Goal: Task Accomplishment & Management: Manage account settings

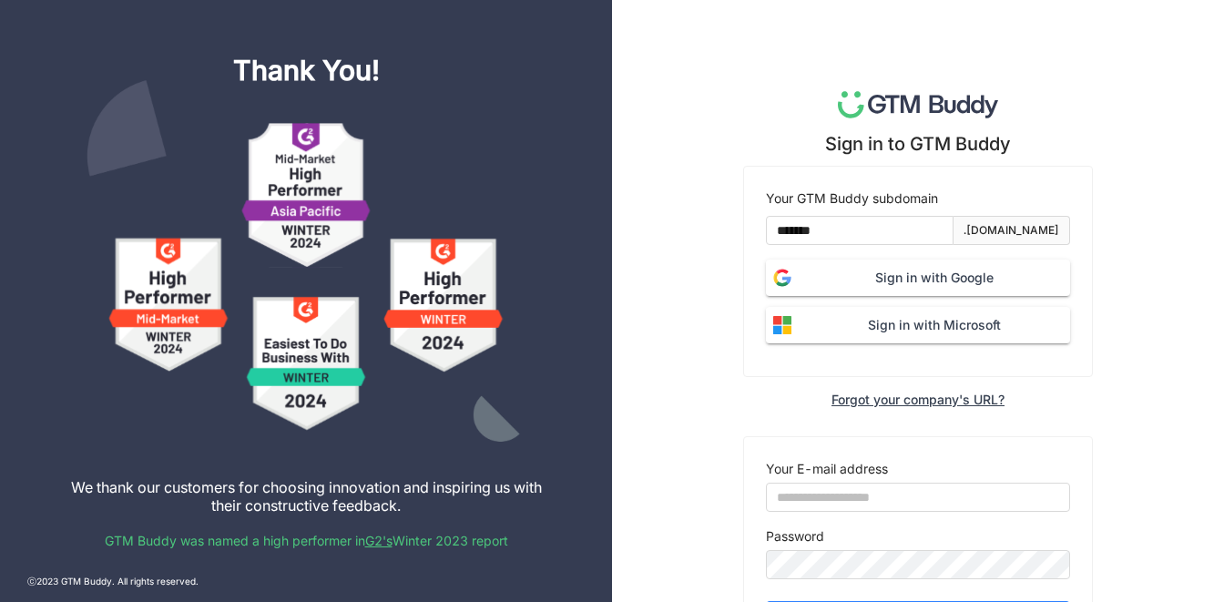
click at [886, 280] on span "Sign in with Google" at bounding box center [934, 278] width 271 height 20
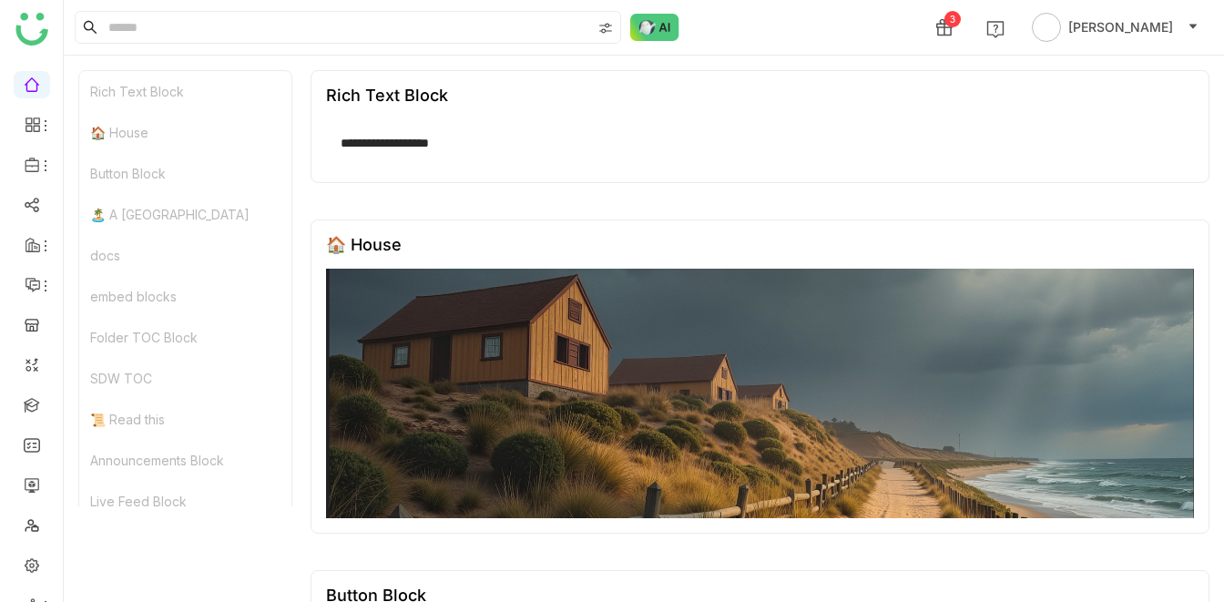
click at [780, 15] on div "3 Veena Pulicharla" at bounding box center [644, 27] width 1161 height 55
click at [29, 561] on link at bounding box center [32, 564] width 16 height 15
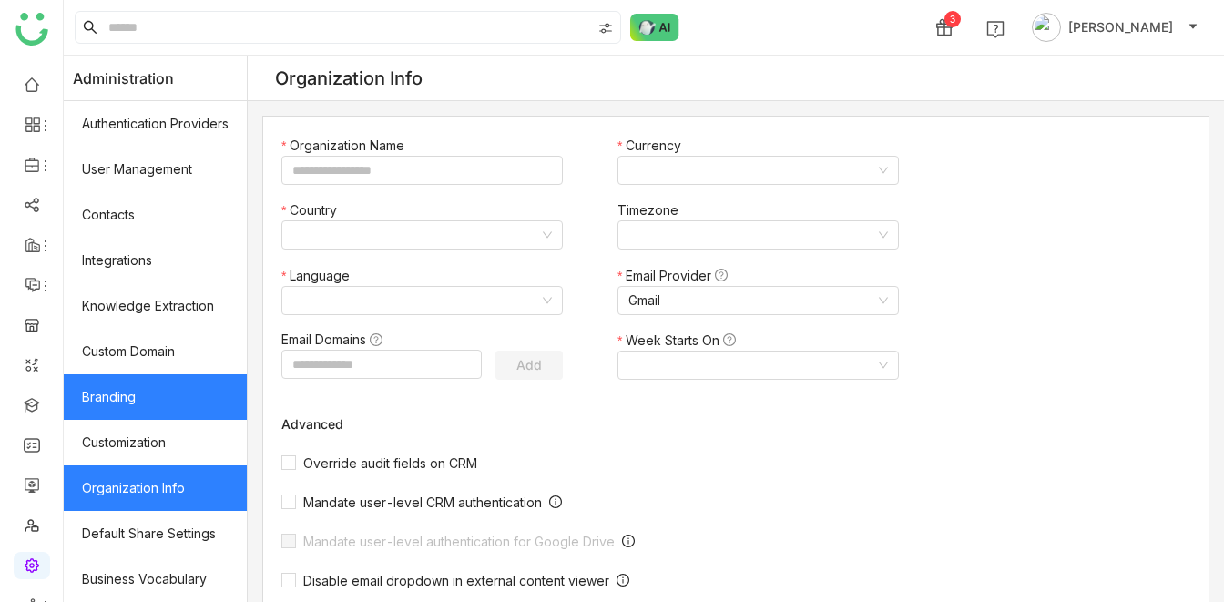
type input "*******"
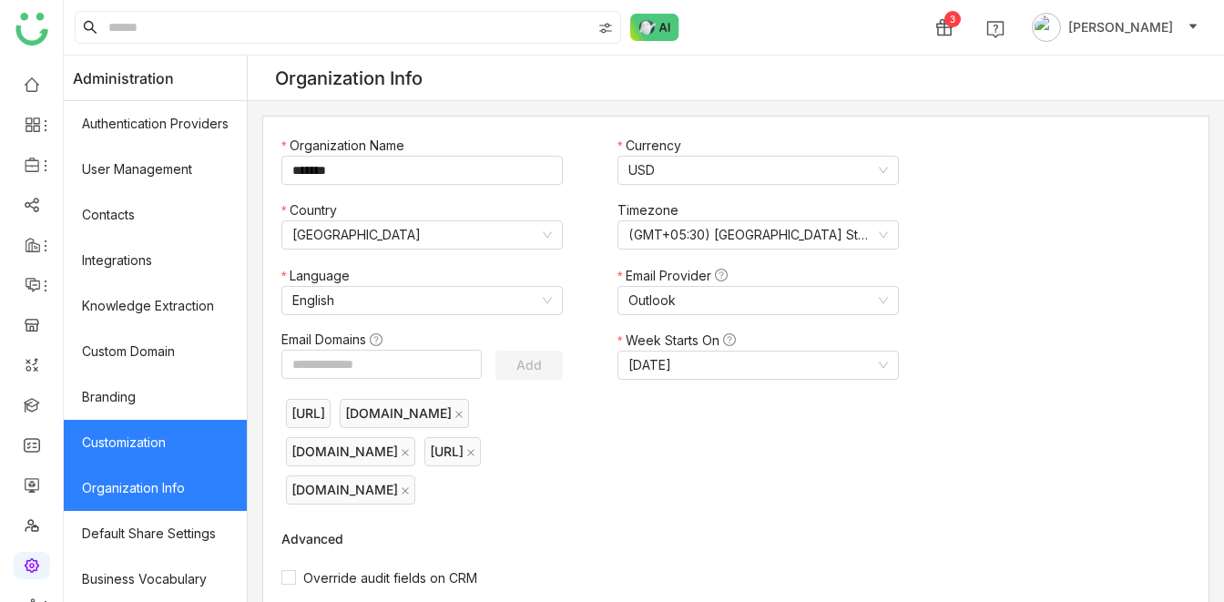
scroll to position [364, 0]
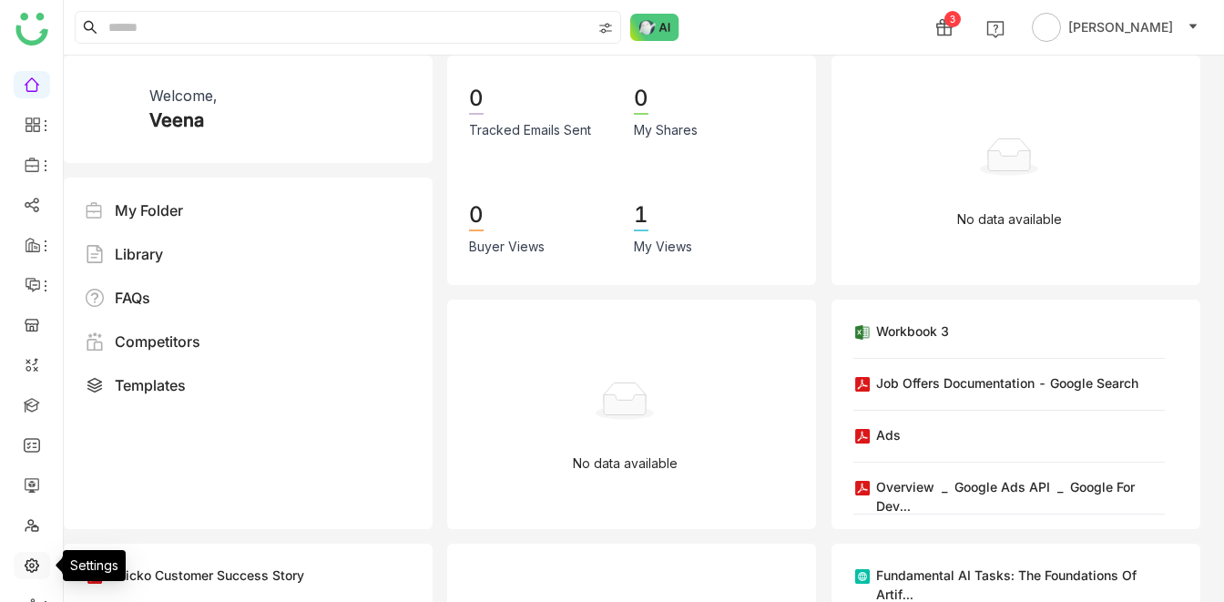
scroll to position [30, 0]
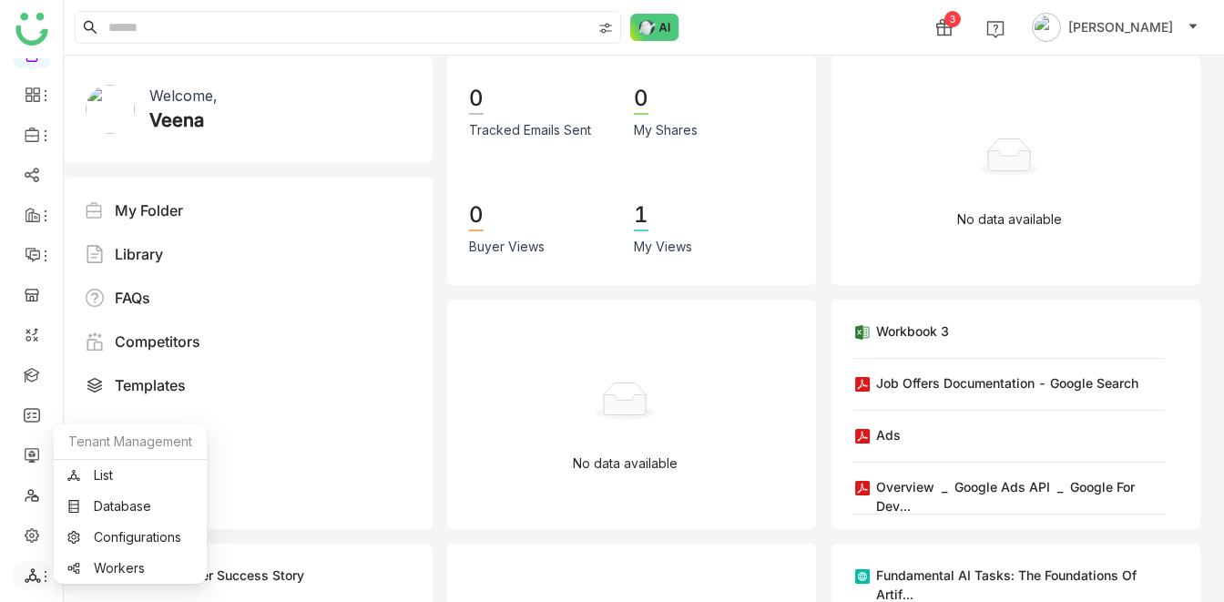
click at [29, 576] on span at bounding box center [30, 576] width 9 height 0
click at [112, 471] on link "List" at bounding box center [130, 475] width 126 height 13
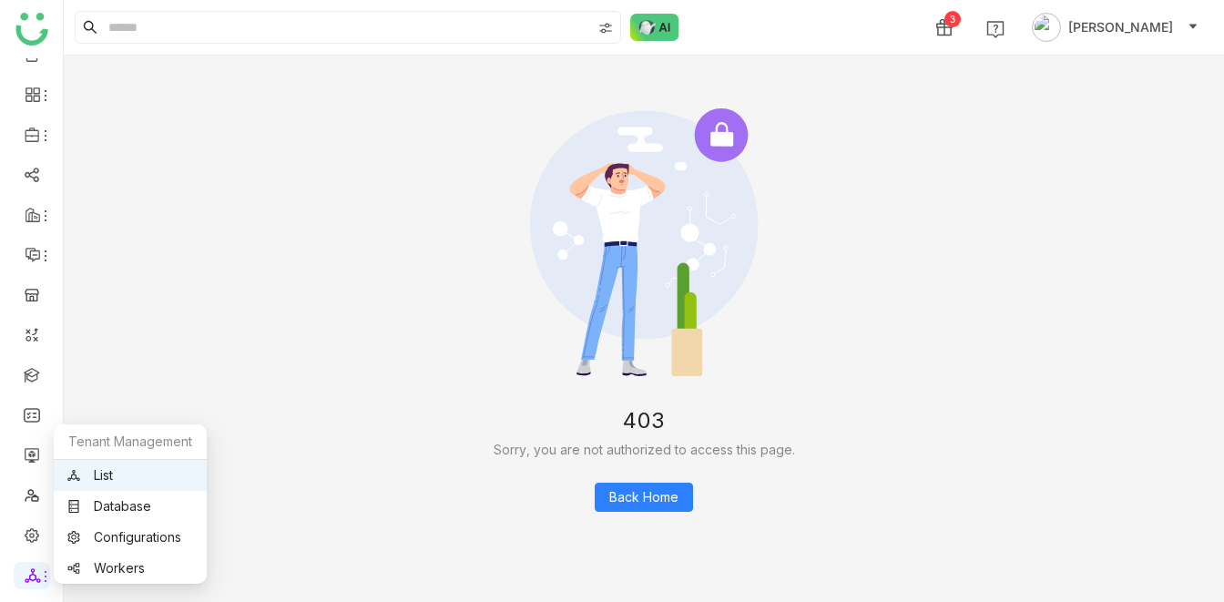
click at [105, 479] on link "List" at bounding box center [130, 475] width 126 height 13
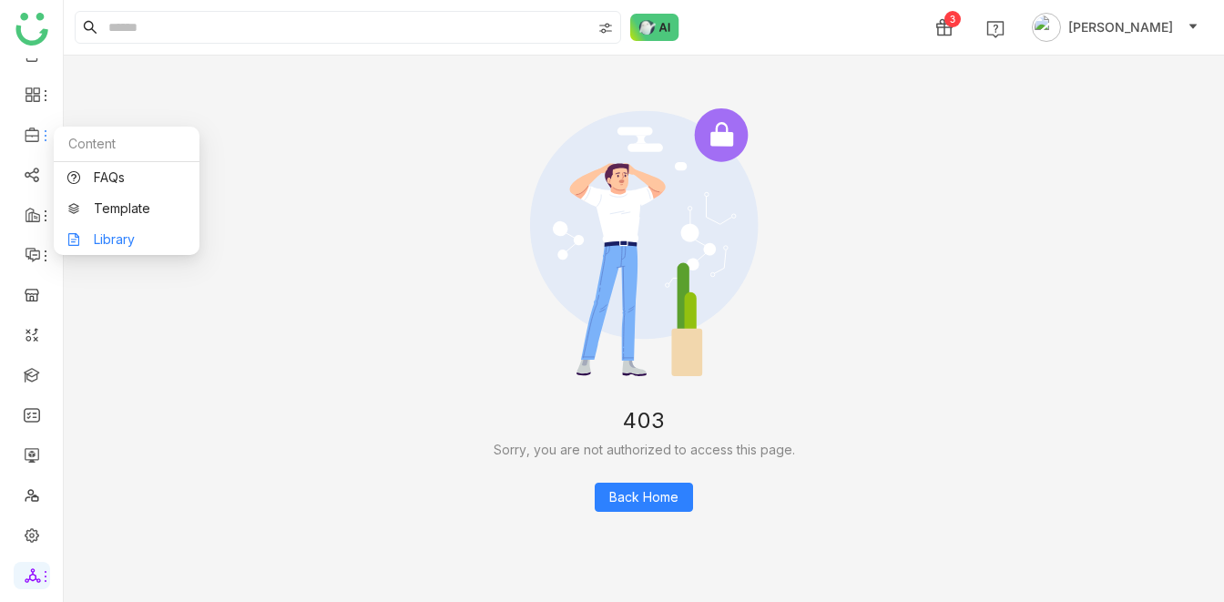
click at [126, 245] on link "Library" at bounding box center [126, 239] width 118 height 13
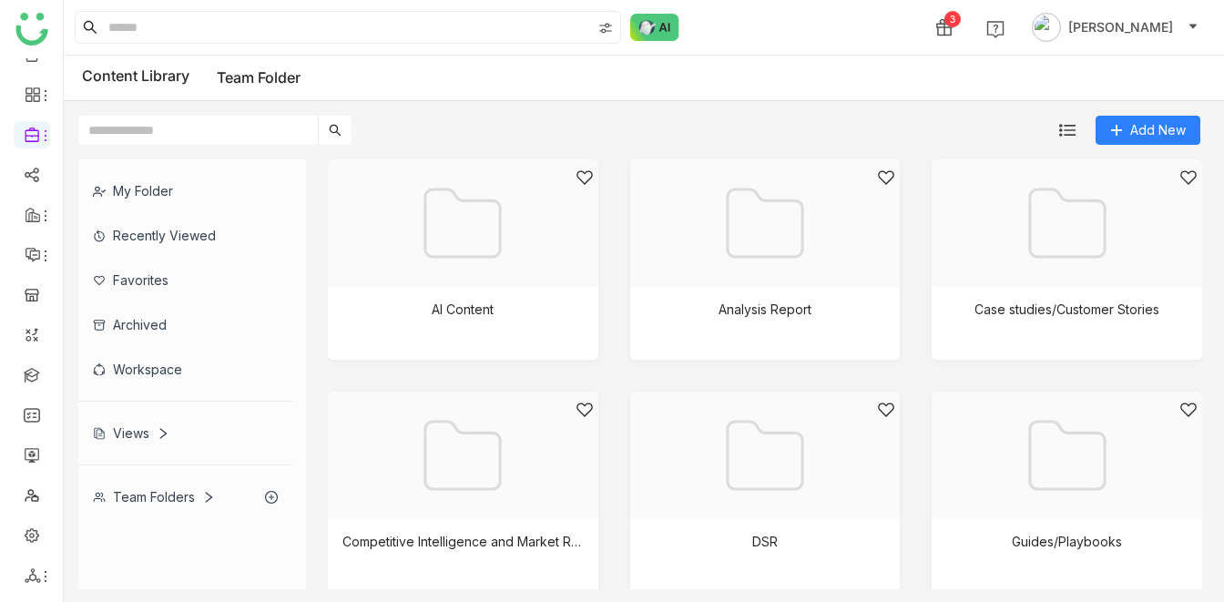
click at [131, 190] on div "My Folder" at bounding box center [185, 191] width 214 height 45
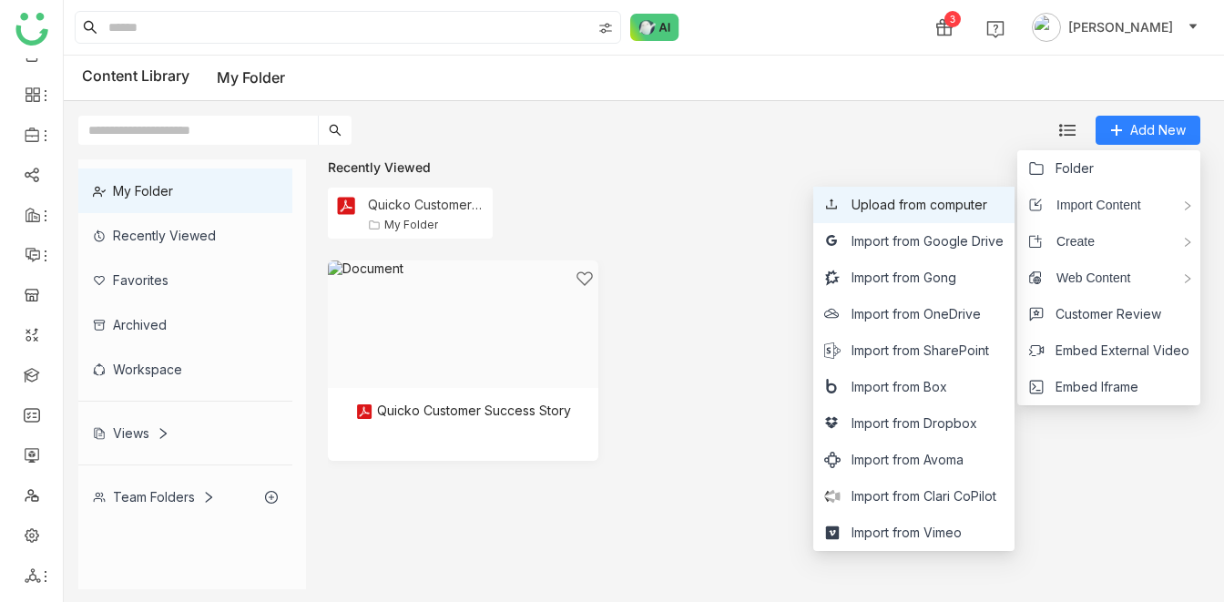
click at [925, 208] on span "Upload from computer" at bounding box center [920, 205] width 136 height 20
click at [949, 207] on span "Upload from computer" at bounding box center [920, 205] width 136 height 20
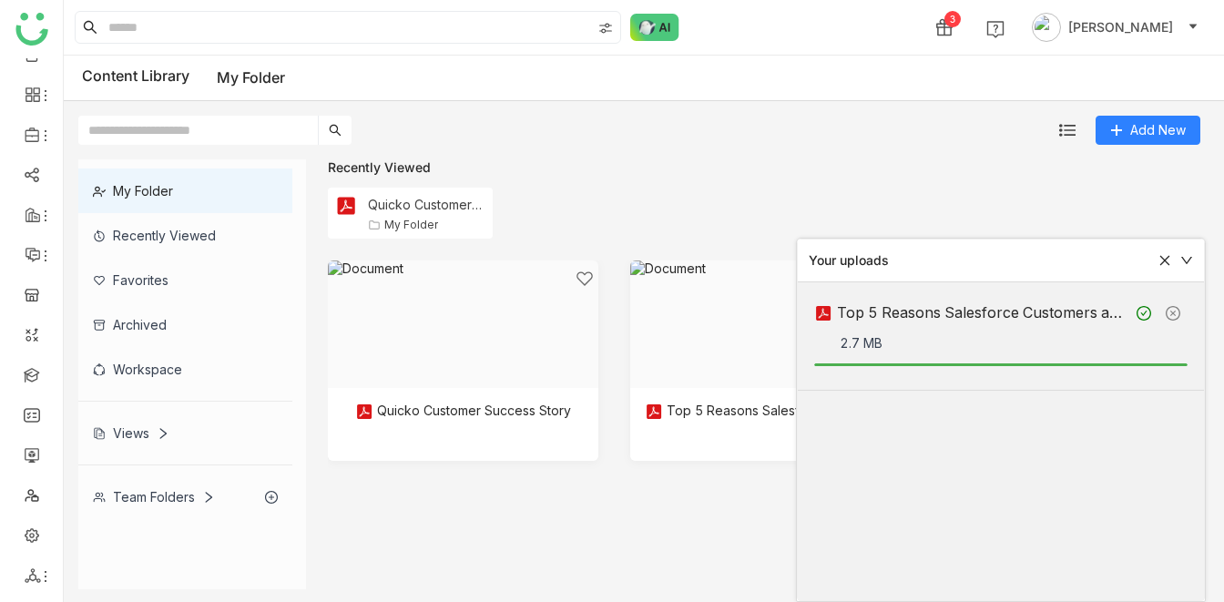
click at [857, 142] on div "Add New" at bounding box center [640, 123] width 1152 height 44
click at [848, 168] on div "Recently Viewed" at bounding box center [765, 166] width 875 height 15
click at [172, 375] on div "Workspace" at bounding box center [185, 369] width 214 height 45
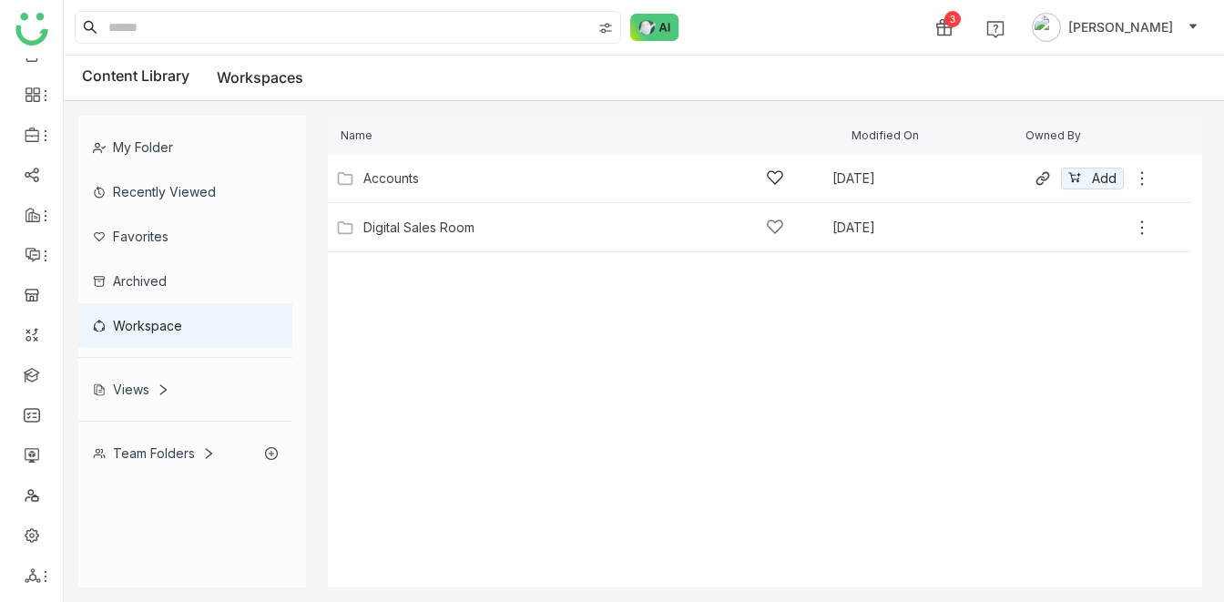
click at [406, 184] on div "Accounts" at bounding box center [391, 178] width 56 height 15
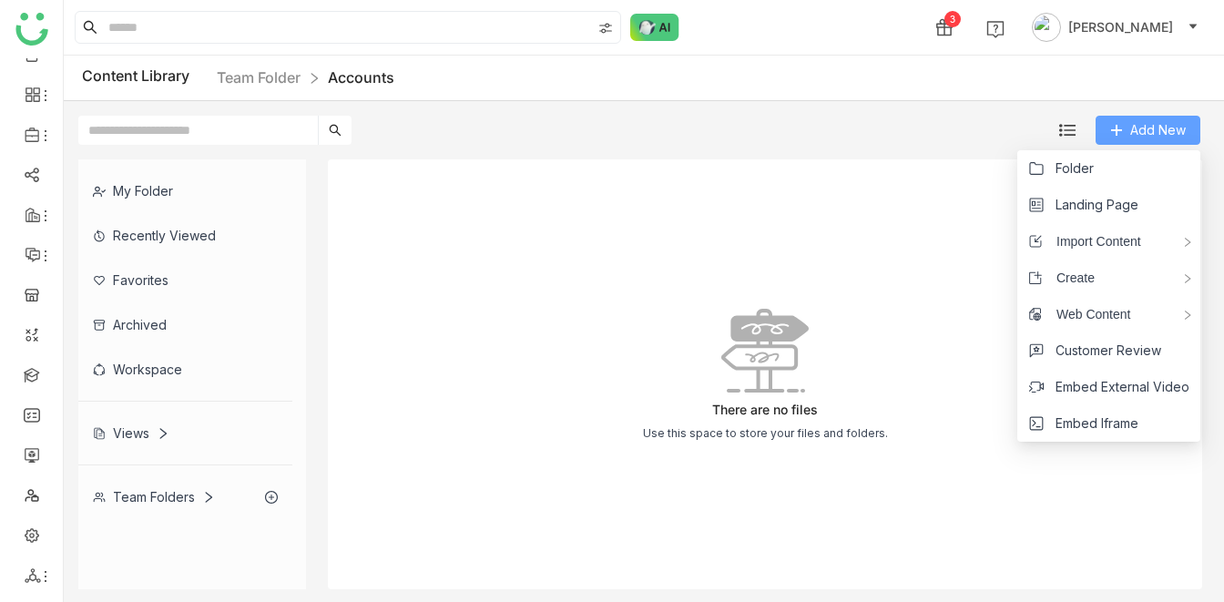
click at [1143, 128] on span "Add New" at bounding box center [1159, 130] width 56 height 20
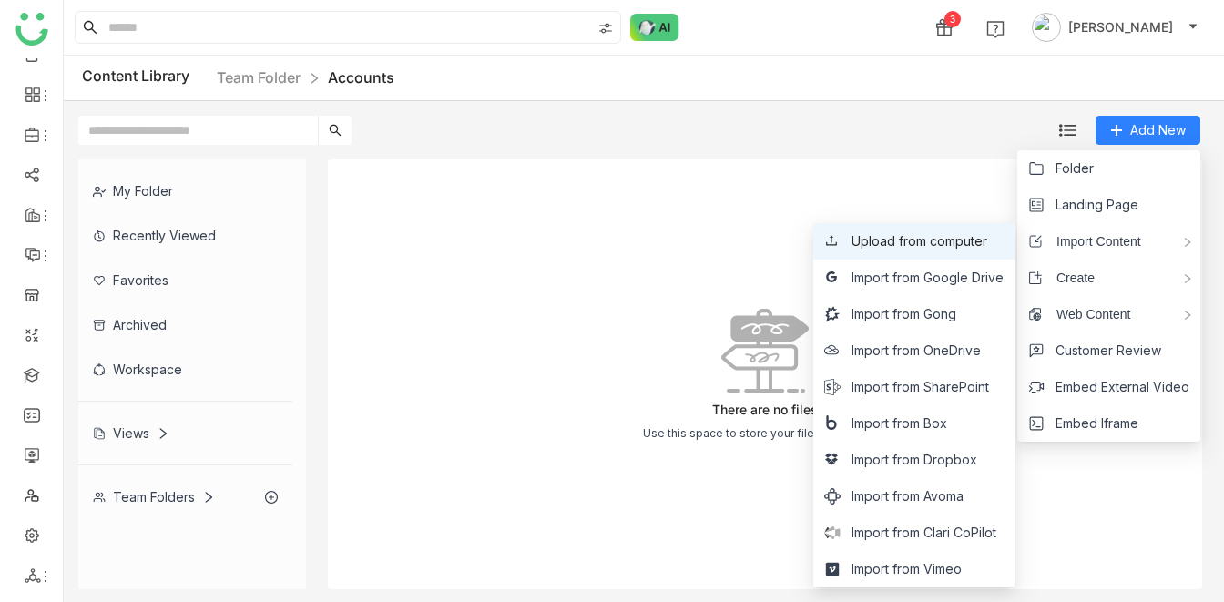
click at [937, 246] on span "Upload from computer" at bounding box center [920, 241] width 136 height 20
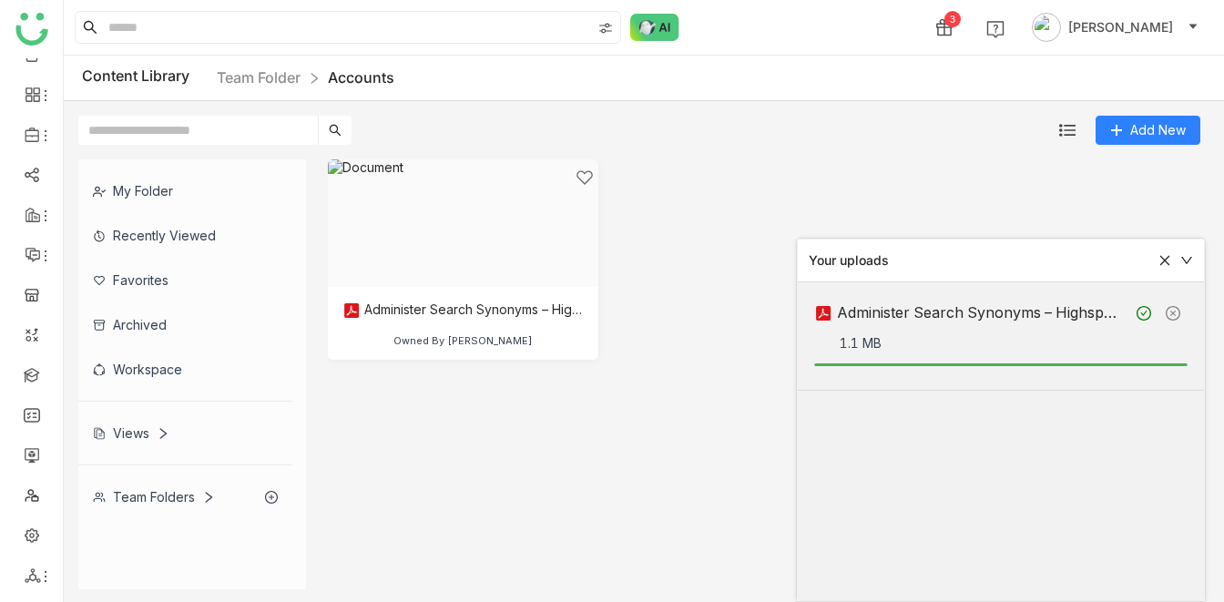
click at [754, 18] on div "3 Veena Pulicharla" at bounding box center [644, 27] width 1161 height 55
click at [112, 239] on link "Library" at bounding box center [126, 239] width 118 height 13
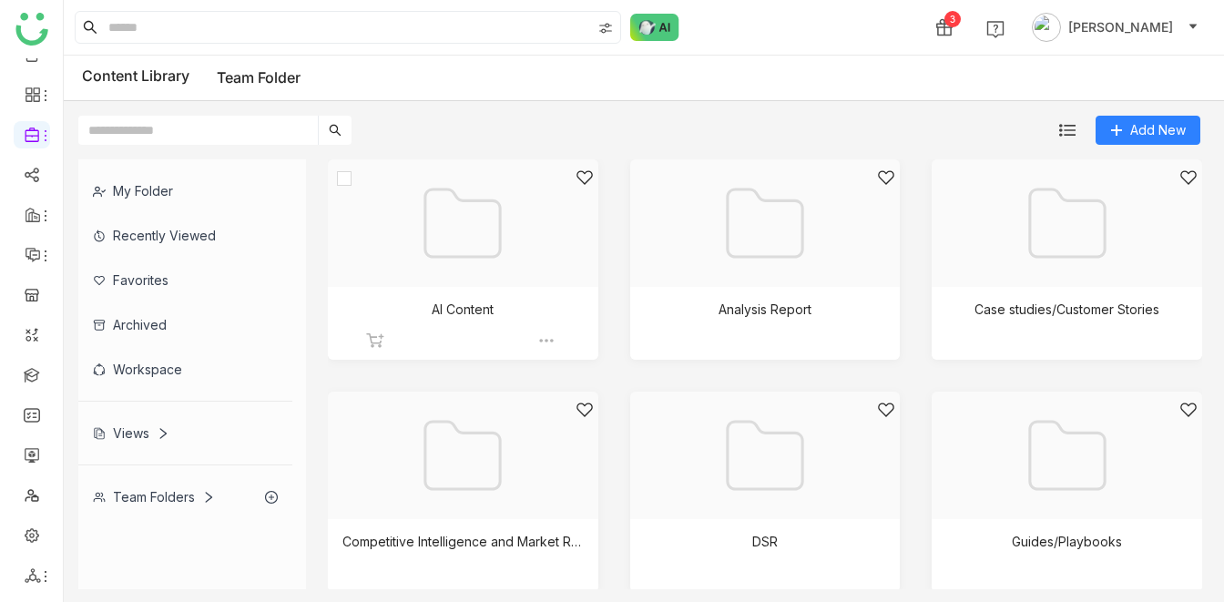
click at [480, 270] on div at bounding box center [457, 246] width 240 height 155
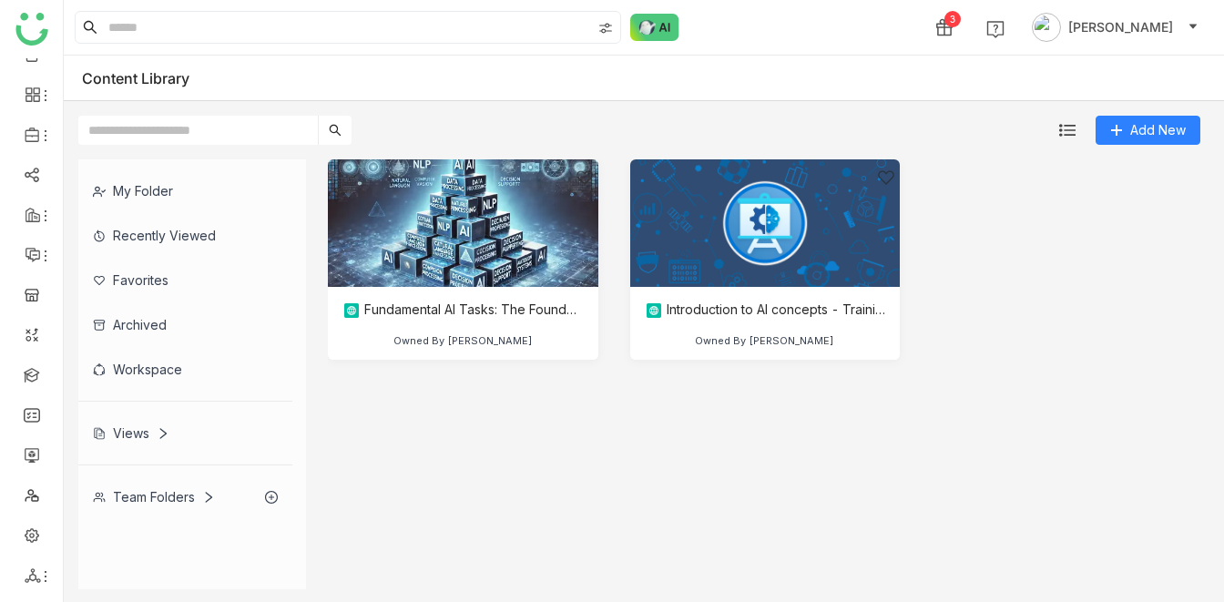
click at [1030, 245] on div "Fundamental AI Tasks: The Foundations of Artificial Intelligence Owned By Prash…" at bounding box center [765, 273] width 875 height 228
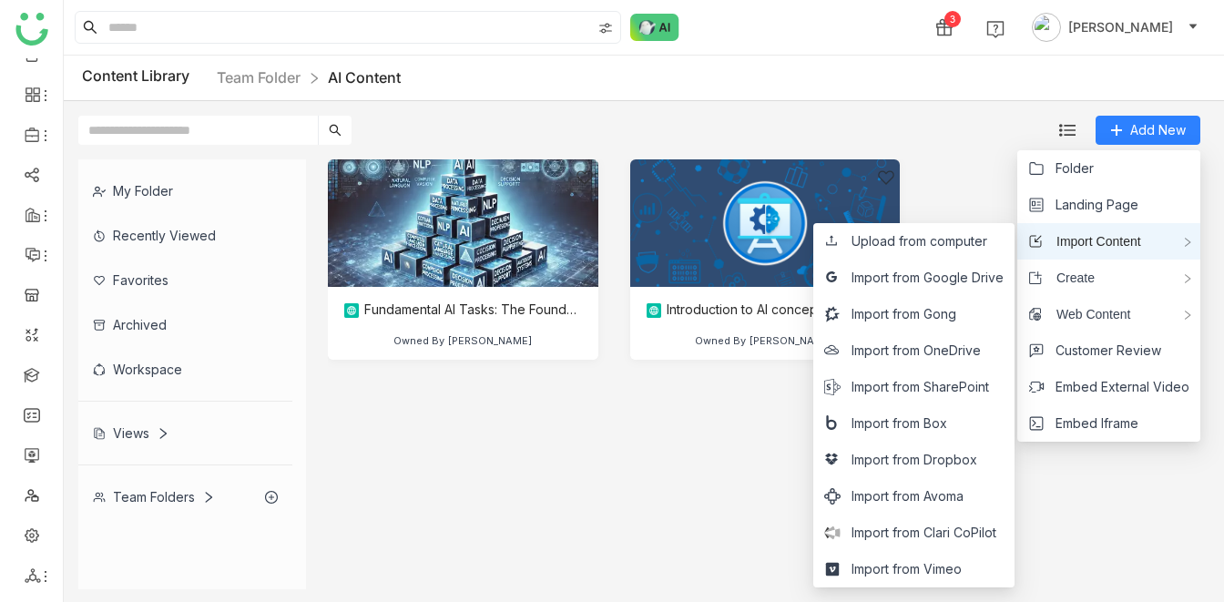
click at [1109, 236] on span "Import Content" at bounding box center [1092, 241] width 98 height 20
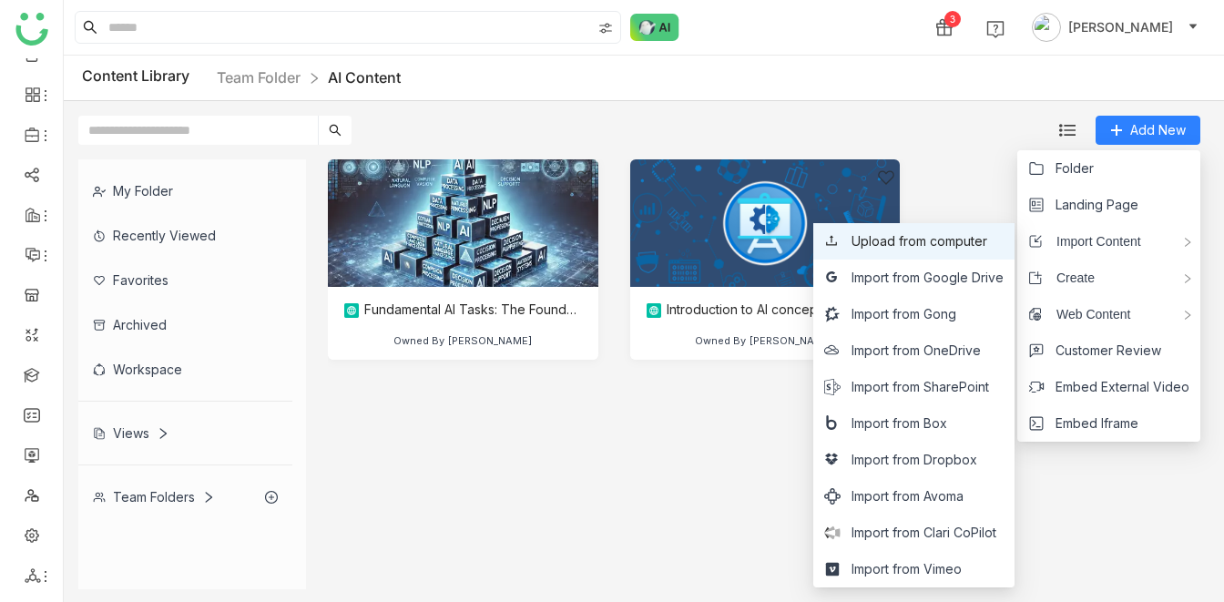
click at [934, 247] on span "Upload from computer" at bounding box center [920, 241] width 136 height 20
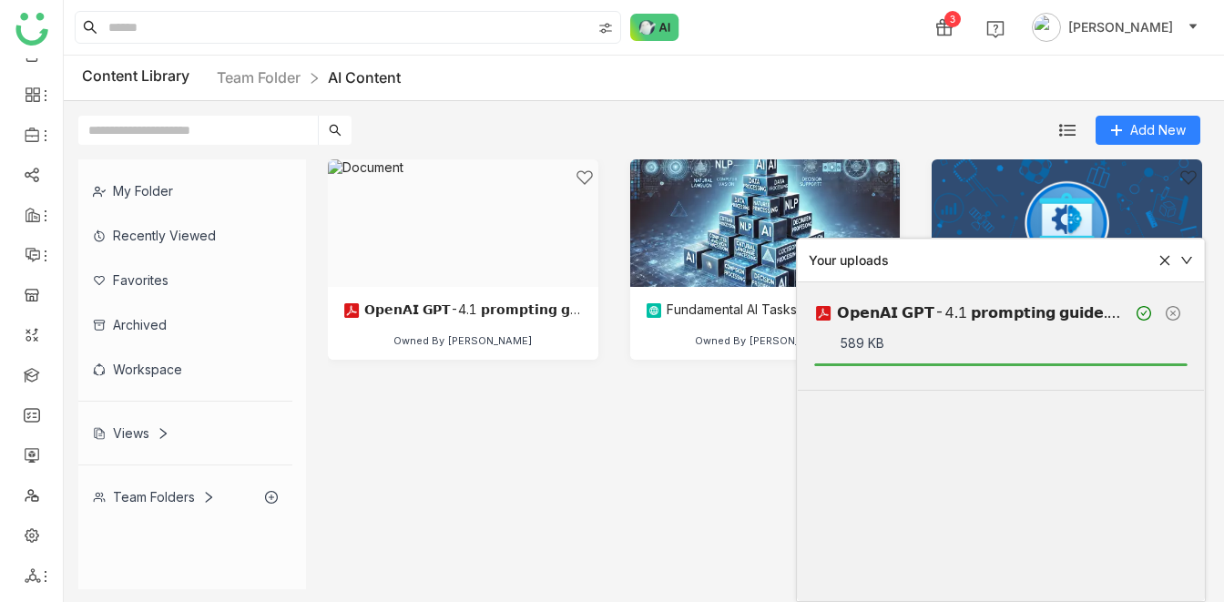
click at [1163, 261] on icon at bounding box center [1165, 260] width 13 height 13
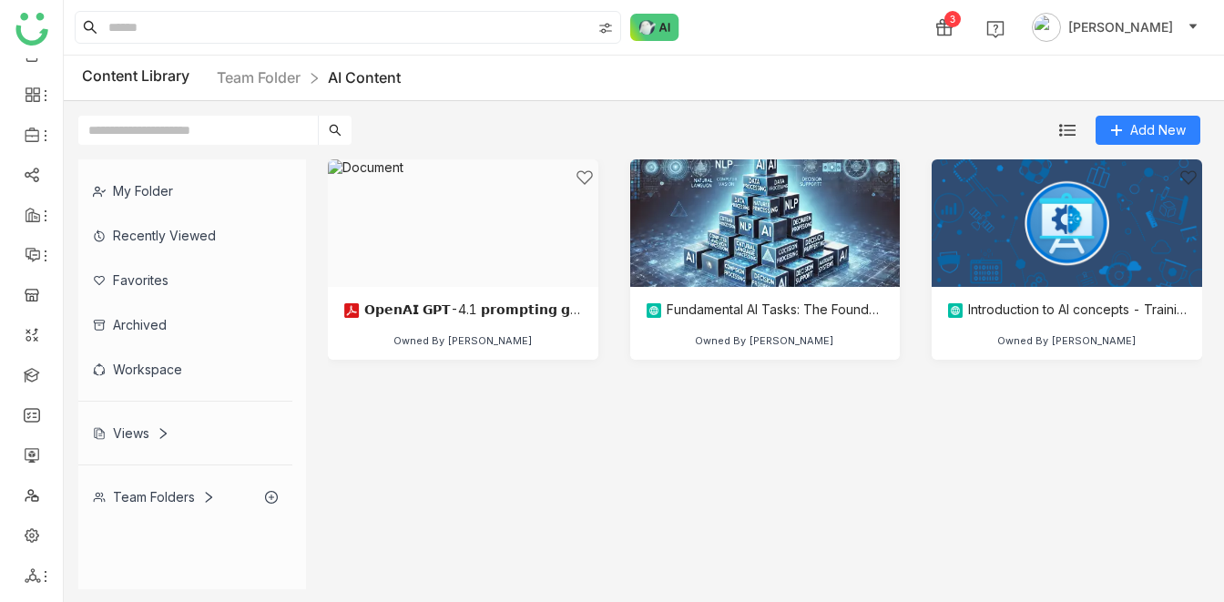
click at [837, 16] on div "3 Veena Pulicharla" at bounding box center [644, 27] width 1161 height 55
click at [455, 210] on div at bounding box center [457, 246] width 240 height 155
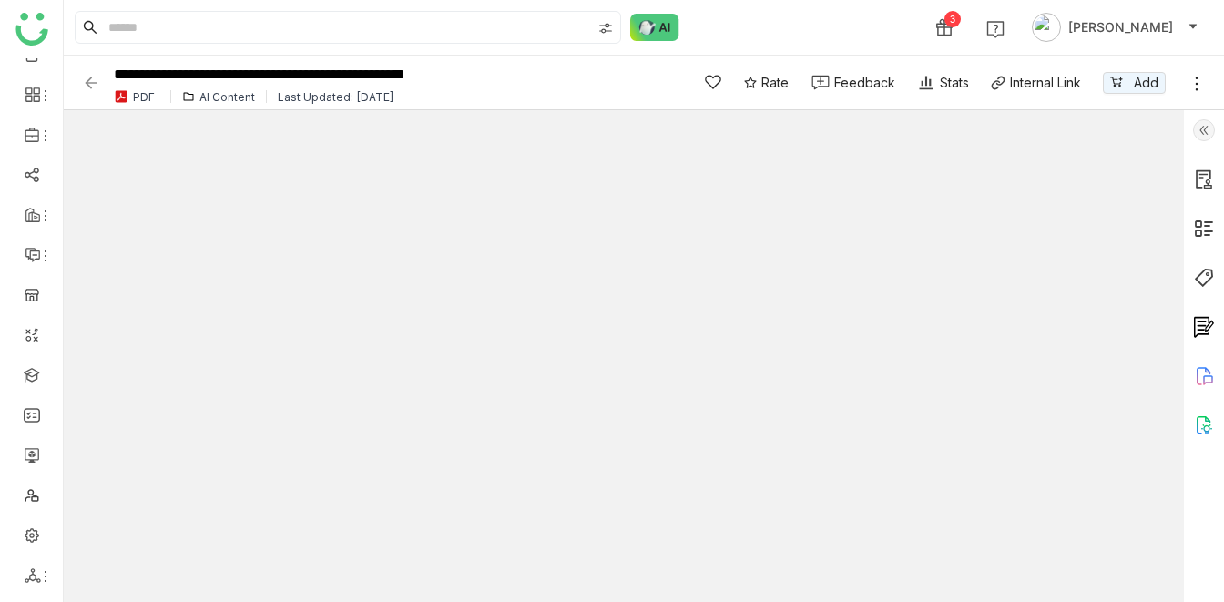
click at [1193, 76] on icon at bounding box center [1197, 84] width 18 height 18
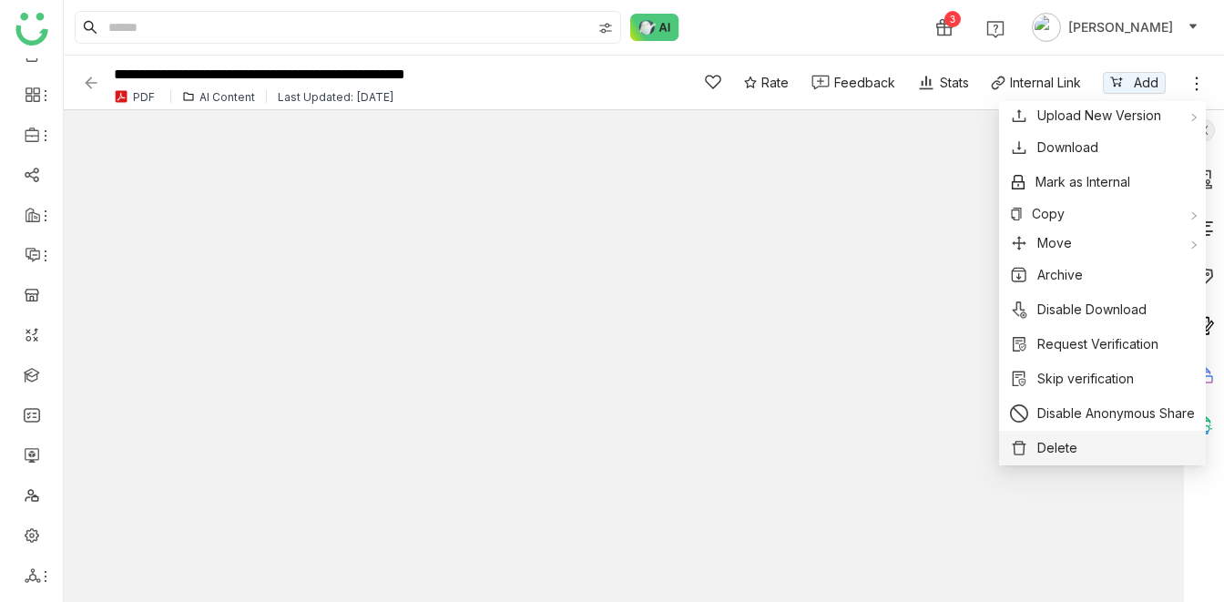
click at [1067, 445] on span "Delete" at bounding box center [1058, 448] width 40 height 20
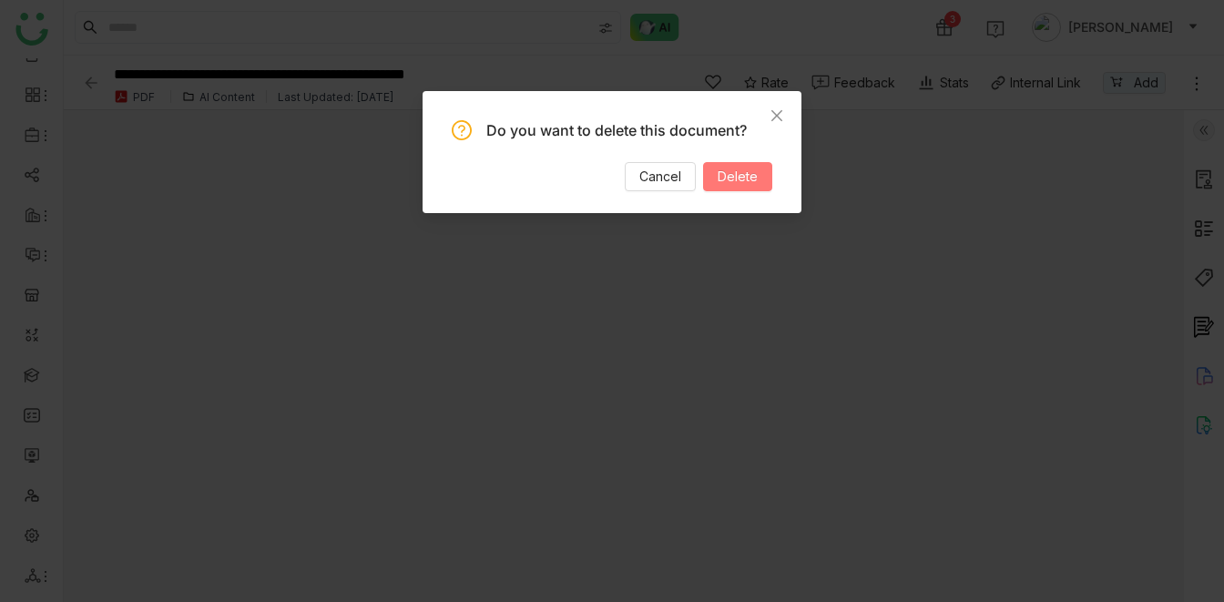
click at [736, 176] on span "Delete" at bounding box center [738, 177] width 40 height 20
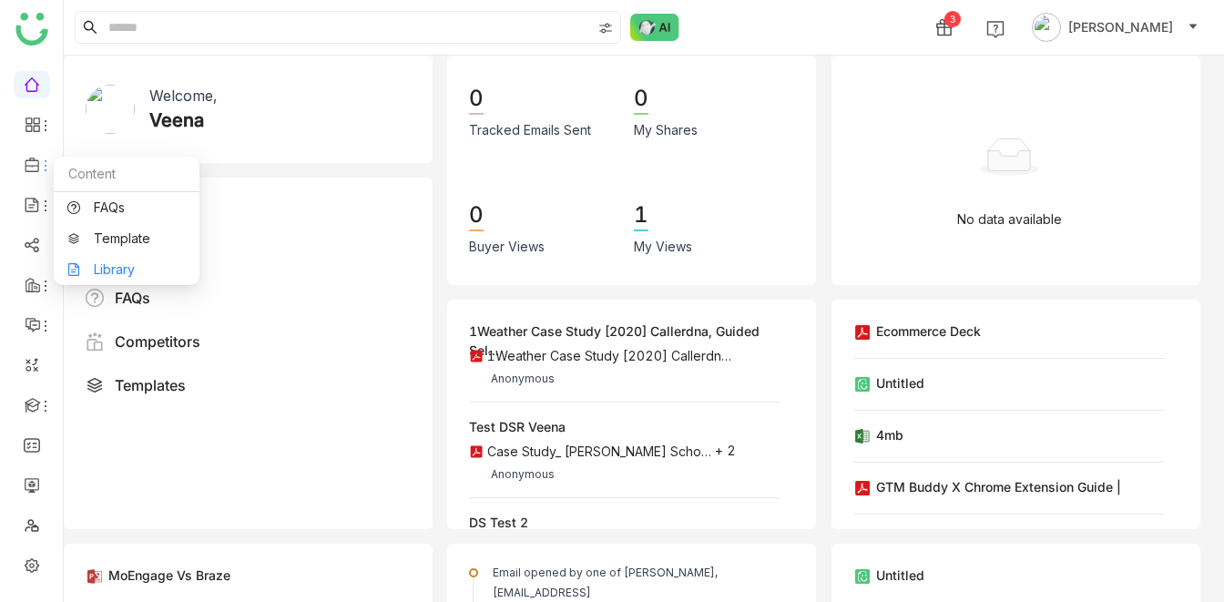
click at [120, 264] on link "Library" at bounding box center [126, 269] width 118 height 13
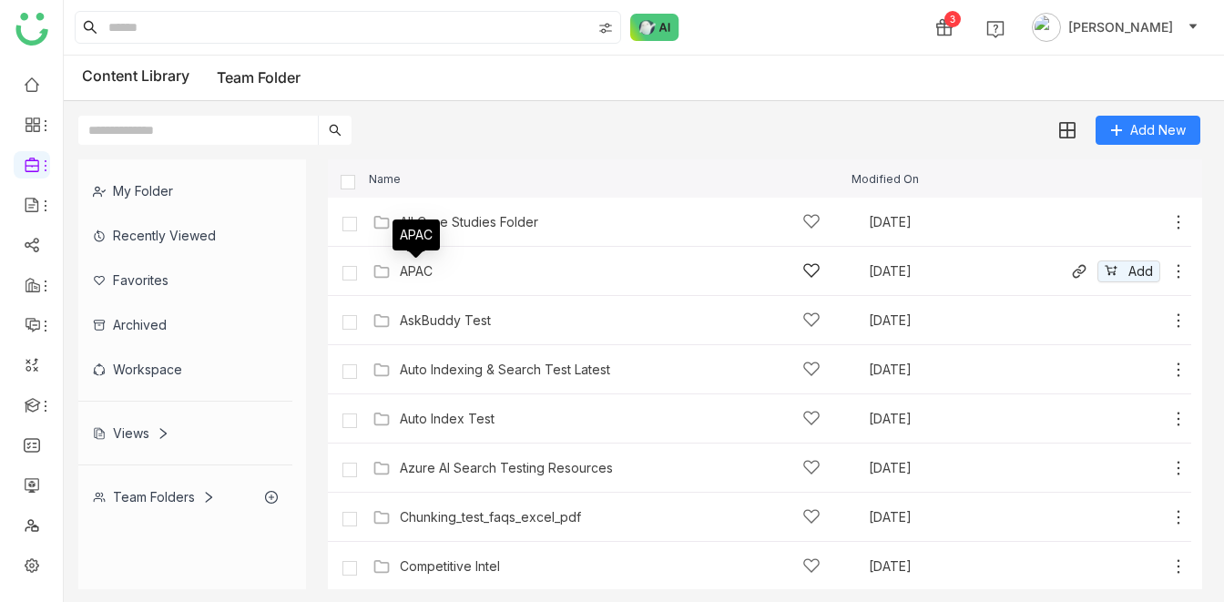
click at [410, 269] on div "APAC" at bounding box center [416, 271] width 33 height 15
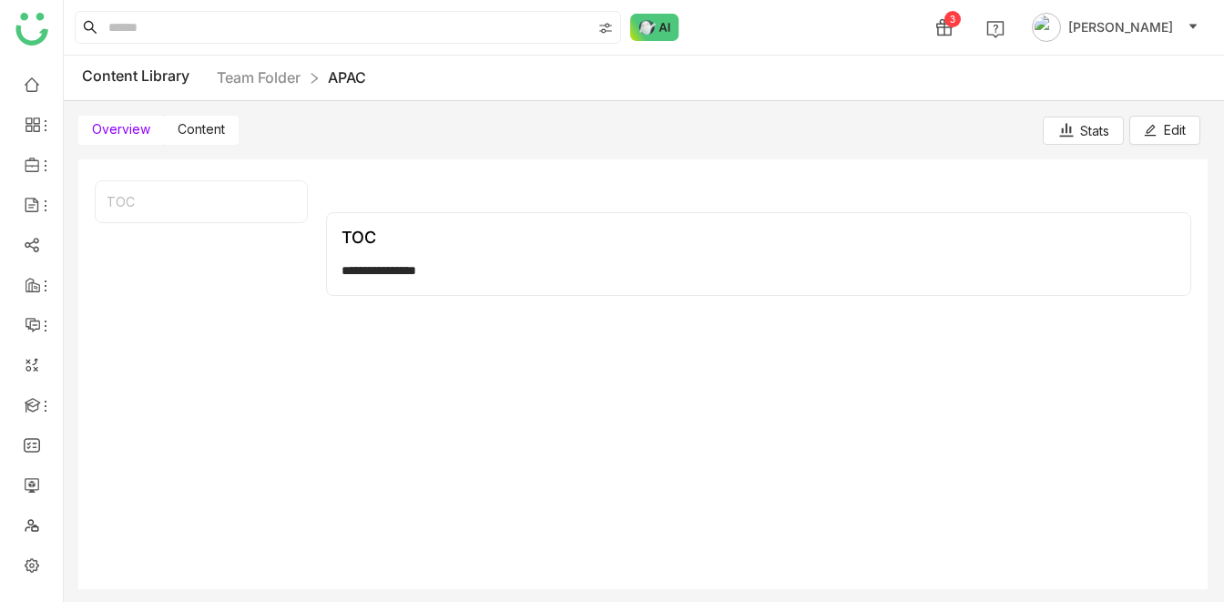
click at [213, 138] on label "Content" at bounding box center [201, 130] width 75 height 29
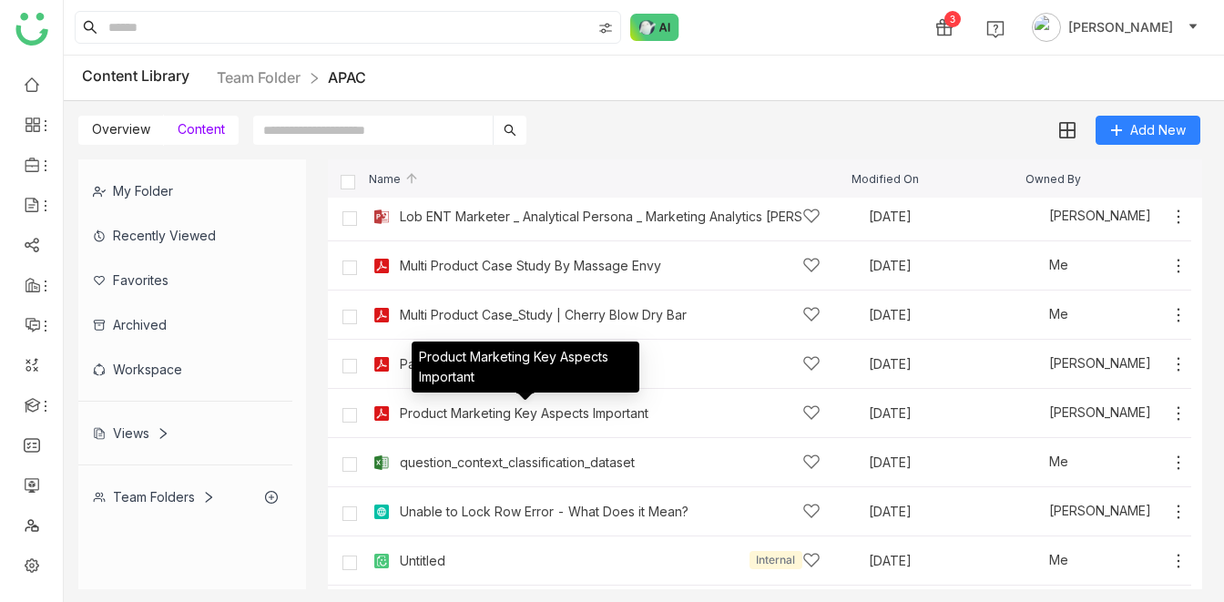
scroll to position [445, 0]
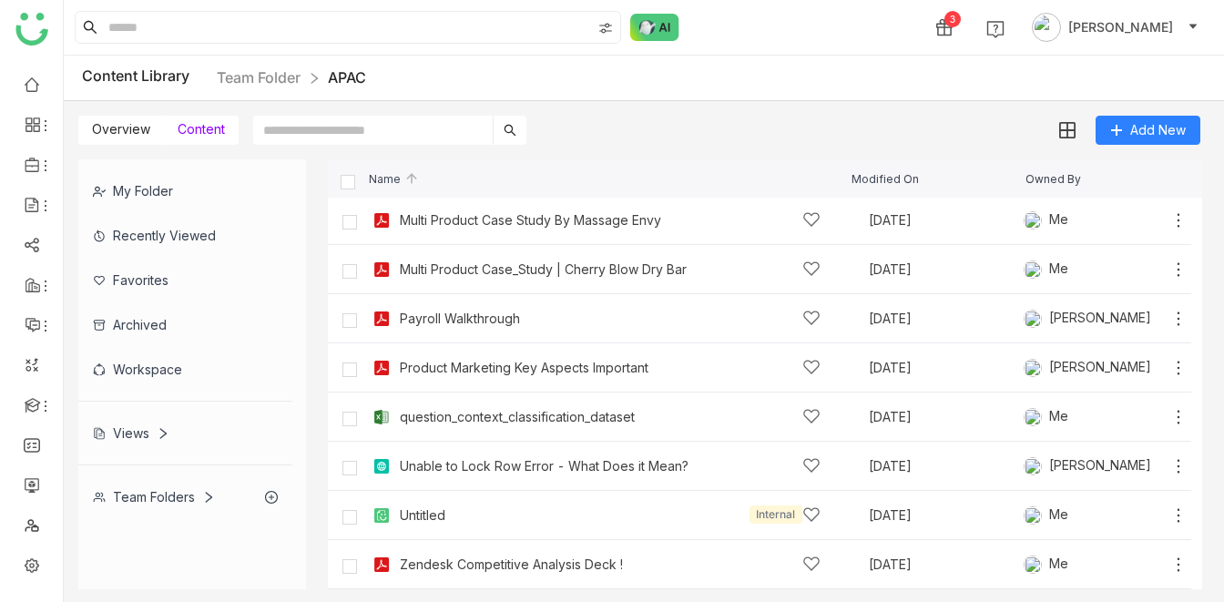
click at [253, 67] on nz-breadcrumb "Team Folder APAC" at bounding box center [291, 78] width 149 height 23
click at [273, 76] on link "Team Folder" at bounding box center [259, 77] width 84 height 18
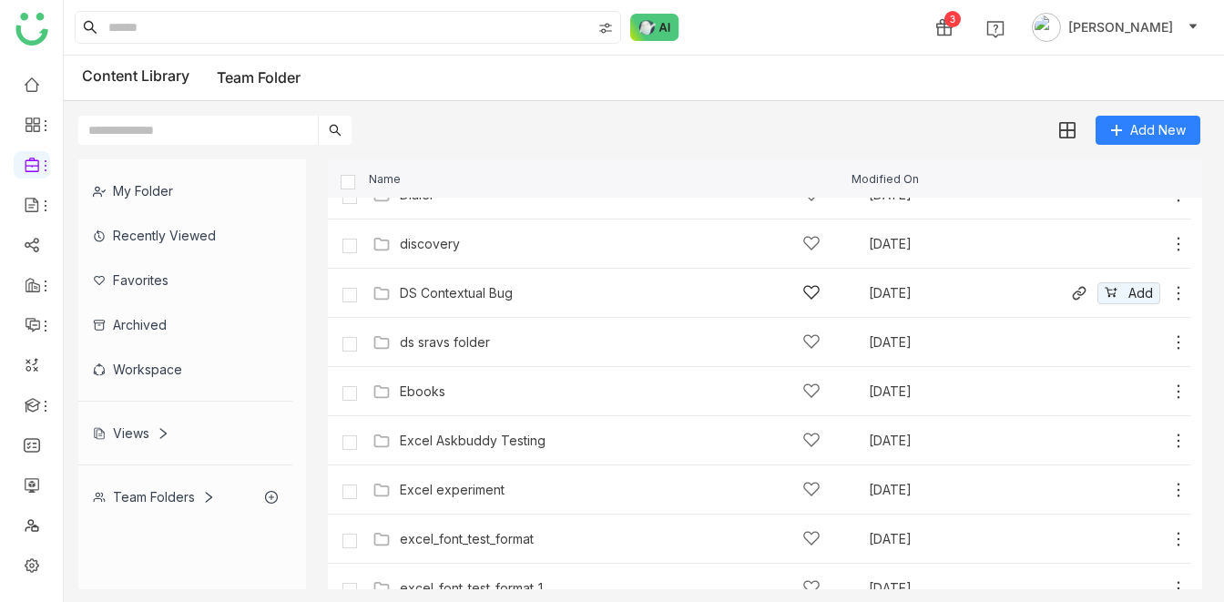
scroll to position [673, 0]
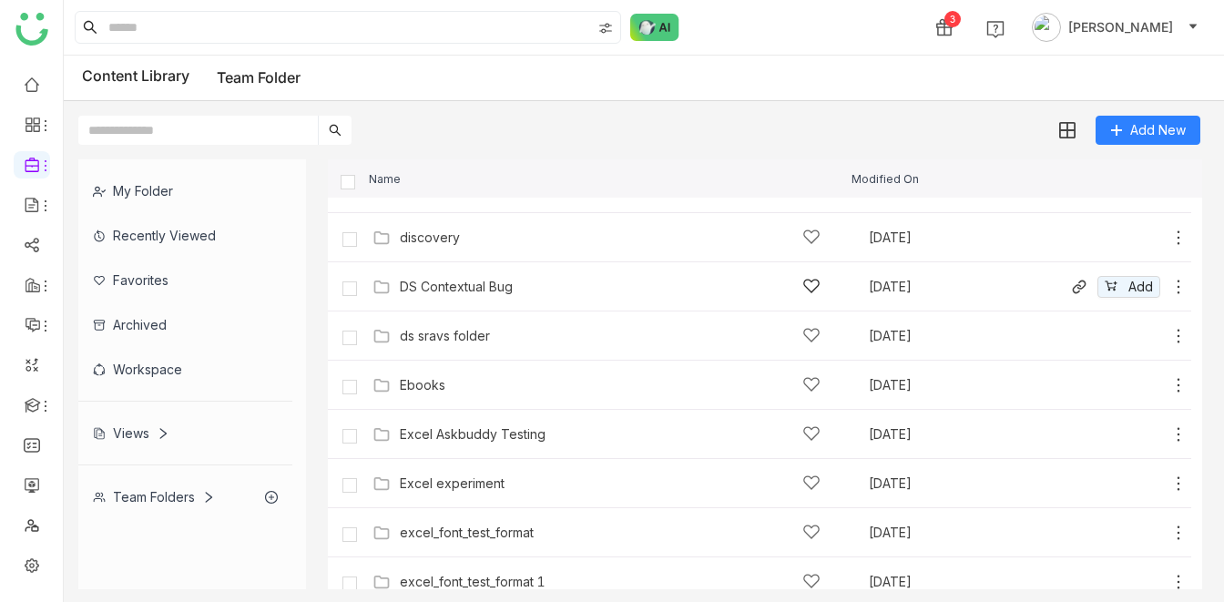
click at [514, 281] on div "DS Contextual Bug" at bounding box center [610, 286] width 421 height 19
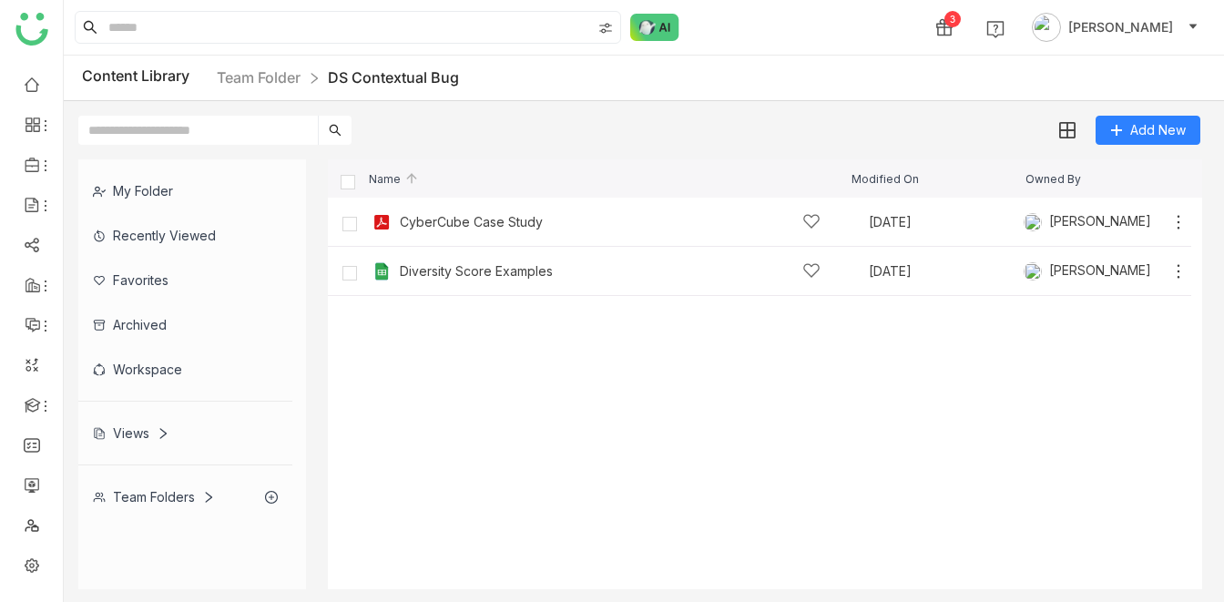
click at [778, 418] on cdk-virtual-scroll-viewport "CyberCube Case Study Sep 2, 2025 Uday Bhanu Add Diversity Score Examples May 21…" at bounding box center [765, 394] width 875 height 392
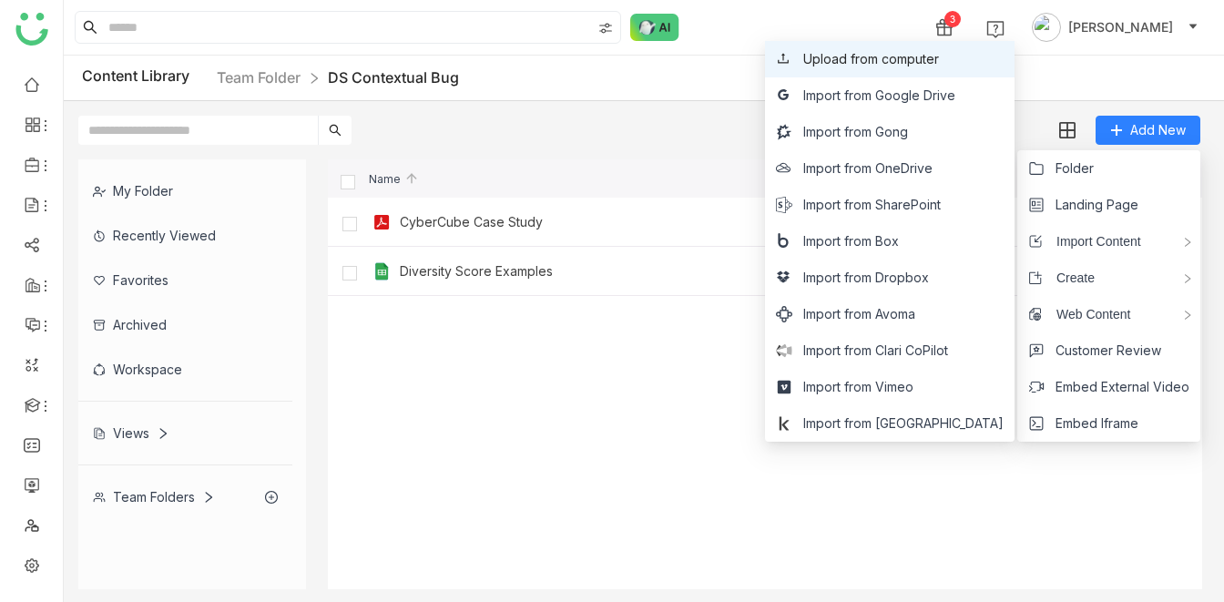
click at [910, 59] on span "Upload from computer" at bounding box center [872, 59] width 136 height 20
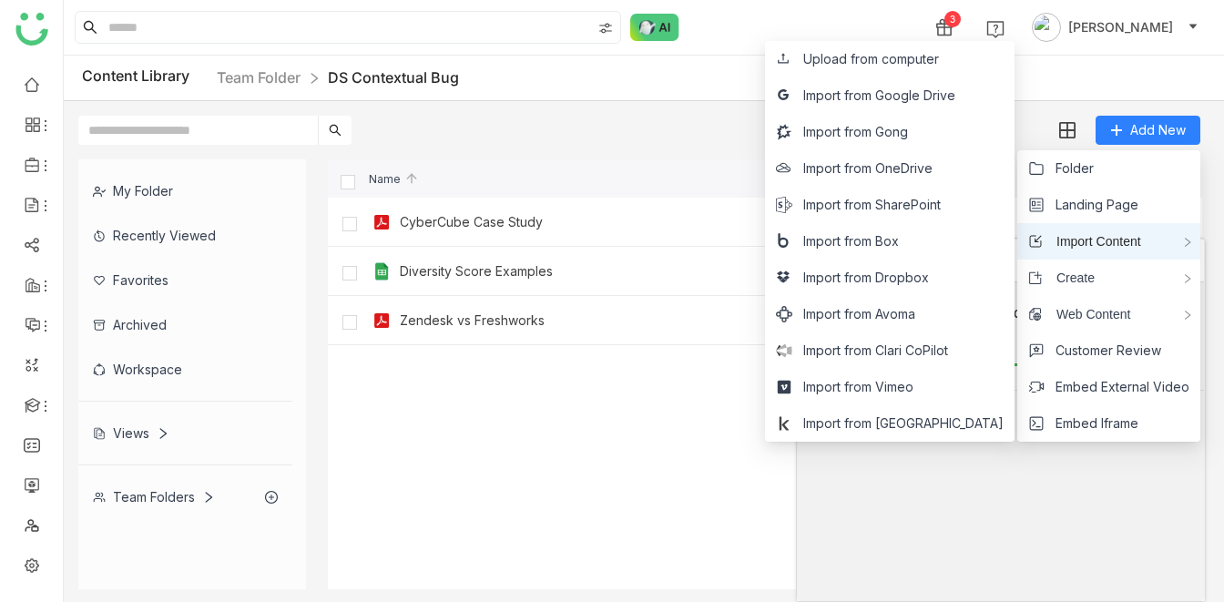
click at [1109, 232] on span "Import Content" at bounding box center [1092, 241] width 98 height 20
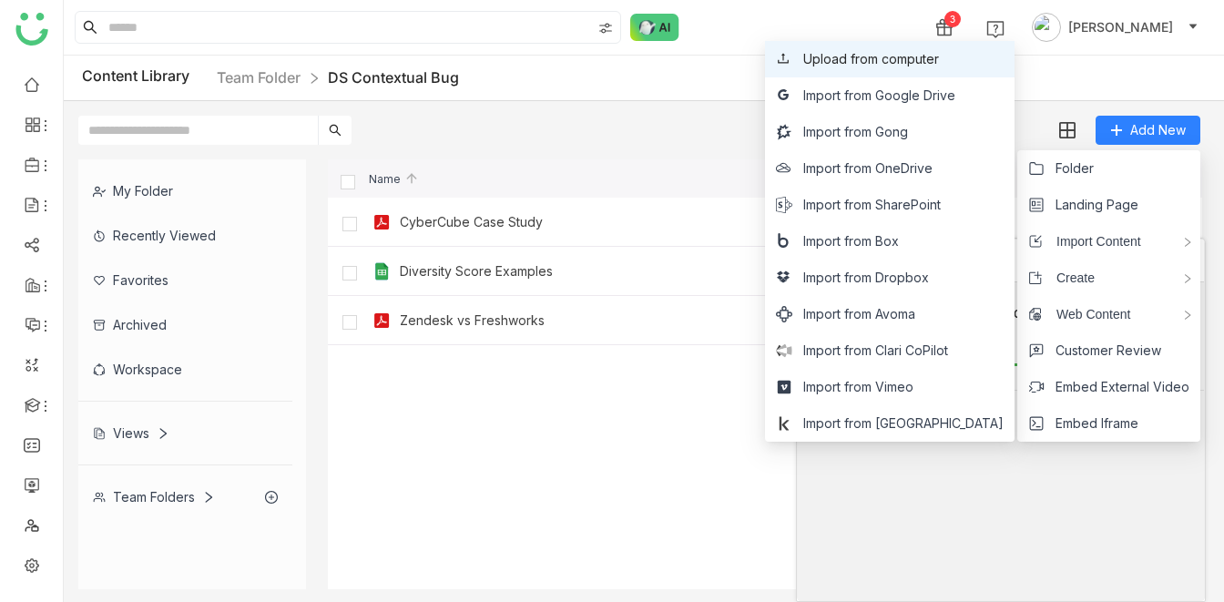
click at [925, 67] on span "Upload from computer" at bounding box center [872, 59] width 136 height 20
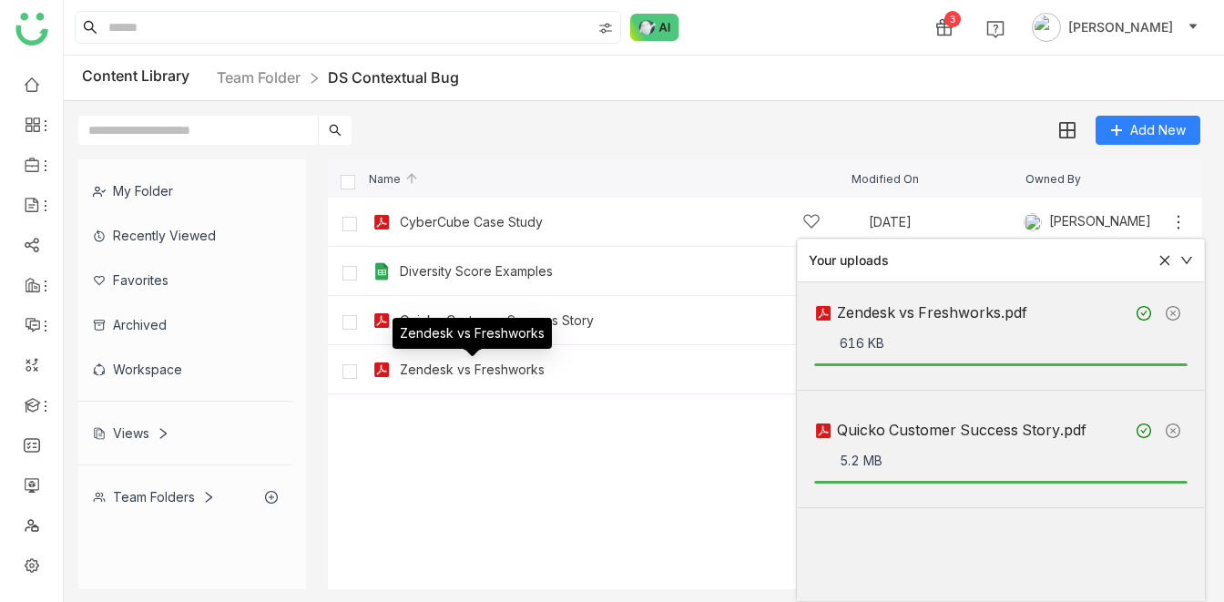
click at [487, 365] on div "Zendesk vs Freshworks" at bounding box center [472, 370] width 145 height 15
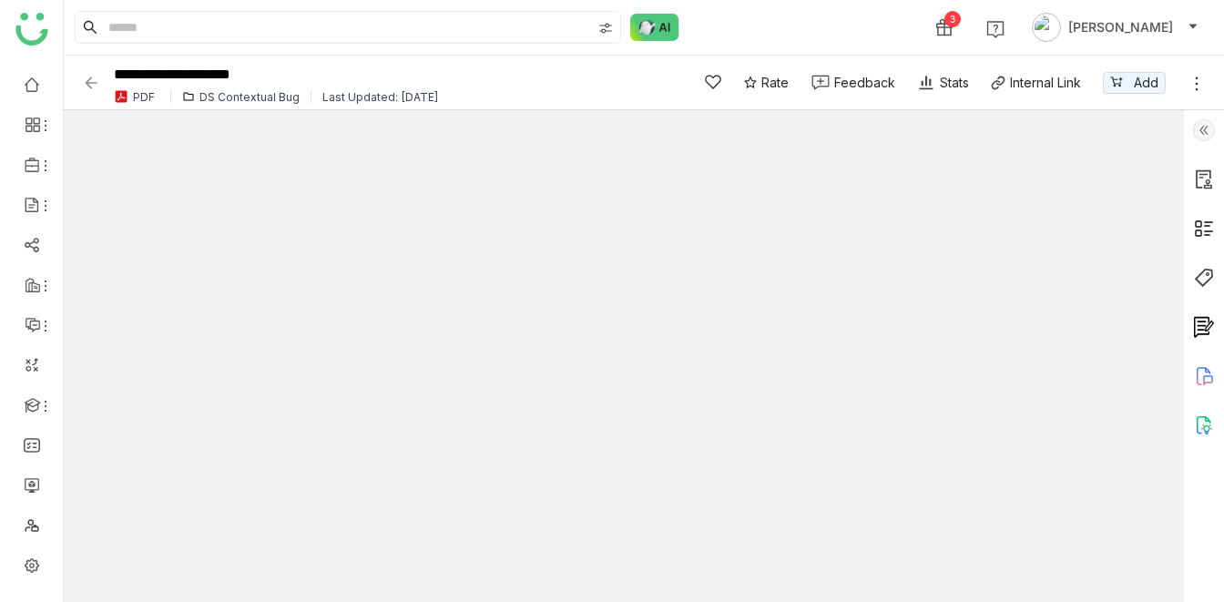
click at [741, 14] on div "3 Veena Pulicharla" at bounding box center [644, 27] width 1161 height 55
click at [339, 70] on input "**********" at bounding box center [386, 75] width 555 height 25
type input "**********"
click at [752, 19] on div "3 Veena Pulicharla" at bounding box center [644, 27] width 1161 height 55
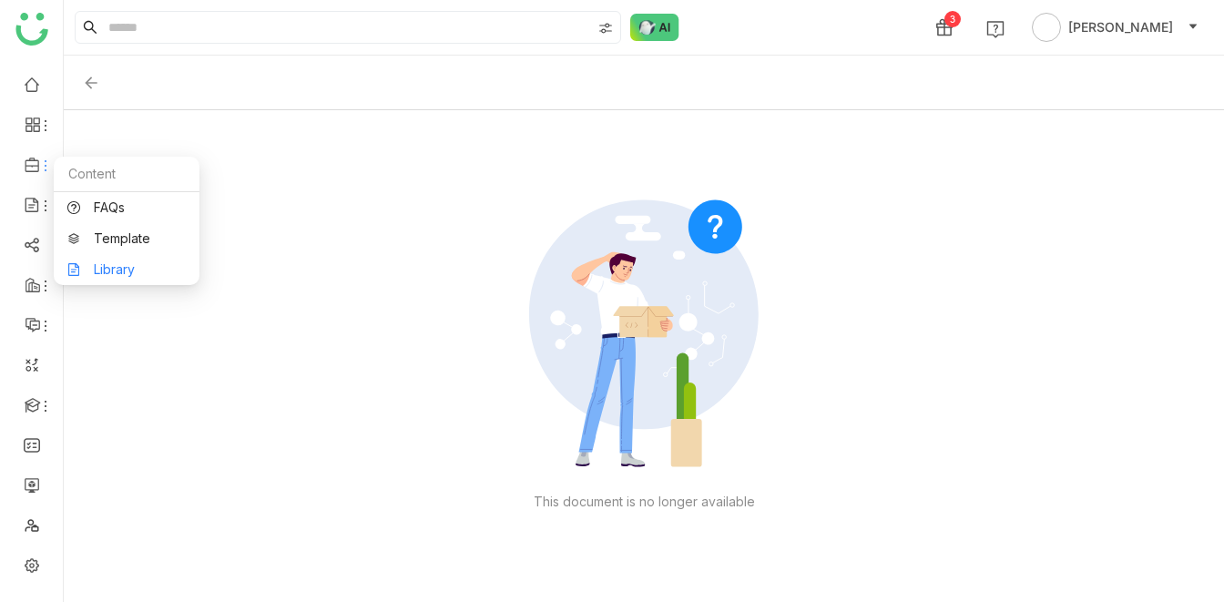
click at [115, 263] on link "Library" at bounding box center [126, 269] width 118 height 13
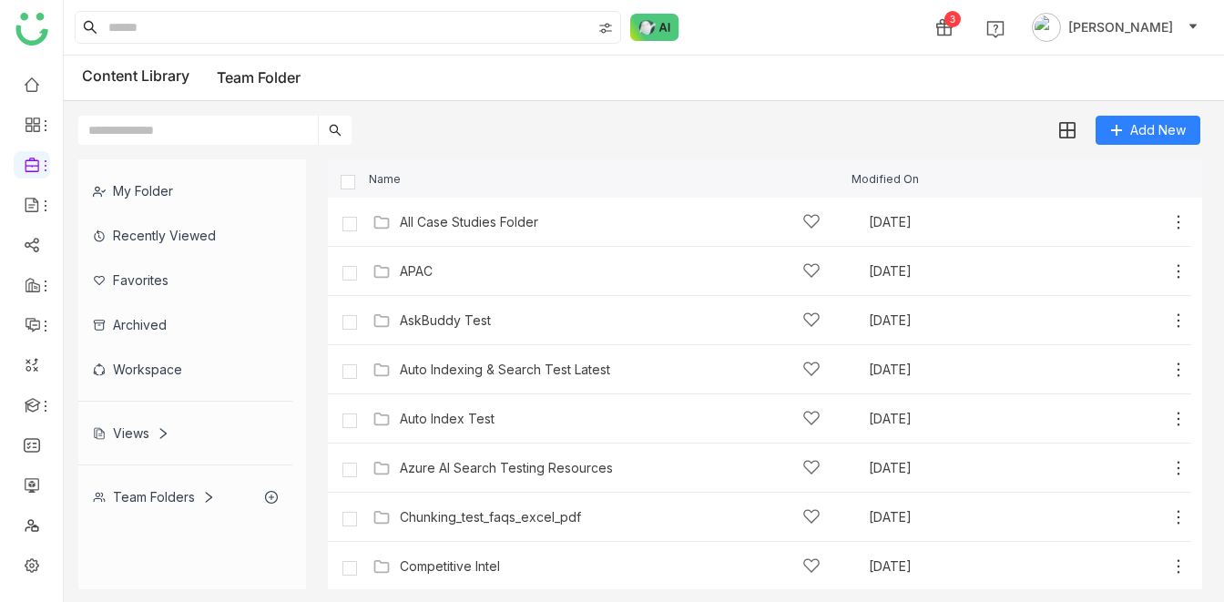
click at [782, 40] on div "3 [PERSON_NAME]" at bounding box center [644, 27] width 1161 height 55
click at [133, 201] on div "My Folder" at bounding box center [185, 191] width 214 height 45
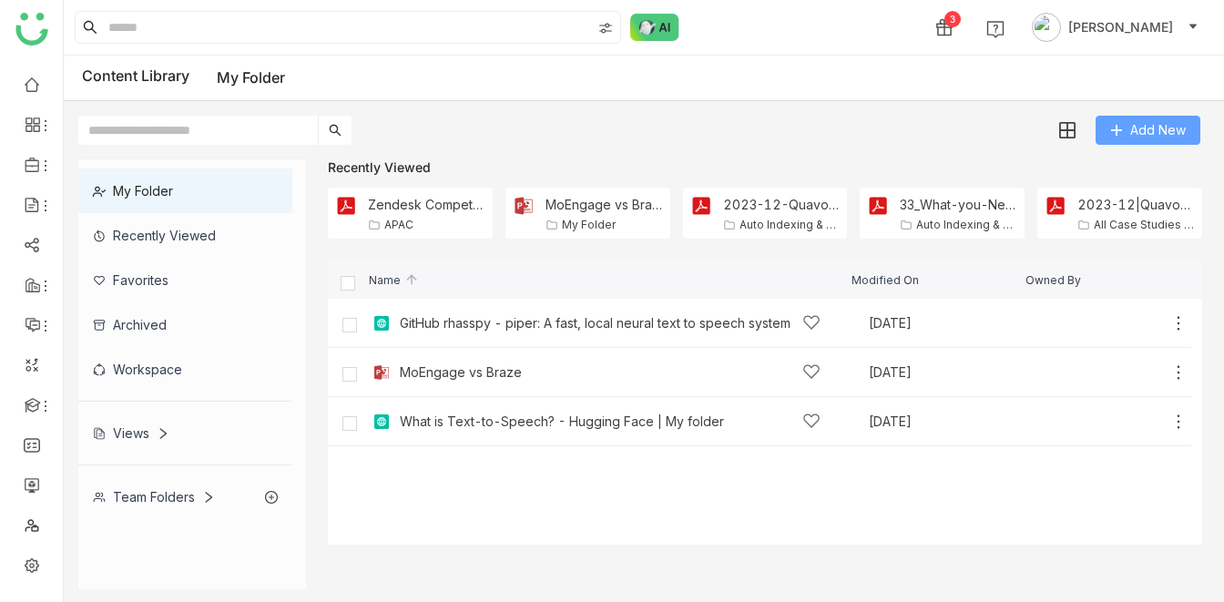
click at [1132, 123] on span "Add New" at bounding box center [1159, 130] width 56 height 20
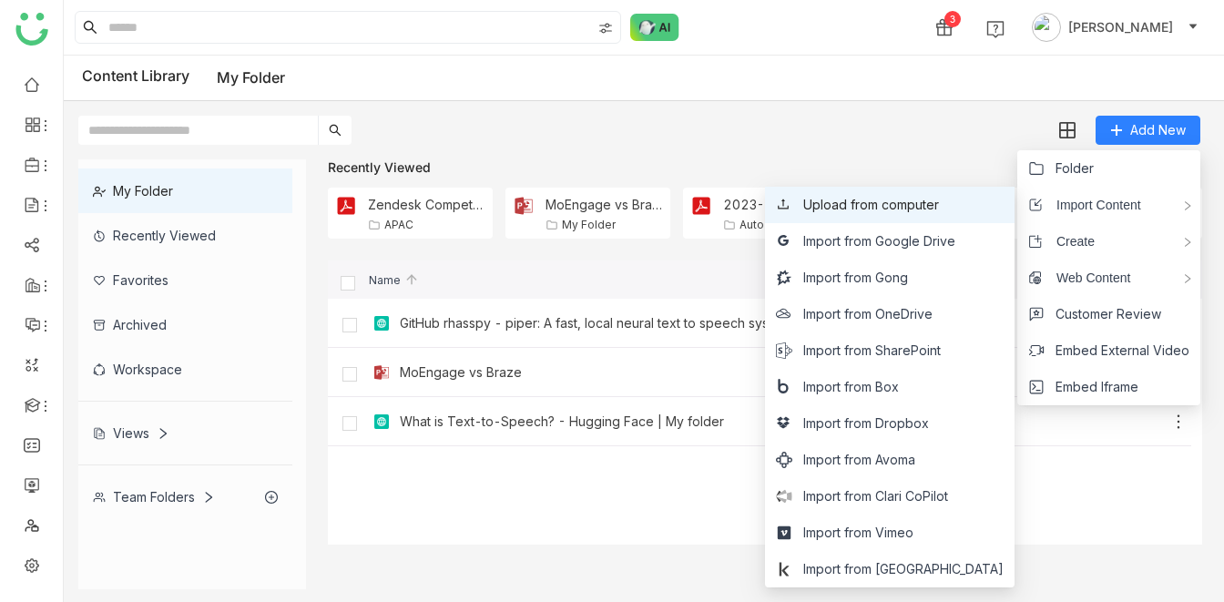
click at [900, 205] on span "Upload from computer" at bounding box center [872, 205] width 136 height 20
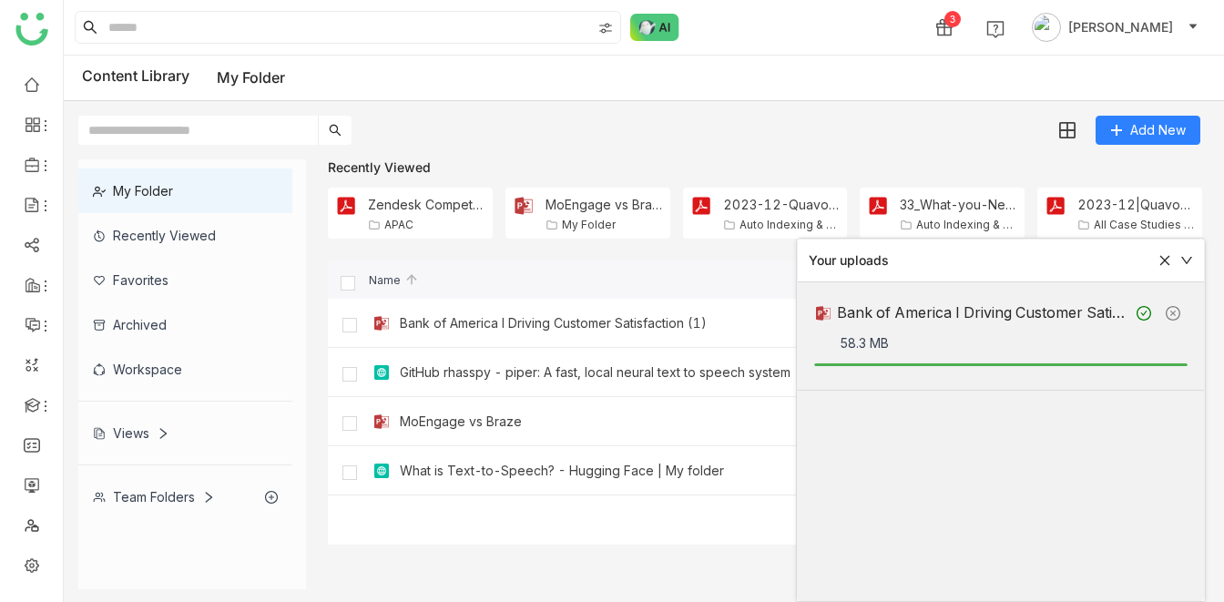
click at [722, 101] on div "Add New" at bounding box center [640, 123] width 1152 height 44
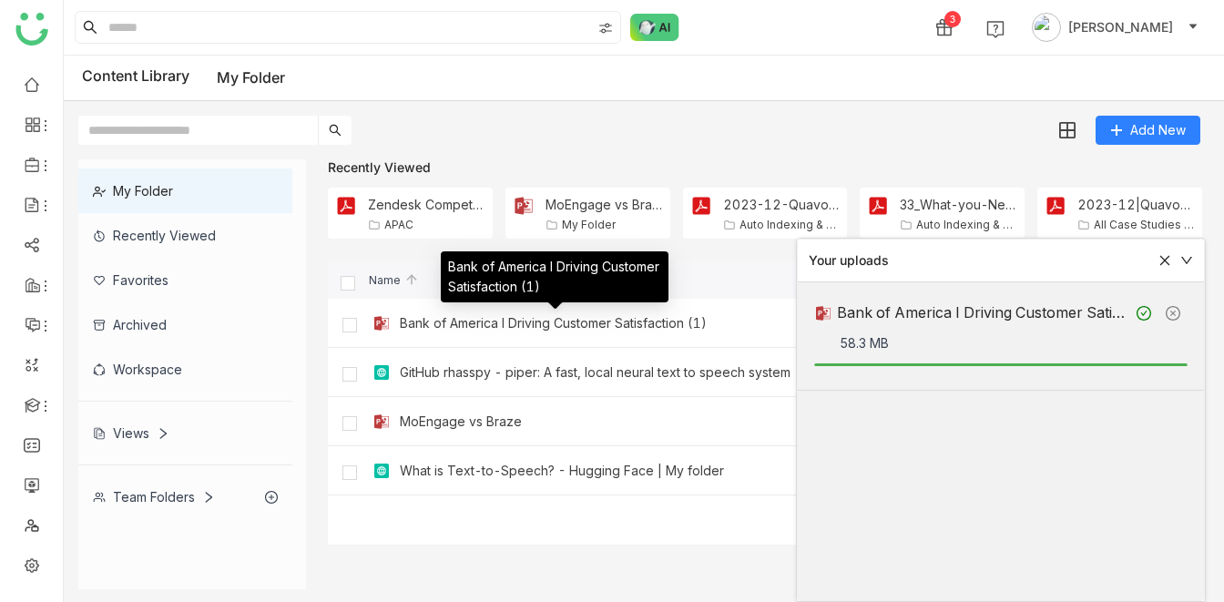
click at [504, 325] on div "Bank of America I Driving Customer Satisfaction (1)" at bounding box center [553, 323] width 307 height 15
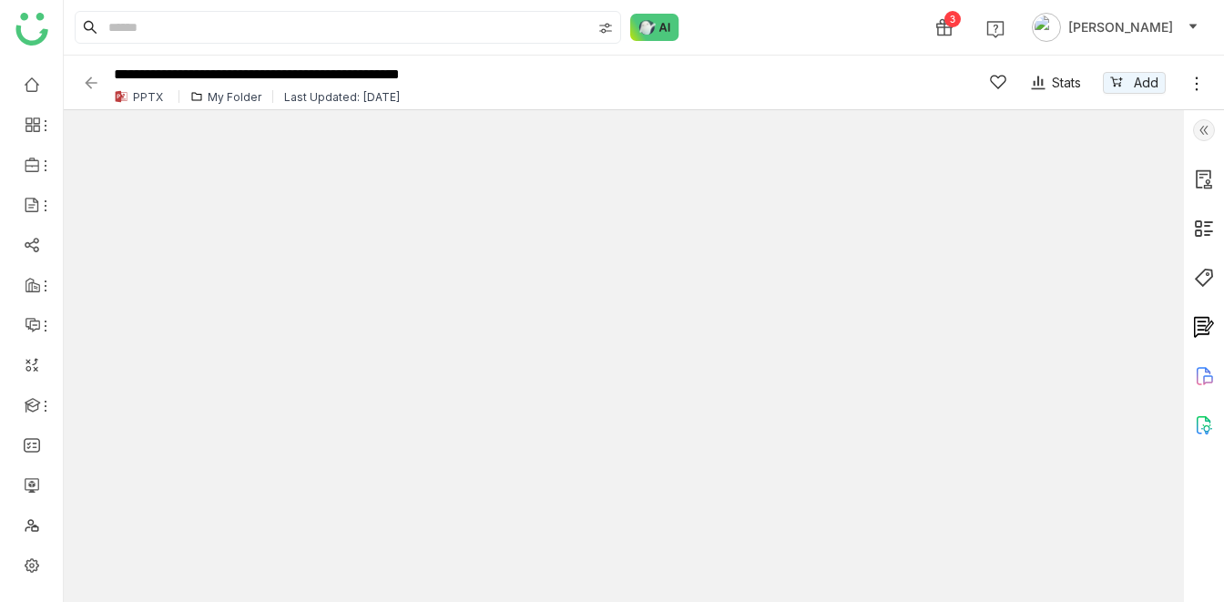
click at [1204, 278] on img at bounding box center [1204, 278] width 22 height 22
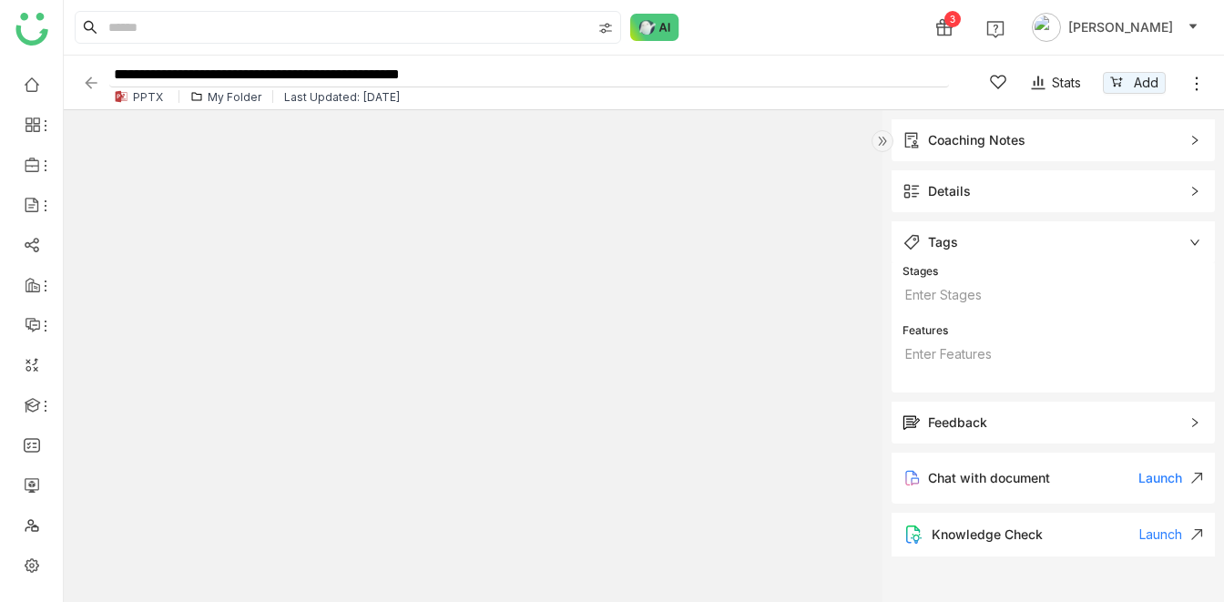
click at [527, 76] on input "**********" at bounding box center [529, 75] width 840 height 25
click at [776, 29] on div "3 [PERSON_NAME]" at bounding box center [644, 27] width 1161 height 55
type input "**********"
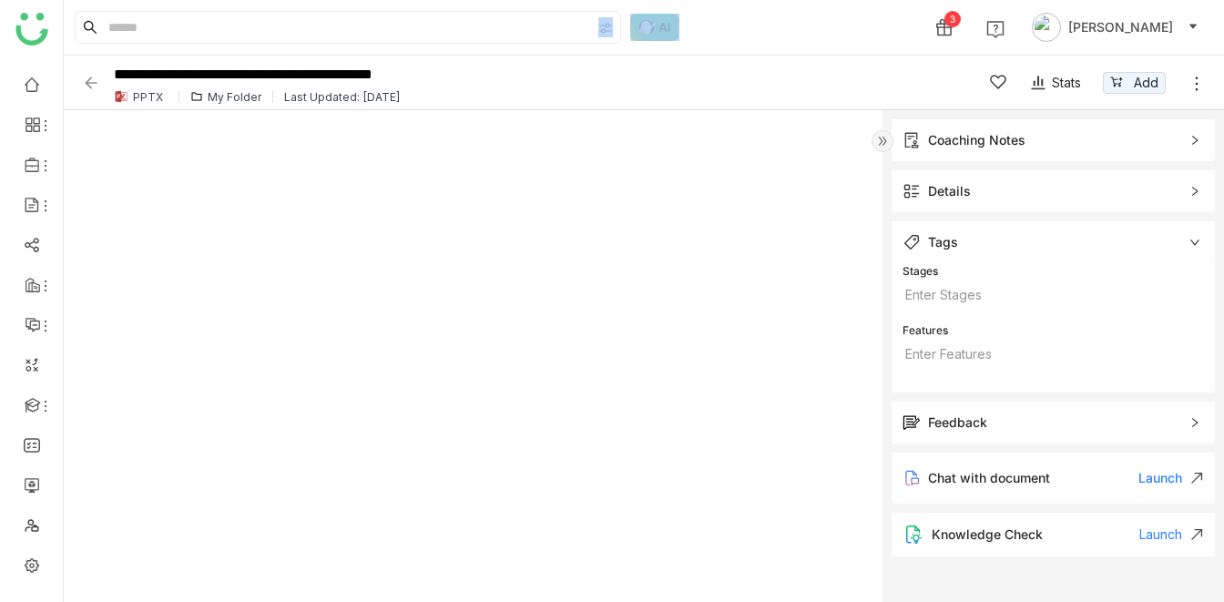
click at [803, 21] on div "3 [PERSON_NAME]" at bounding box center [644, 27] width 1161 height 55
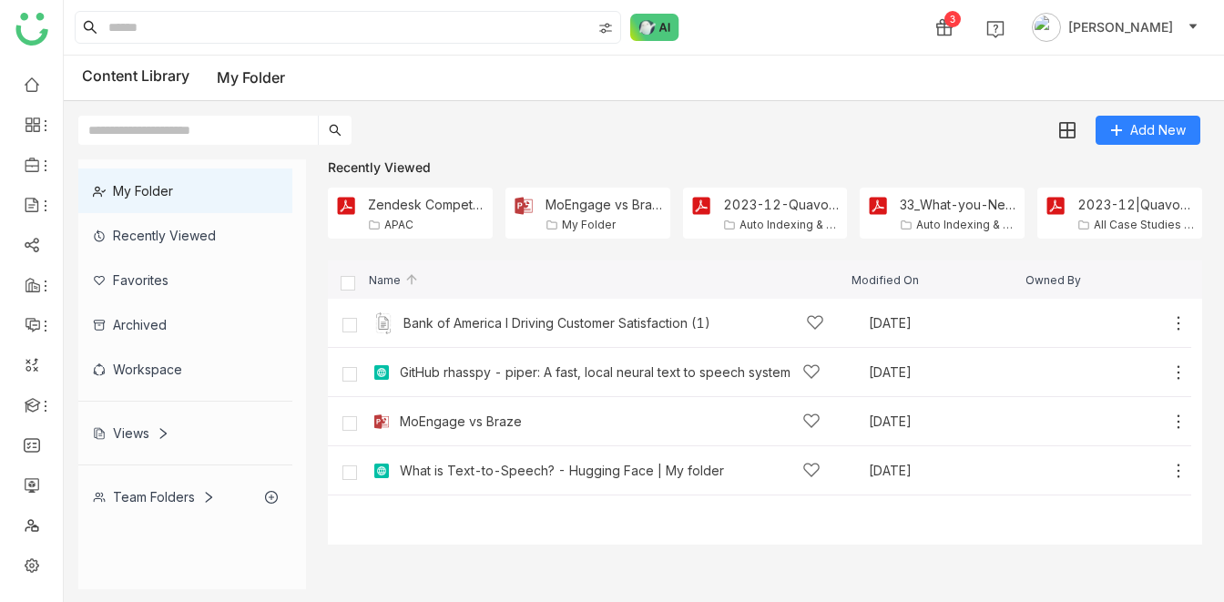
click at [160, 374] on div "Workspace" at bounding box center [185, 369] width 214 height 45
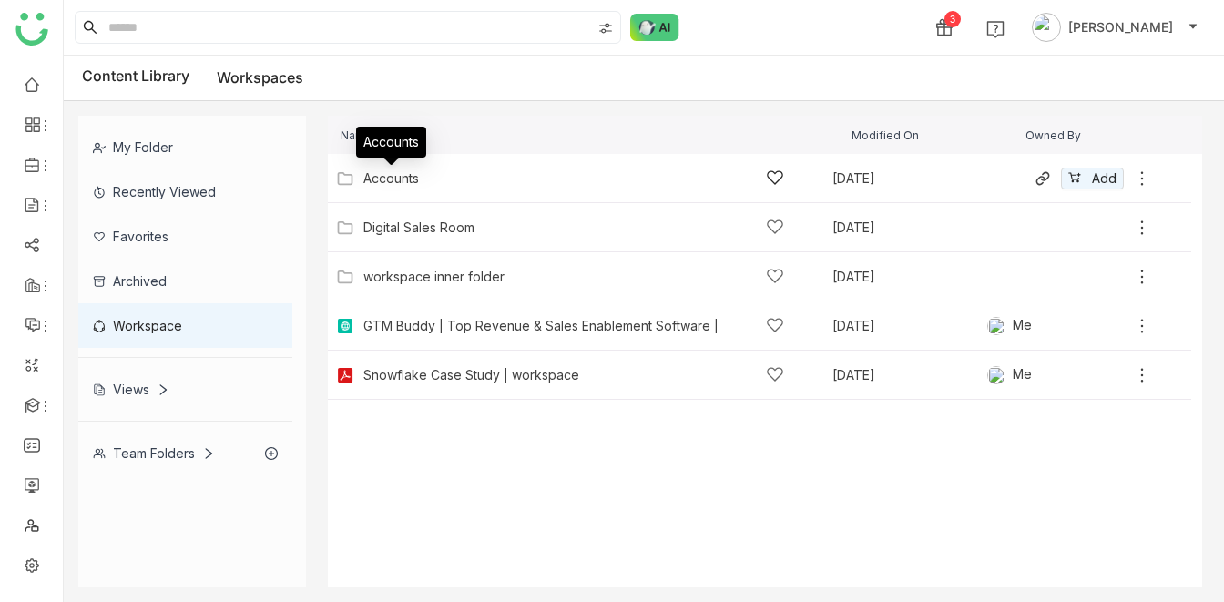
click at [391, 179] on div "Accounts" at bounding box center [391, 178] width 56 height 15
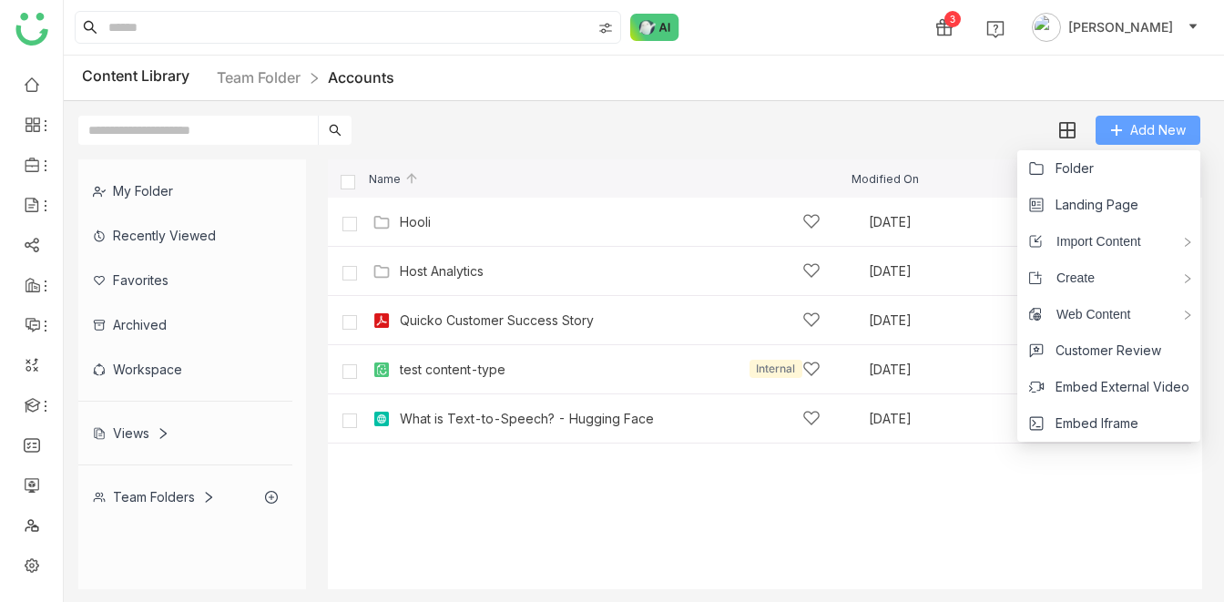
click at [1134, 126] on span "Add New" at bounding box center [1159, 130] width 56 height 20
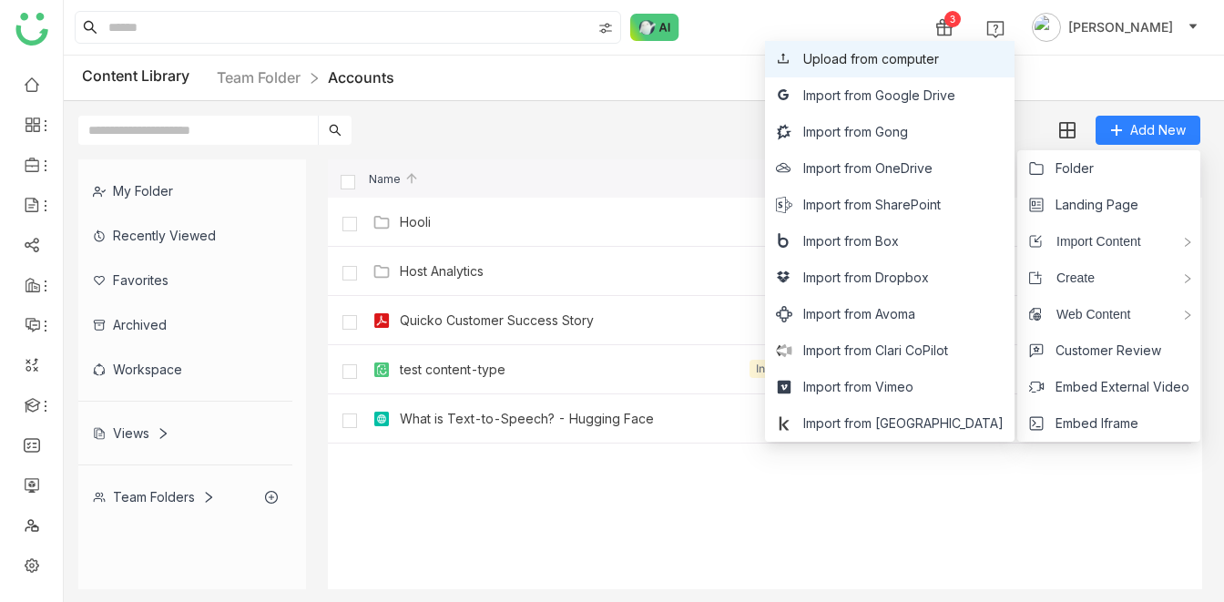
click at [889, 57] on span "Upload from computer" at bounding box center [872, 59] width 136 height 20
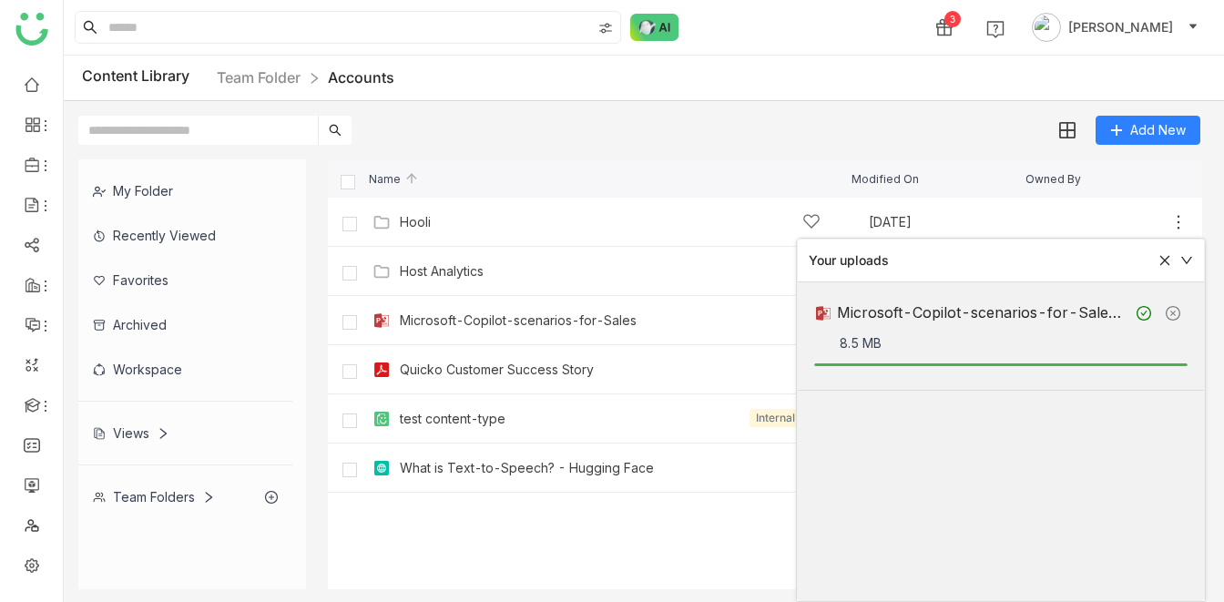
click at [472, 309] on div "Microsoft-Copilot-scenarios-for-Sales [DATE] Me Add" at bounding box center [778, 320] width 820 height 28
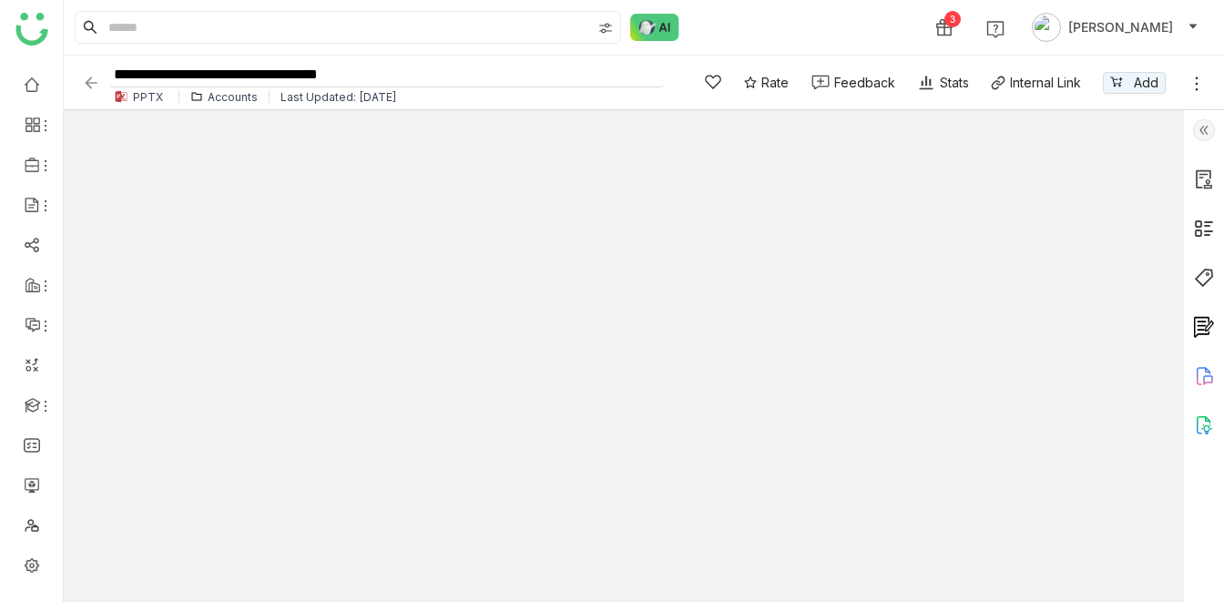
click at [443, 73] on input "**********" at bounding box center [386, 75] width 555 height 25
type input "**********"
click at [834, 32] on div "3 [PERSON_NAME]" at bounding box center [644, 27] width 1161 height 55
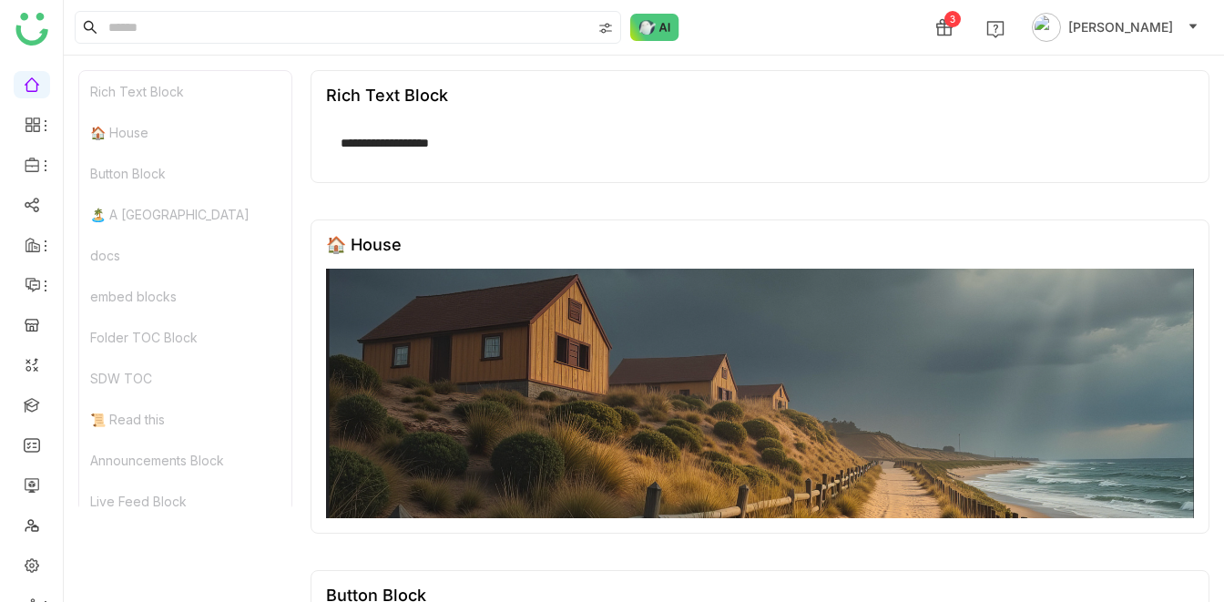
scroll to position [30, 0]
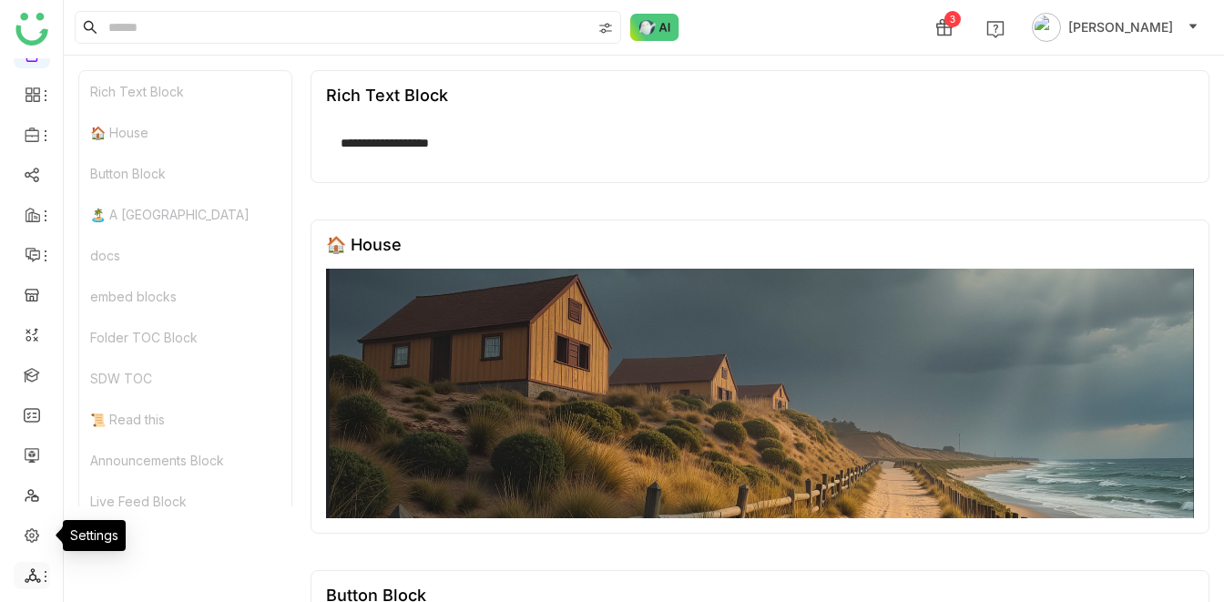
click at [38, 578] on icon at bounding box center [45, 576] width 15 height 15
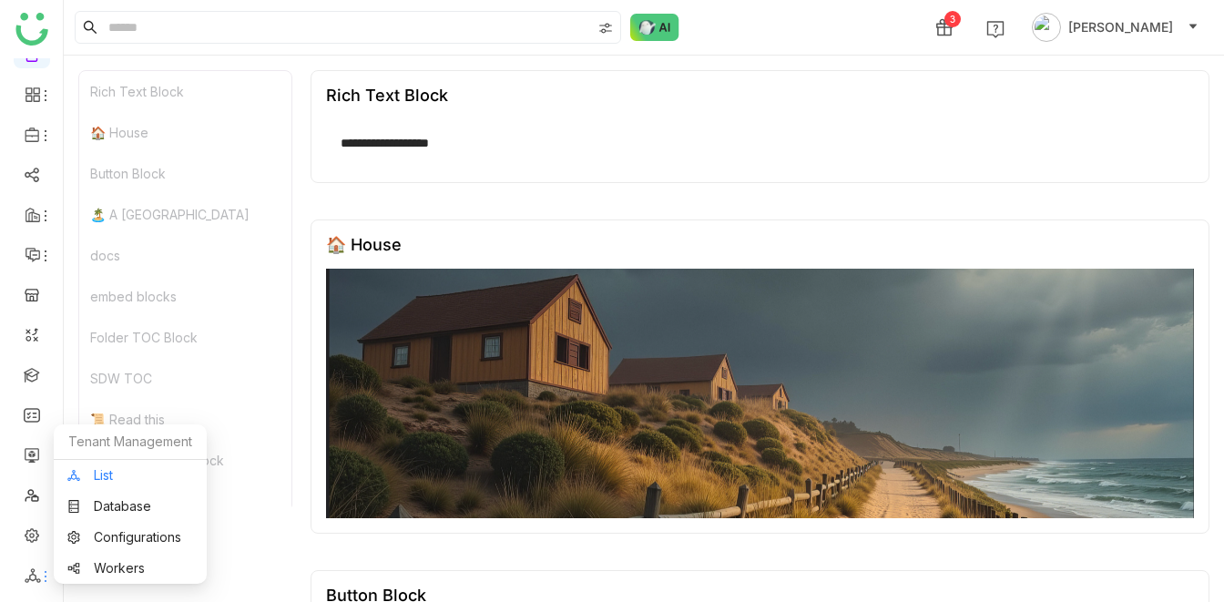
click at [129, 472] on link "List" at bounding box center [130, 475] width 126 height 13
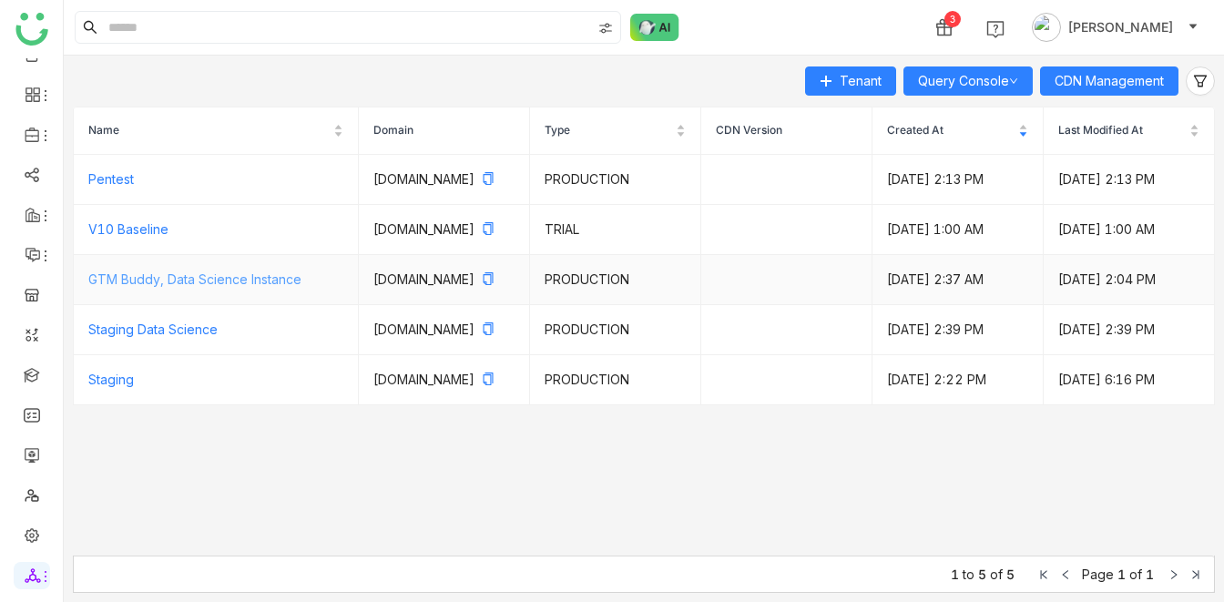
click at [220, 287] on link "GTM Buddy, Data Science Instance" at bounding box center [194, 278] width 213 height 15
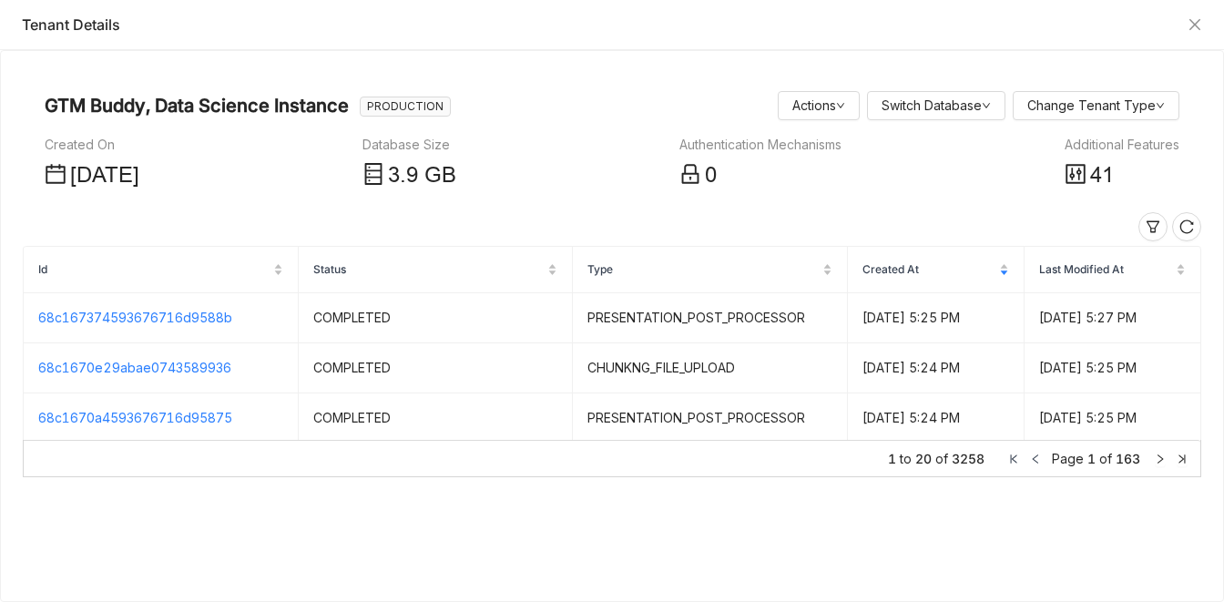
click at [1085, 138] on div "Additional Features" at bounding box center [1122, 145] width 115 height 20
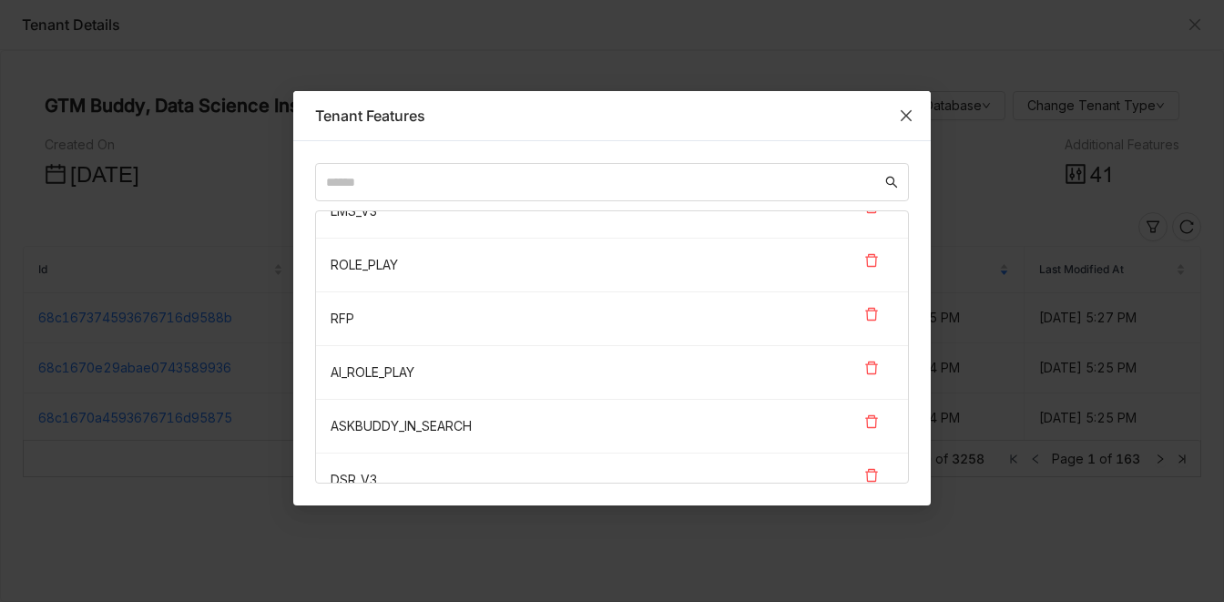
scroll to position [1854, 0]
click at [405, 185] on input "text" at bounding box center [604, 182] width 556 height 20
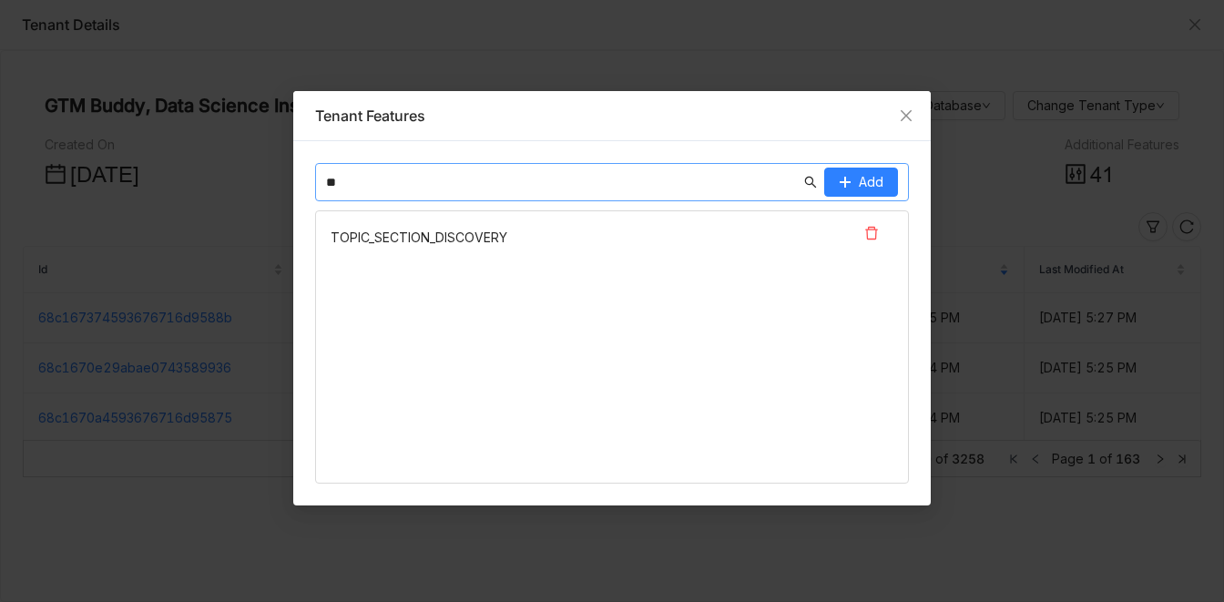
click at [334, 179] on input "**" at bounding box center [563, 182] width 475 height 20
paste input "*********"
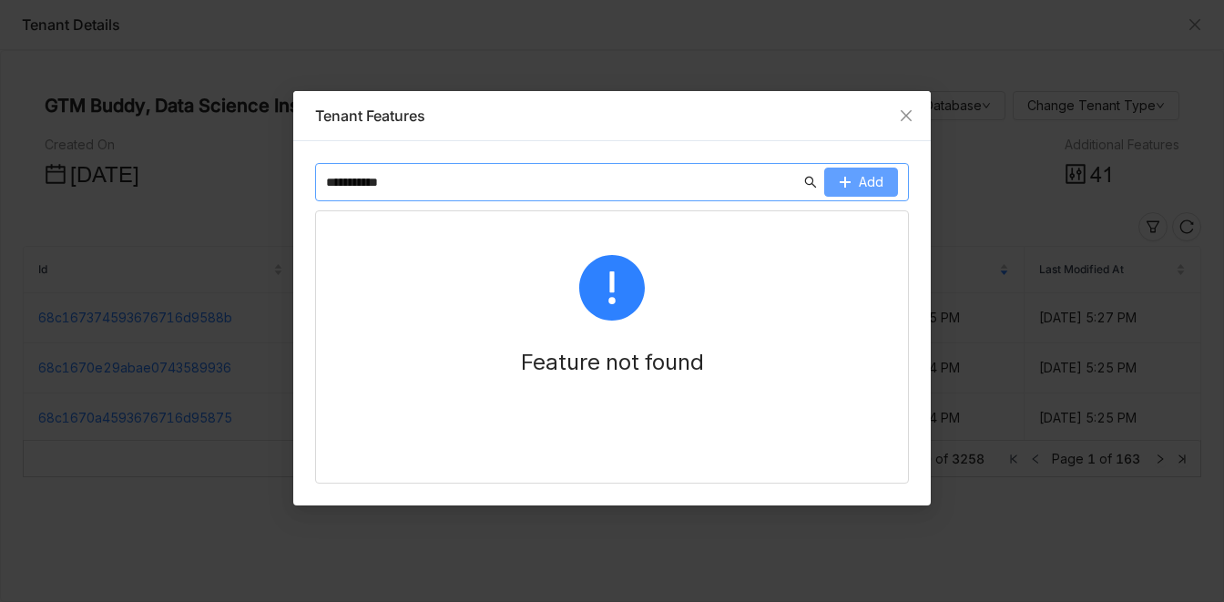
type input "**********"
click at [862, 179] on span "Add" at bounding box center [871, 182] width 25 height 20
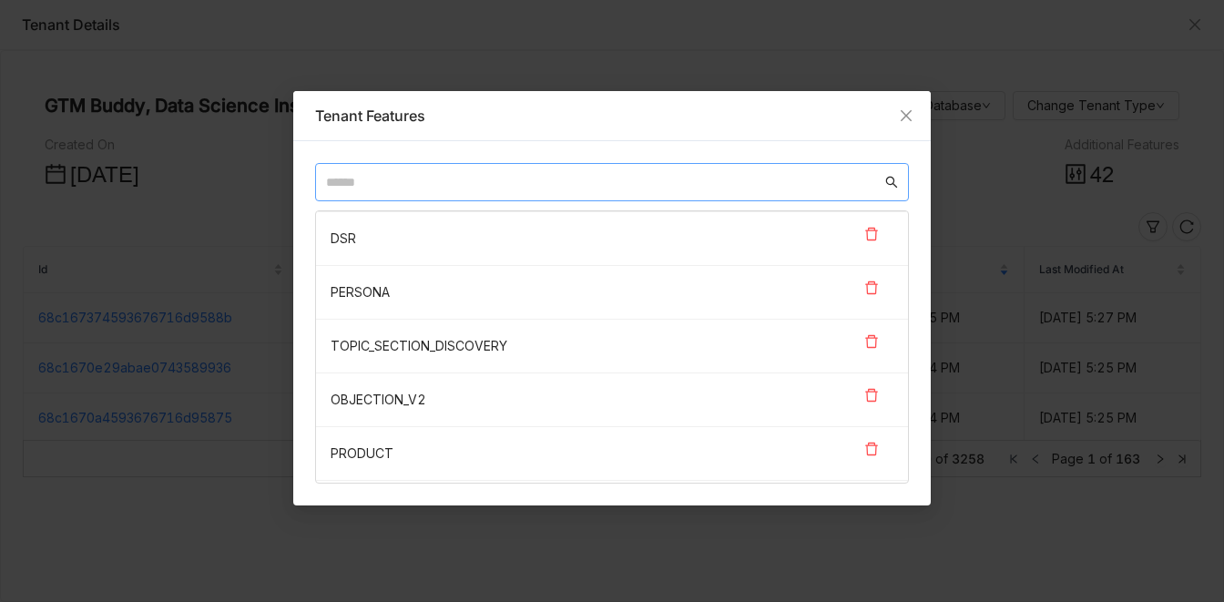
scroll to position [507, 0]
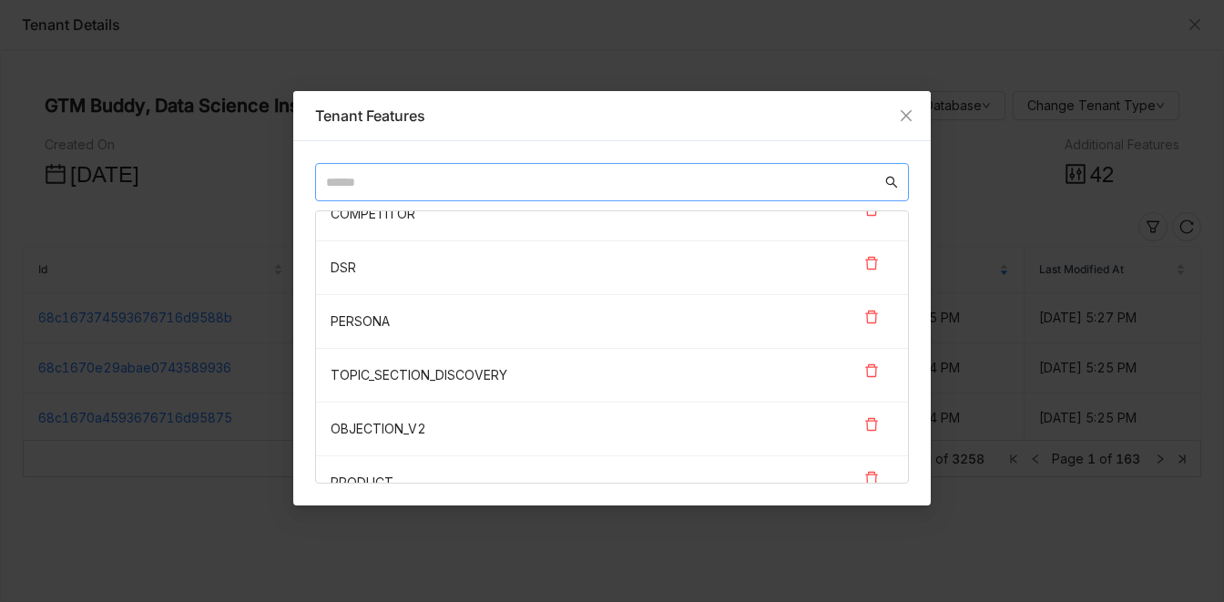
click at [527, 174] on input "text" at bounding box center [604, 182] width 556 height 20
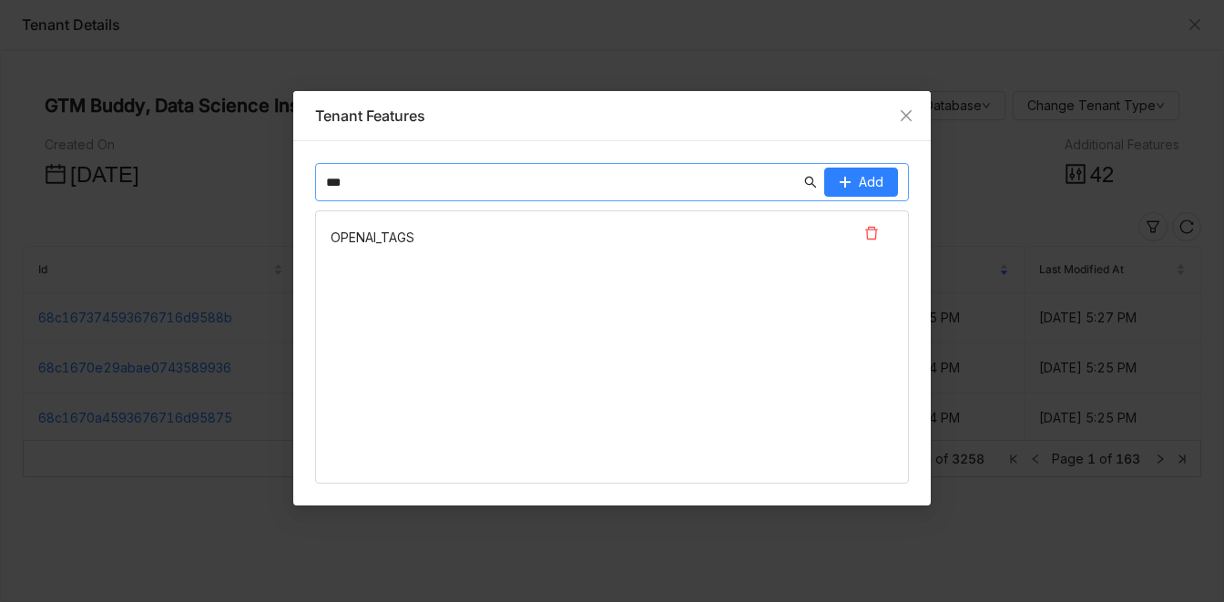
type input "****"
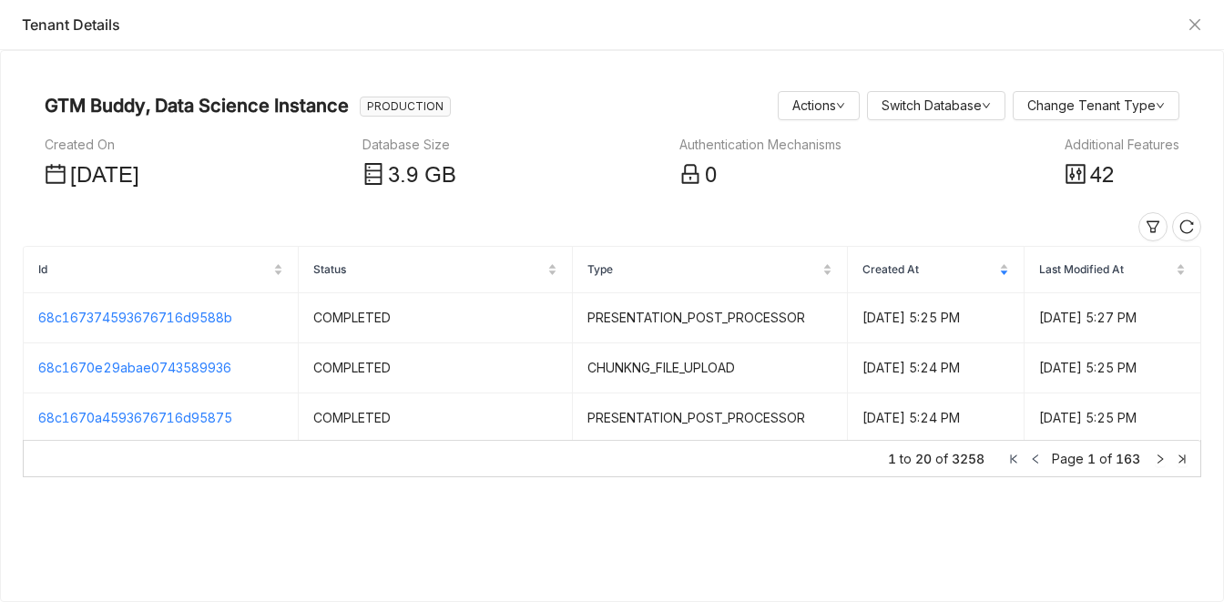
click at [1060, 177] on div "Created On Jun 13, 2025 Database Size 3 .9 GB Authentication Mechanisms 0 Addit…" at bounding box center [612, 164] width 1135 height 58
click at [1072, 177] on icon at bounding box center [1075, 173] width 19 height 19
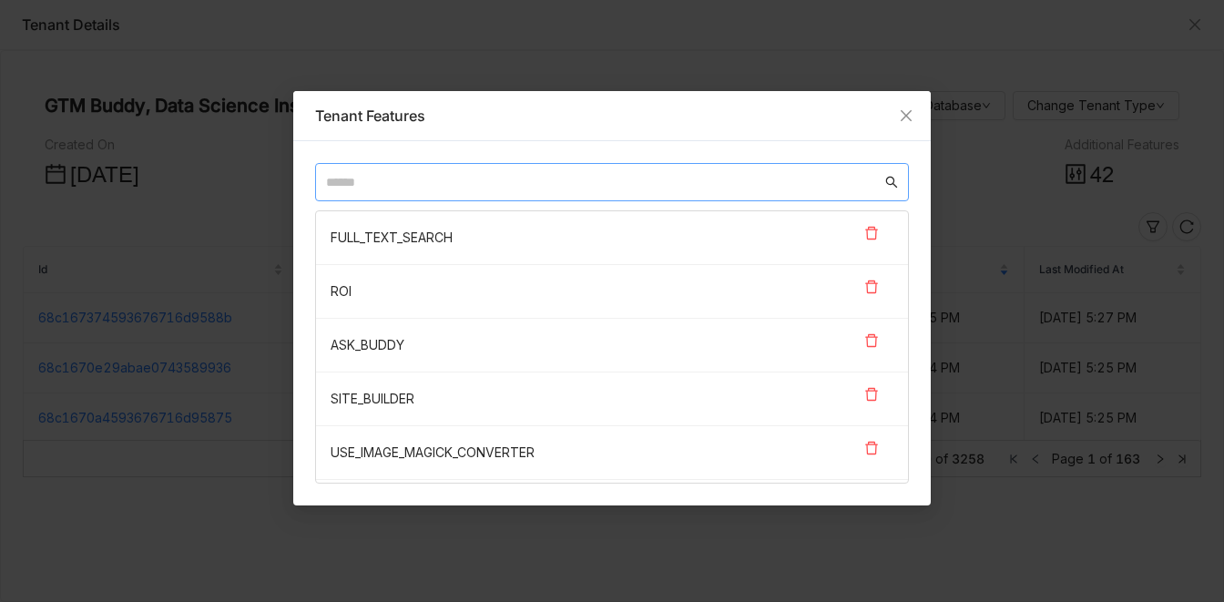
click at [421, 174] on input "text" at bounding box center [604, 182] width 556 height 20
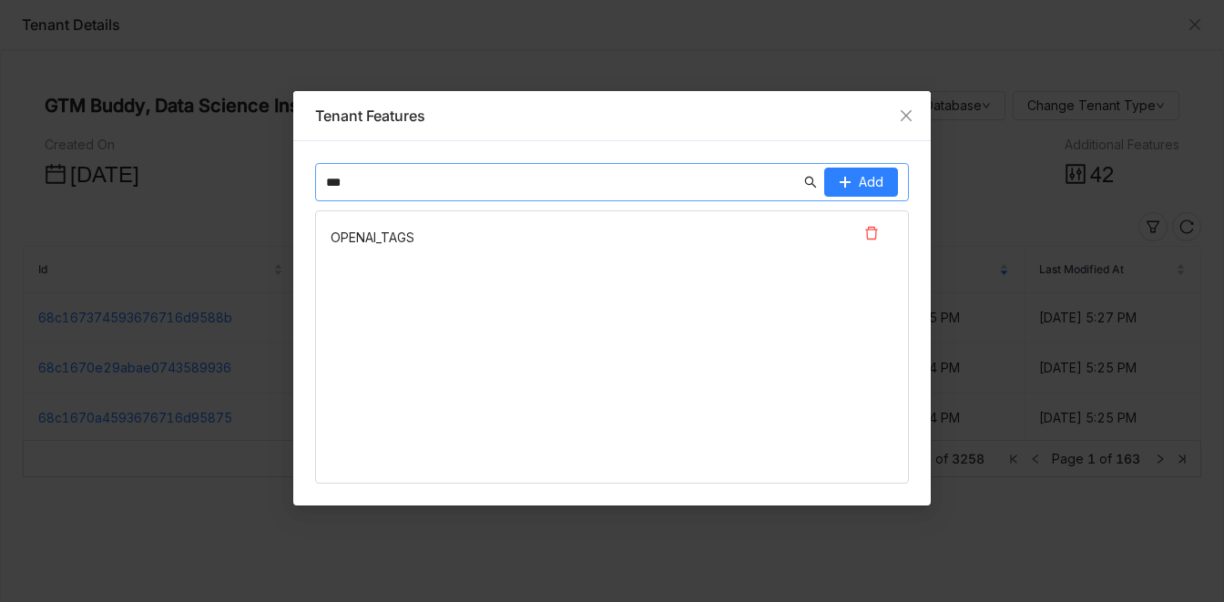
type input "****"
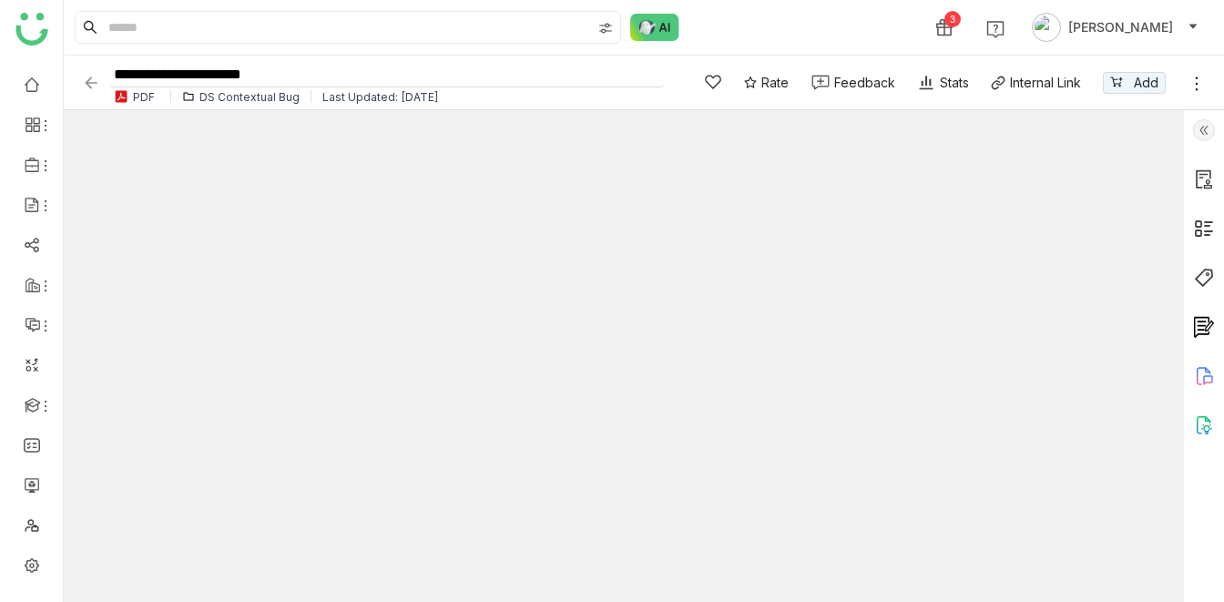
click at [307, 63] on input "**********" at bounding box center [386, 75] width 555 height 25
click at [300, 67] on input "**********" at bounding box center [386, 75] width 555 height 25
type input "**********"
click at [770, 20] on div "3 Veena Pulicharla" at bounding box center [644, 27] width 1161 height 55
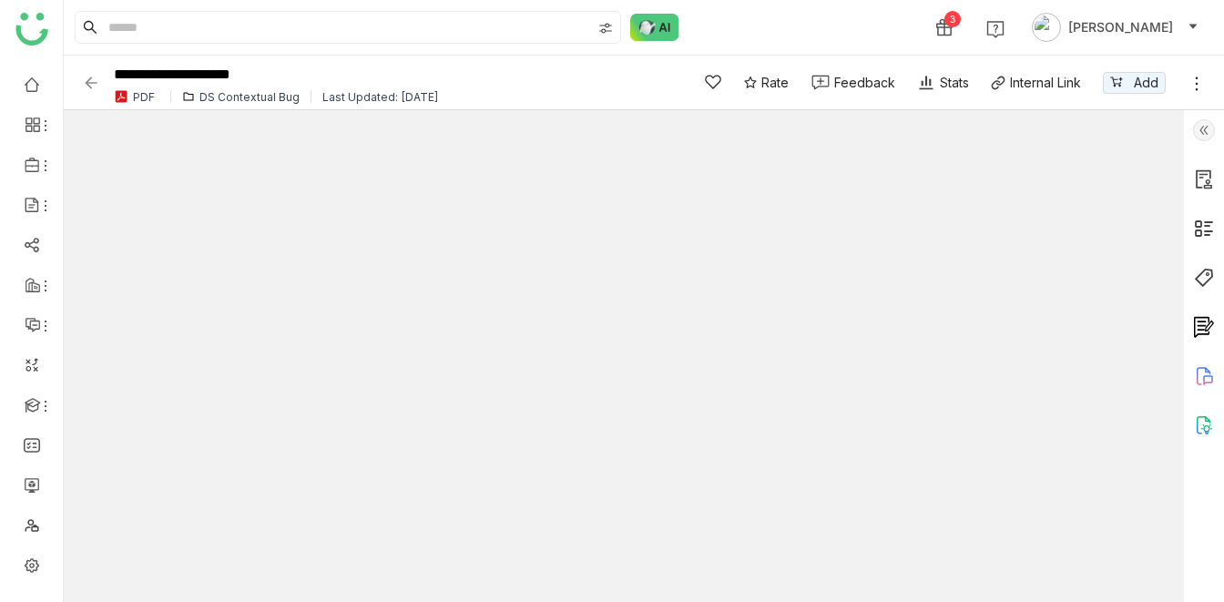
click at [770, 20] on div "3 Veena Pulicharla" at bounding box center [644, 27] width 1161 height 55
click at [825, 50] on div "3 Veena Pulicharla" at bounding box center [644, 27] width 1161 height 55
click at [810, 38] on div "3 Veena Pulicharla" at bounding box center [644, 27] width 1161 height 55
type input "*"
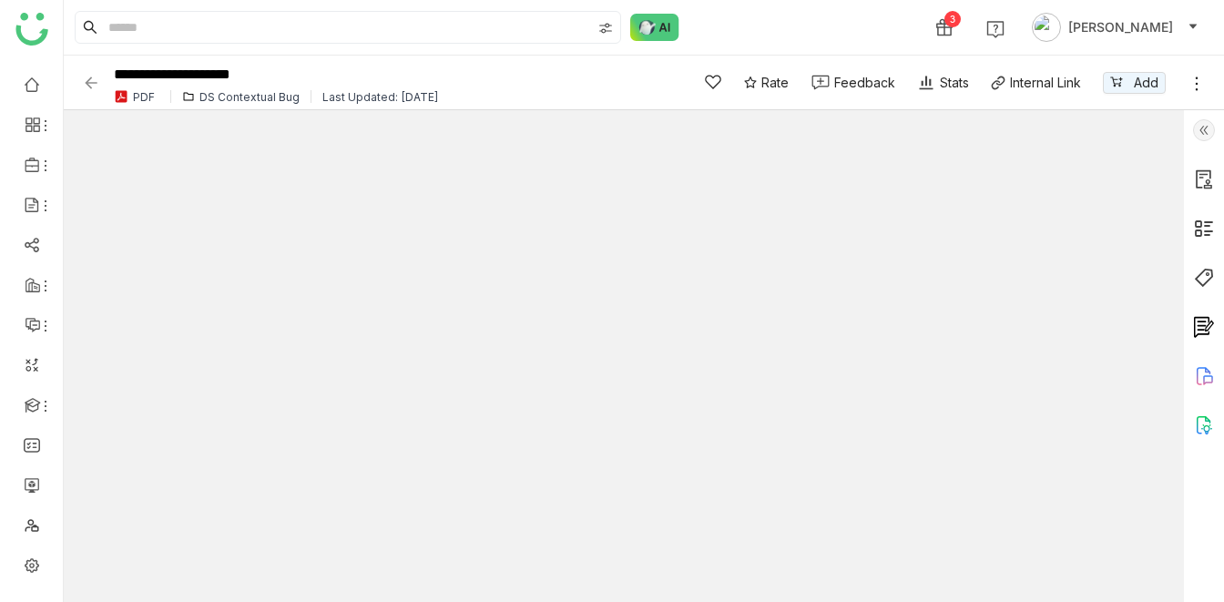
click at [240, 93] on div "DS Contextual Bug" at bounding box center [250, 97] width 100 height 14
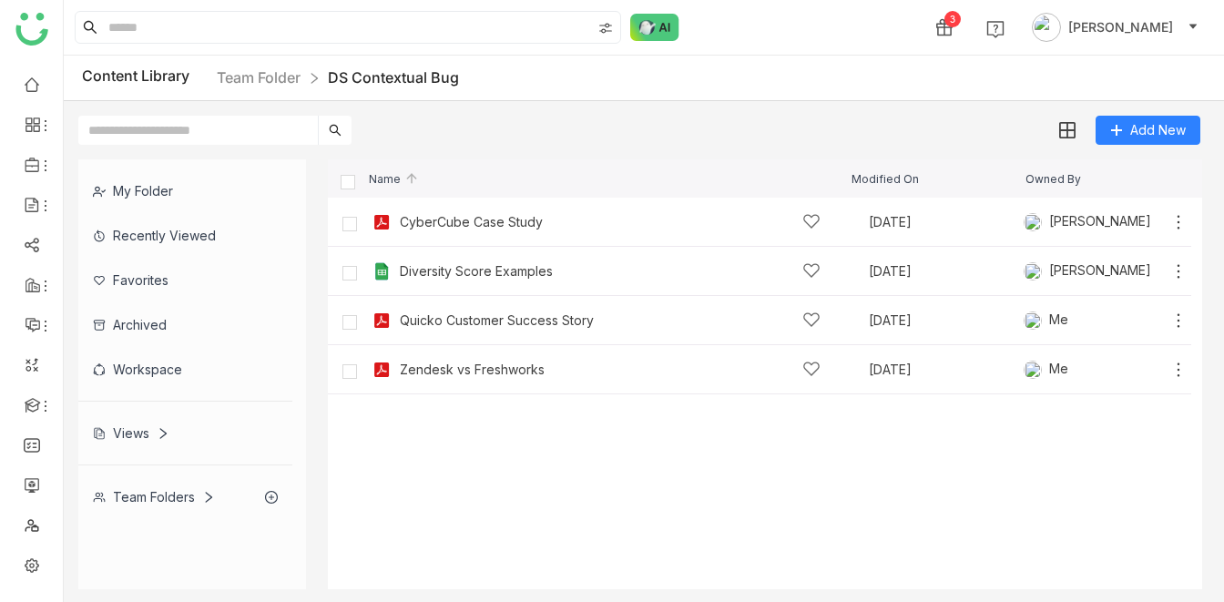
click at [922, 77] on div "Content Library Team Folder DS Contextual Bug" at bounding box center [644, 79] width 1161 height 46
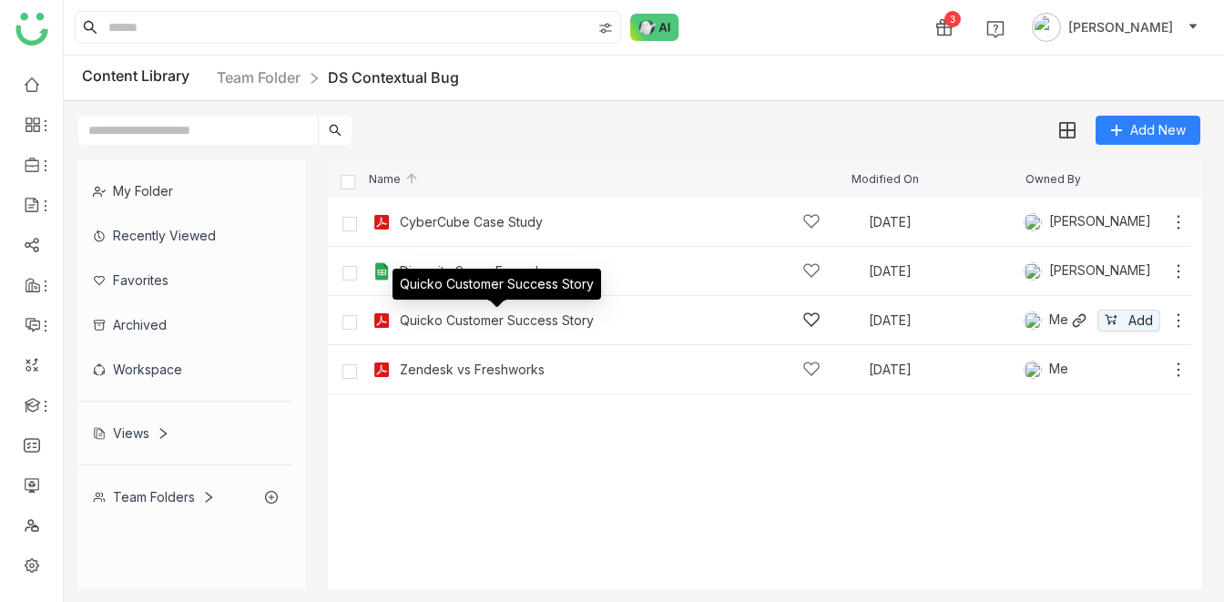
click at [440, 321] on div "Quicko Customer Success Story" at bounding box center [497, 320] width 194 height 15
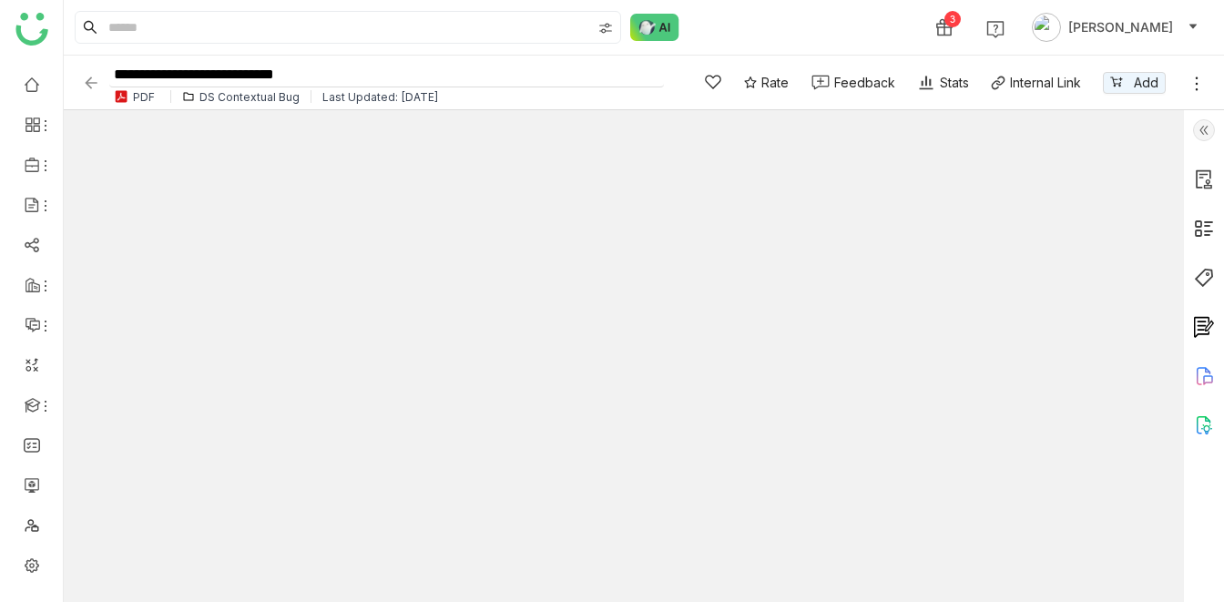
click at [380, 80] on input "**********" at bounding box center [386, 75] width 555 height 25
type input "**********"
click at [786, 43] on div "3 Veena Pulicharla" at bounding box center [644, 27] width 1161 height 55
click at [769, 29] on div "3 Veena Pulicharla" at bounding box center [644, 27] width 1161 height 55
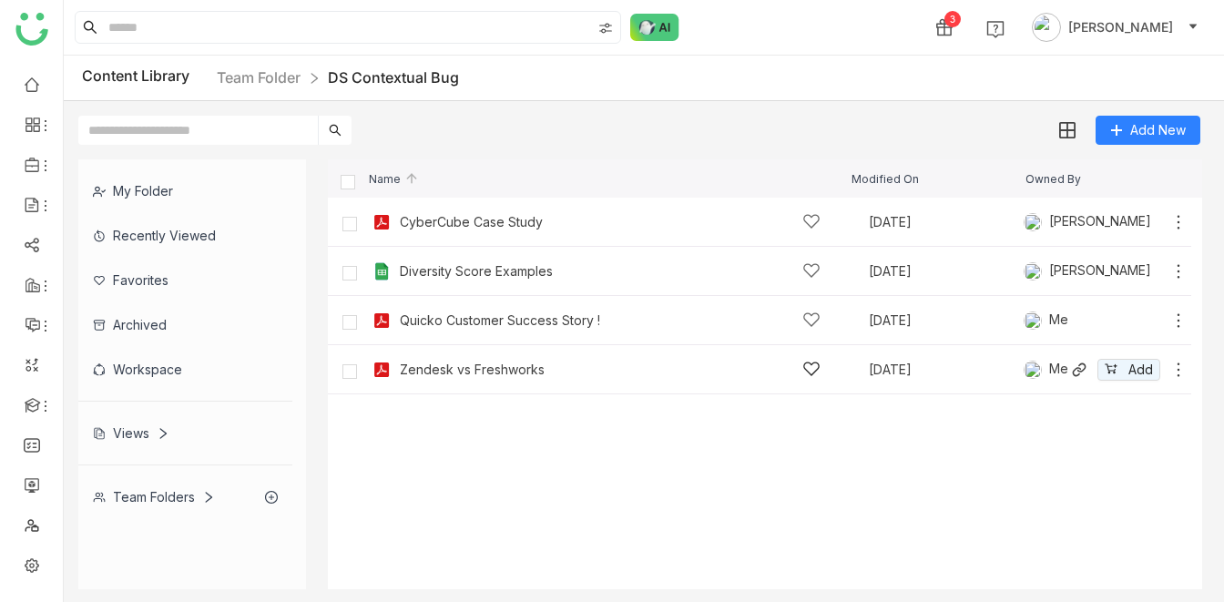
click at [436, 370] on div "Zendesk vs Freshworks" at bounding box center [472, 370] width 145 height 15
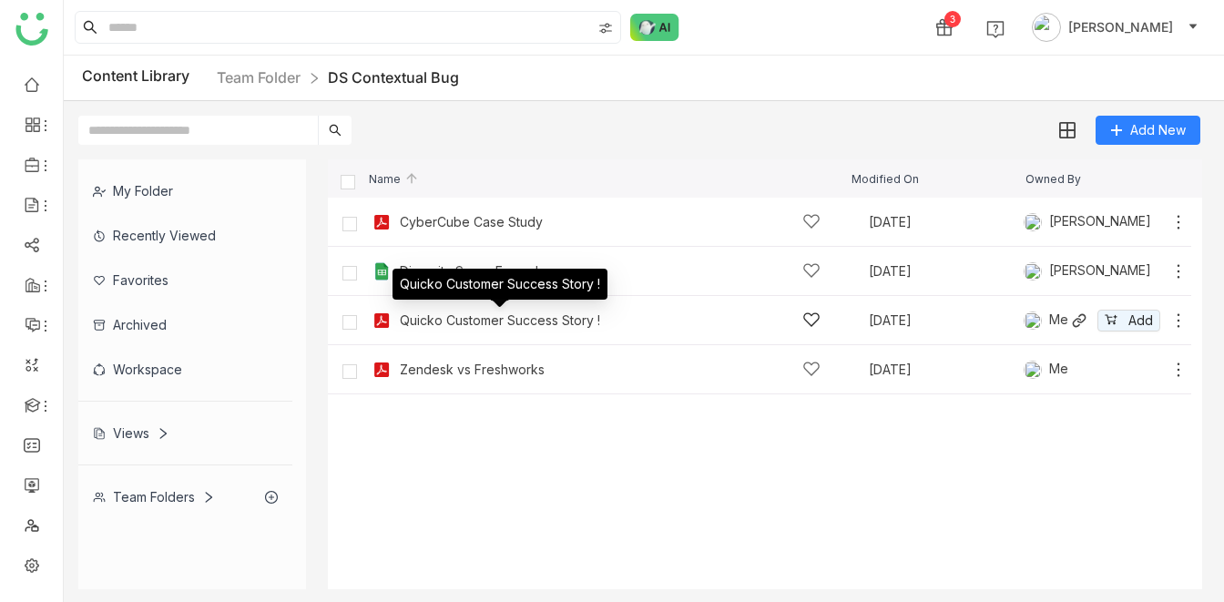
click at [520, 316] on div "Quicko Customer Success Story !" at bounding box center [500, 320] width 200 height 15
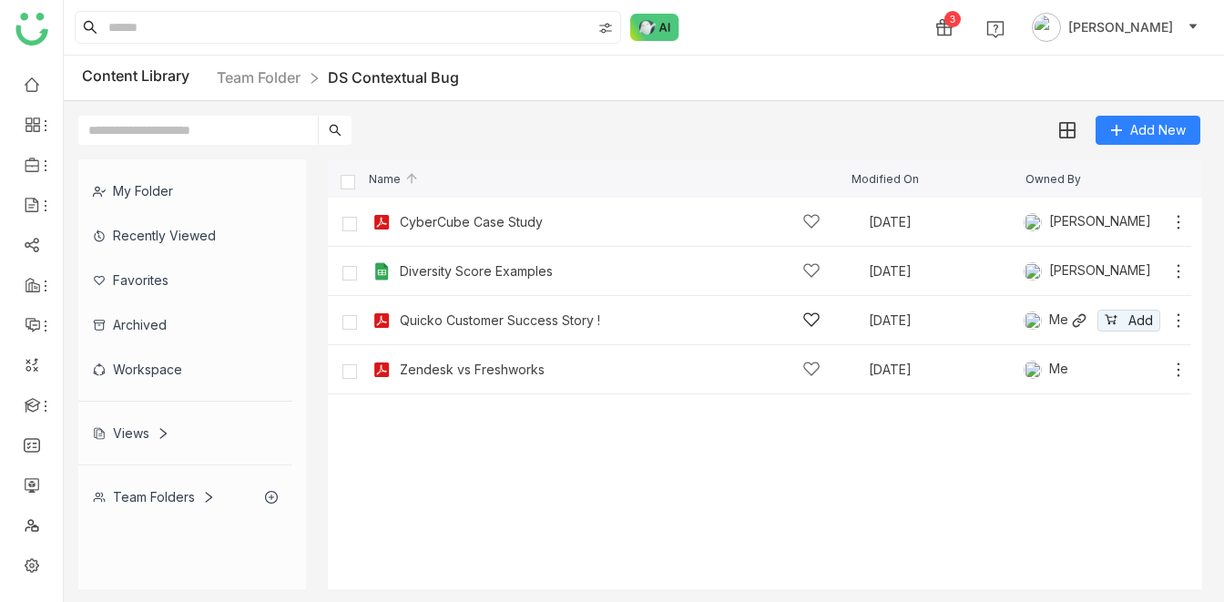
click at [1181, 320] on icon at bounding box center [1179, 321] width 18 height 18
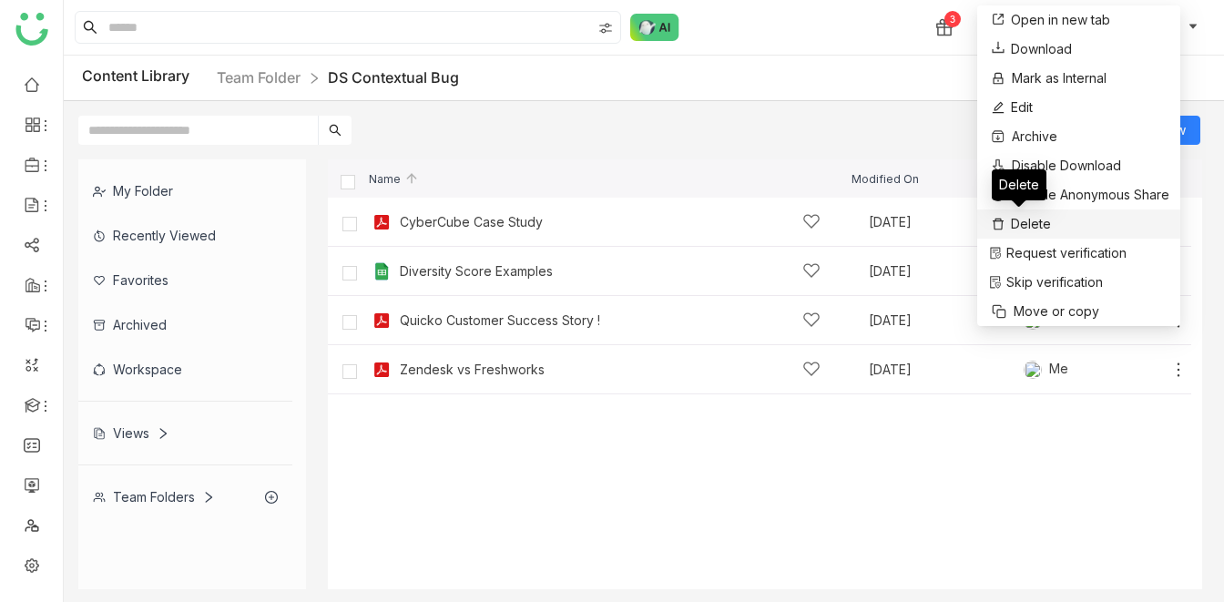
click at [1037, 221] on span "Delete" at bounding box center [1031, 224] width 40 height 20
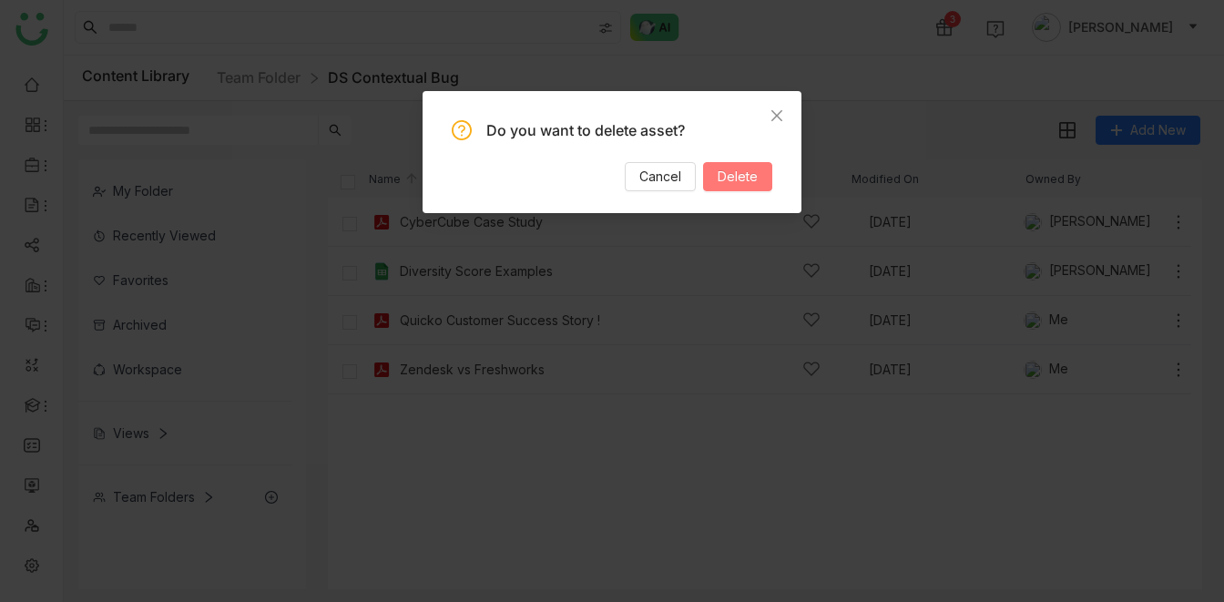
click at [722, 178] on span "Delete" at bounding box center [738, 177] width 40 height 20
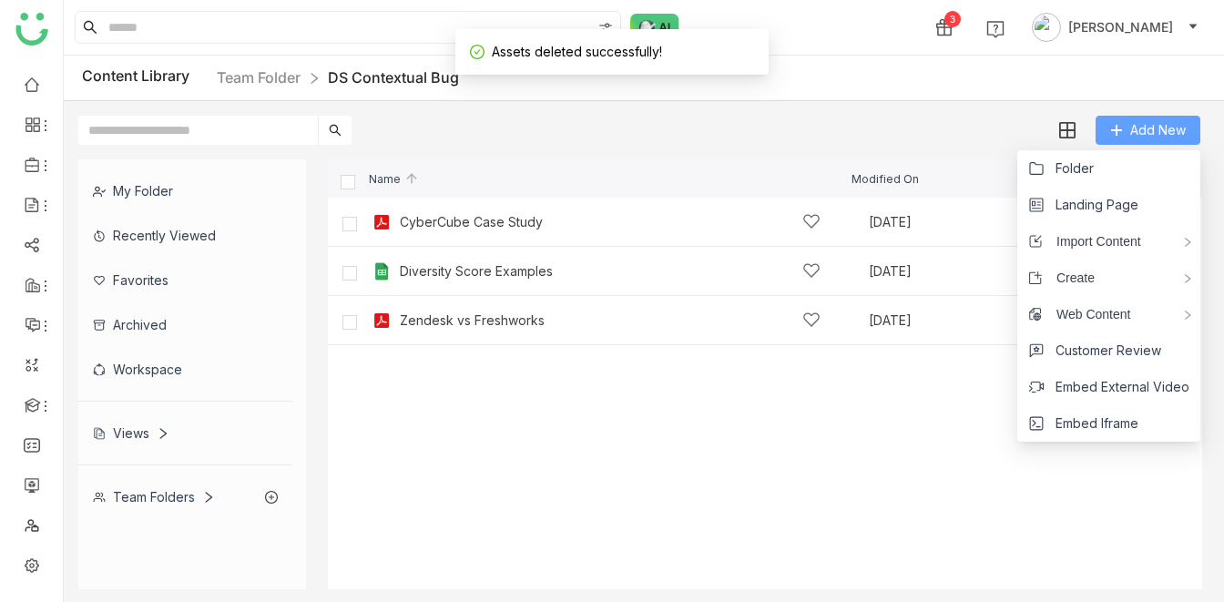
click at [1156, 133] on span "Add New" at bounding box center [1159, 130] width 56 height 20
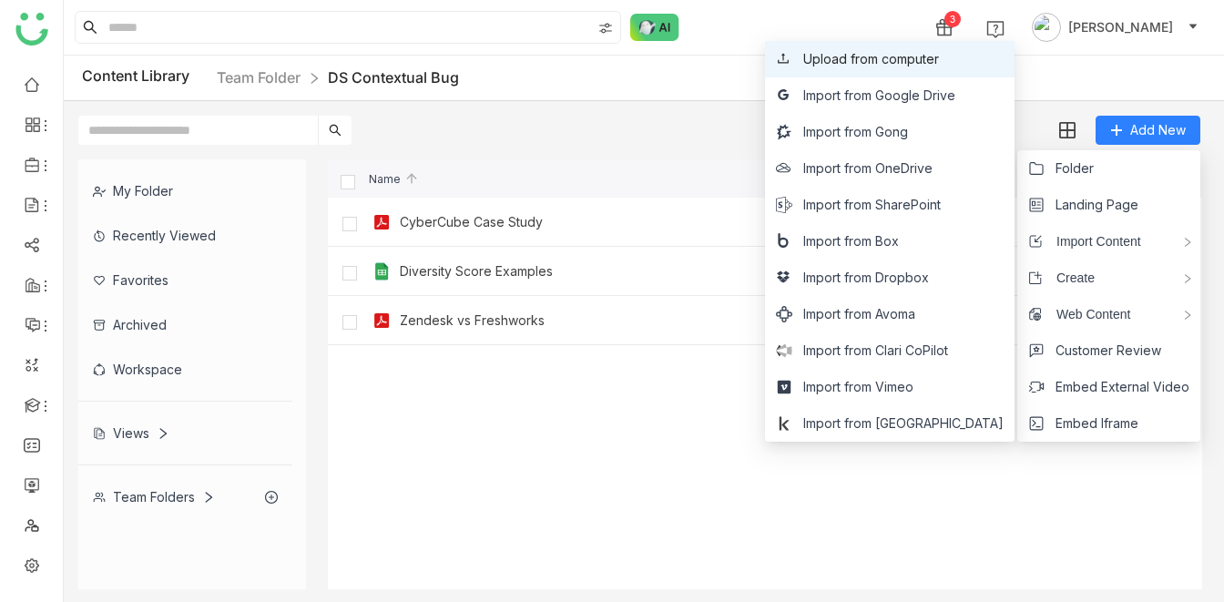
click at [897, 52] on span "Upload from computer" at bounding box center [872, 59] width 136 height 20
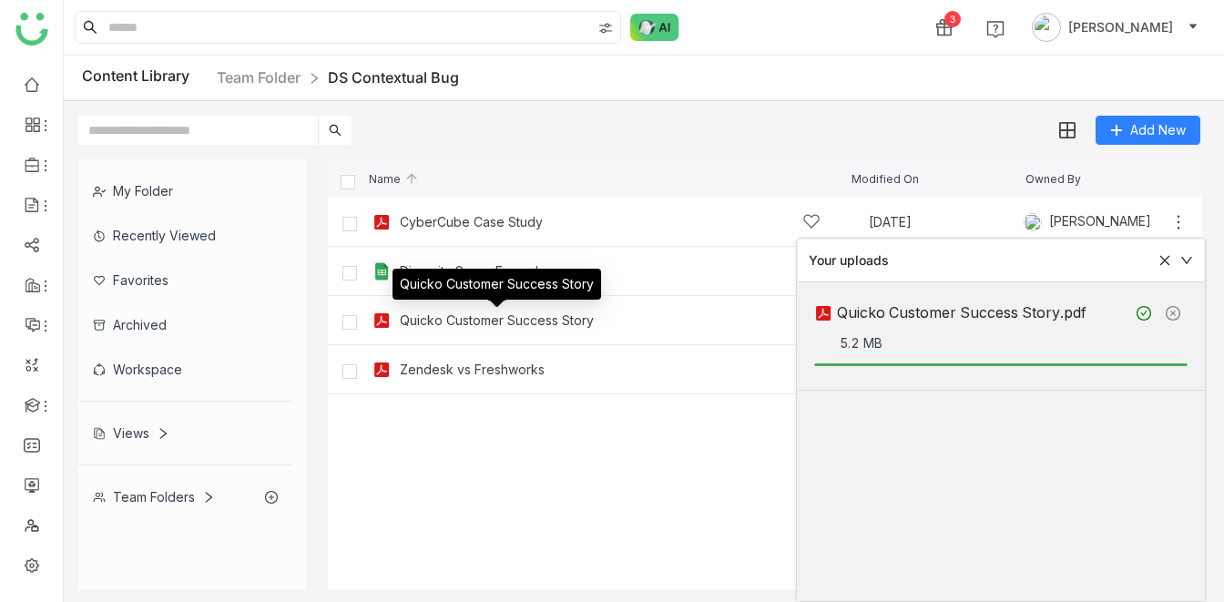
click at [527, 313] on div "Quicko Customer Success Story" at bounding box center [497, 320] width 194 height 15
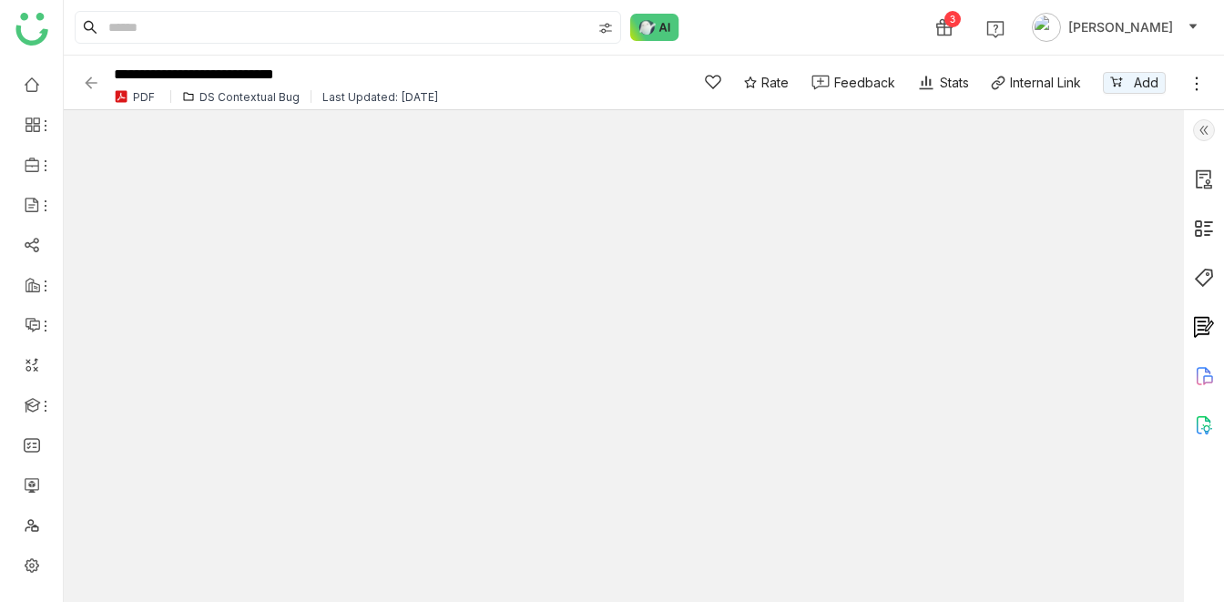
click at [768, 6] on div "3 Veena Pulicharla" at bounding box center [644, 27] width 1161 height 55
click at [253, 97] on div "DS Contextual Bug" at bounding box center [250, 97] width 100 height 14
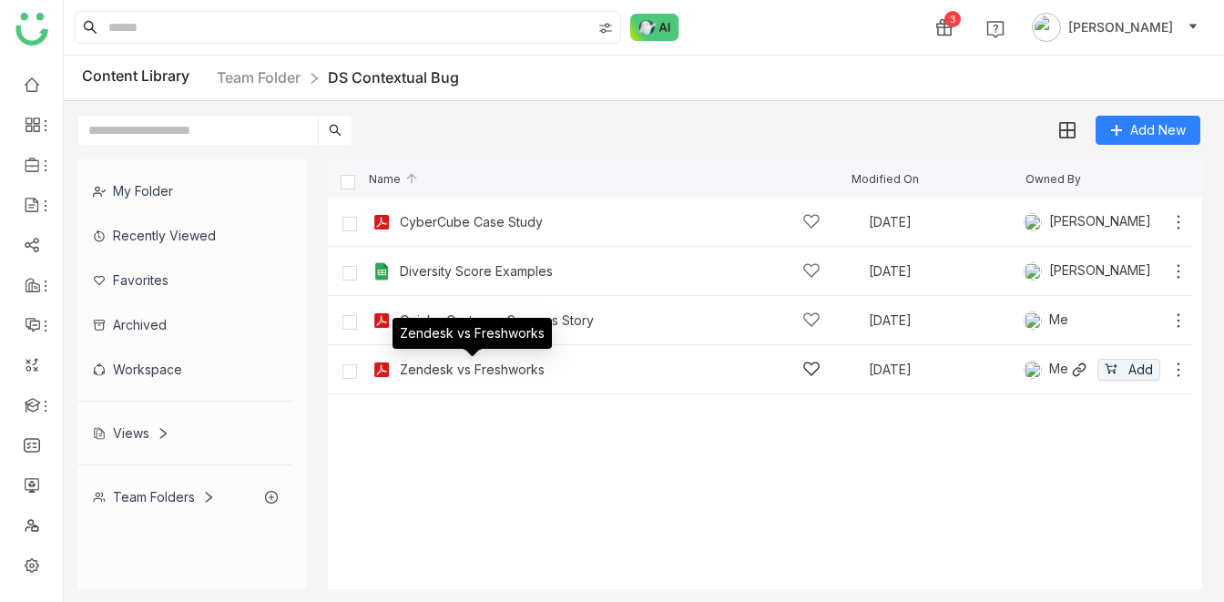
click at [439, 370] on div "Zendesk vs Freshworks" at bounding box center [472, 370] width 145 height 15
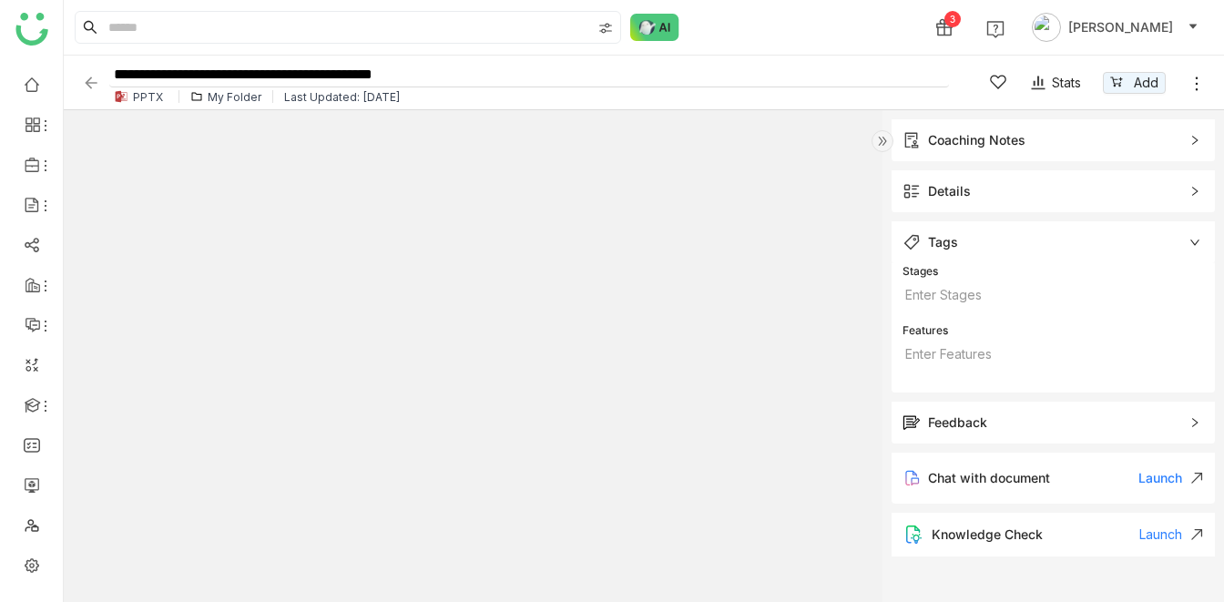
click at [517, 74] on input "**********" at bounding box center [529, 75] width 840 height 25
type input "**********"
click at [824, 3] on div "3 [PERSON_NAME]" at bounding box center [644, 27] width 1161 height 55
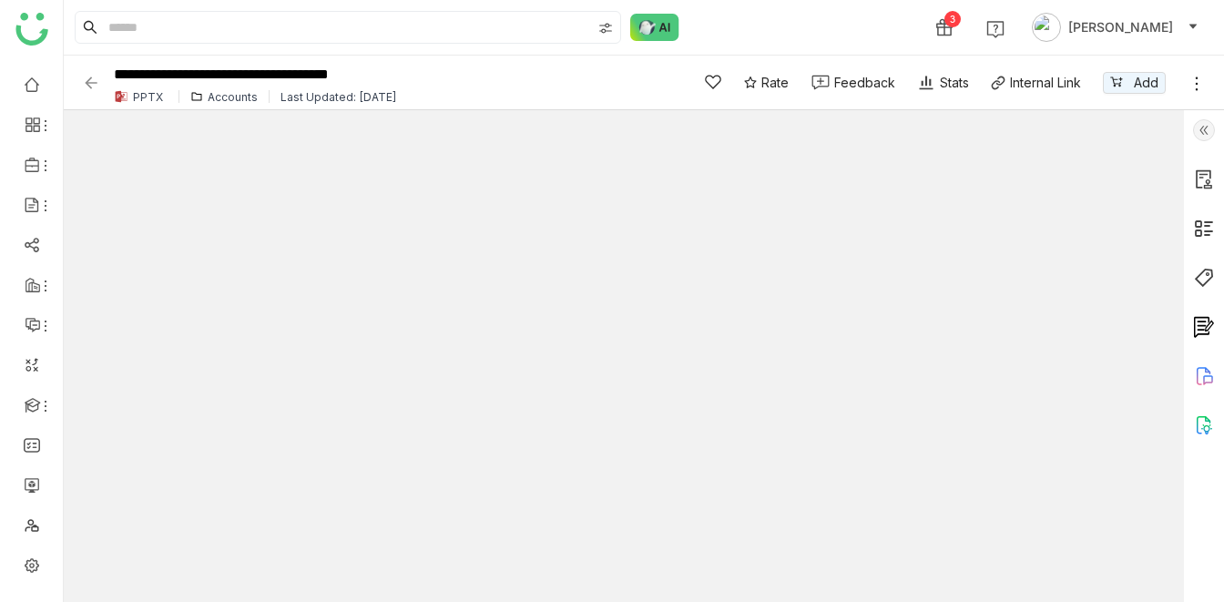
click at [442, 61] on div "**********" at bounding box center [386, 82] width 555 height 43
click at [420, 71] on input "**********" at bounding box center [386, 75] width 555 height 25
type input "**********"
click at [747, 17] on div "3 [PERSON_NAME]" at bounding box center [644, 27] width 1161 height 55
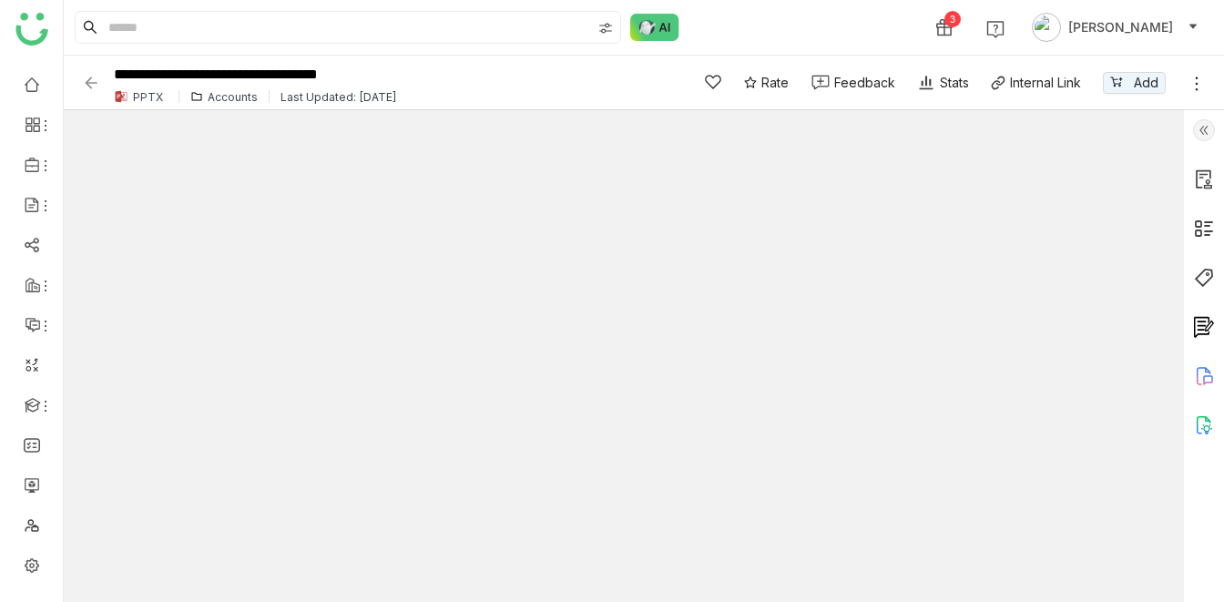
click at [747, 17] on div "3 [PERSON_NAME]" at bounding box center [644, 27] width 1161 height 55
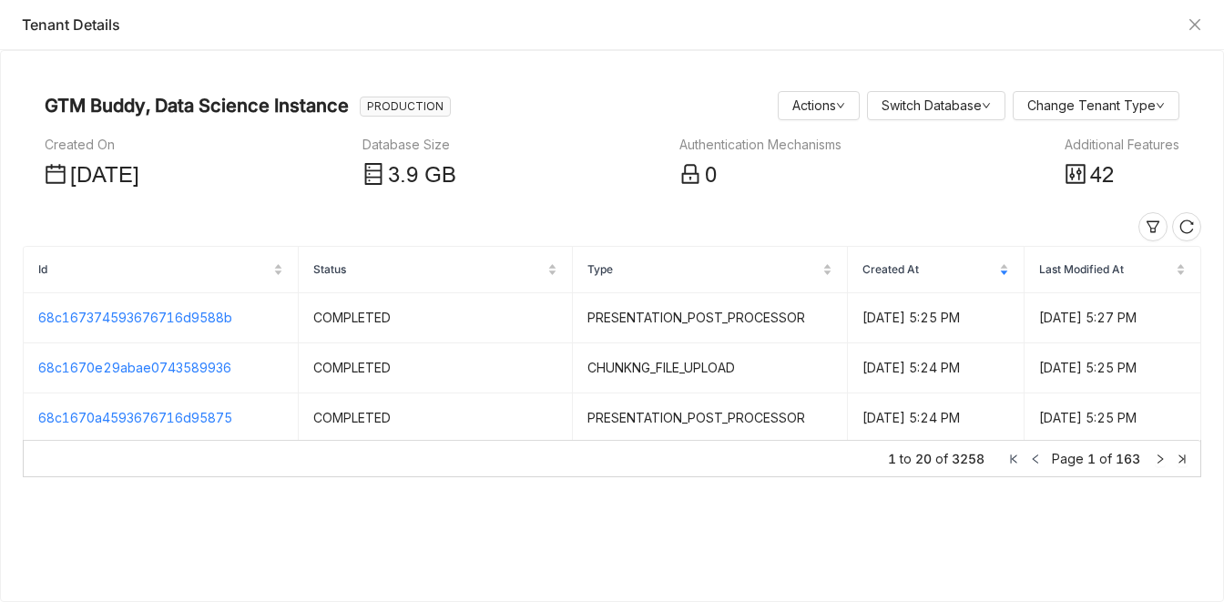
scroll to position [30, 0]
click at [1080, 179] on icon at bounding box center [1076, 174] width 22 height 22
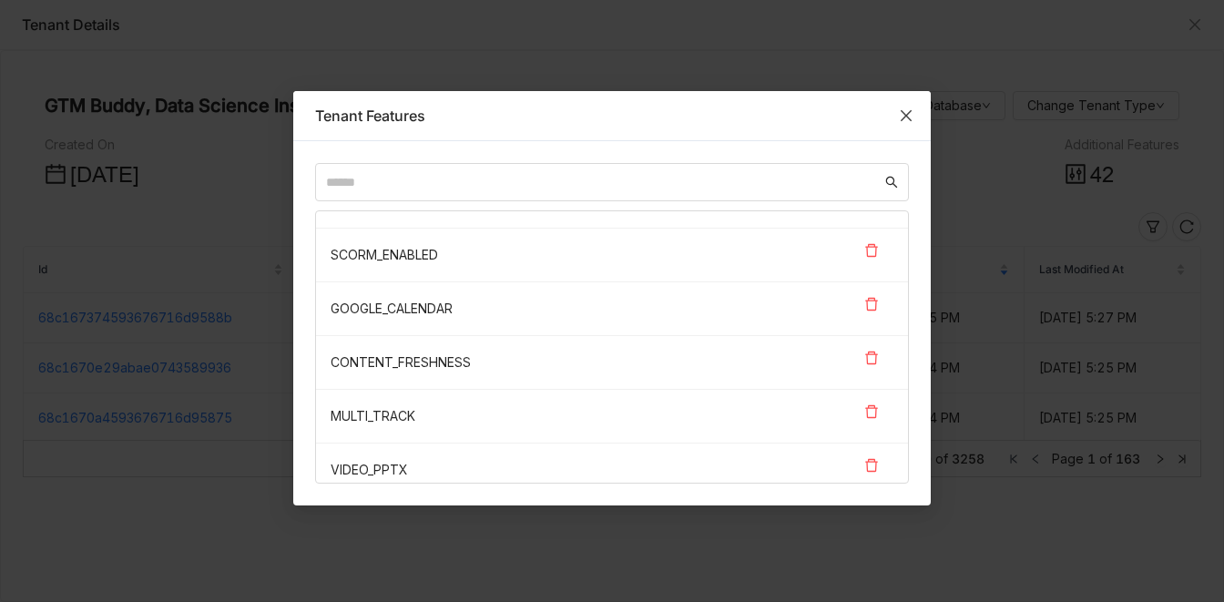
scroll to position [0, 0]
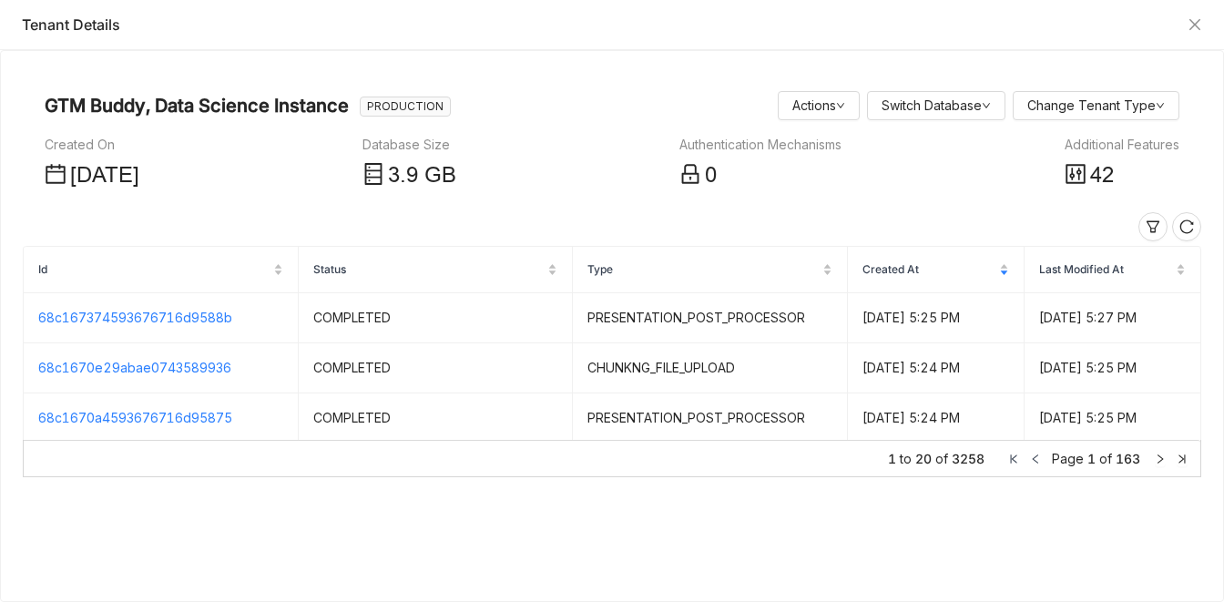
click at [1104, 171] on span "42" at bounding box center [1102, 175] width 24 height 25
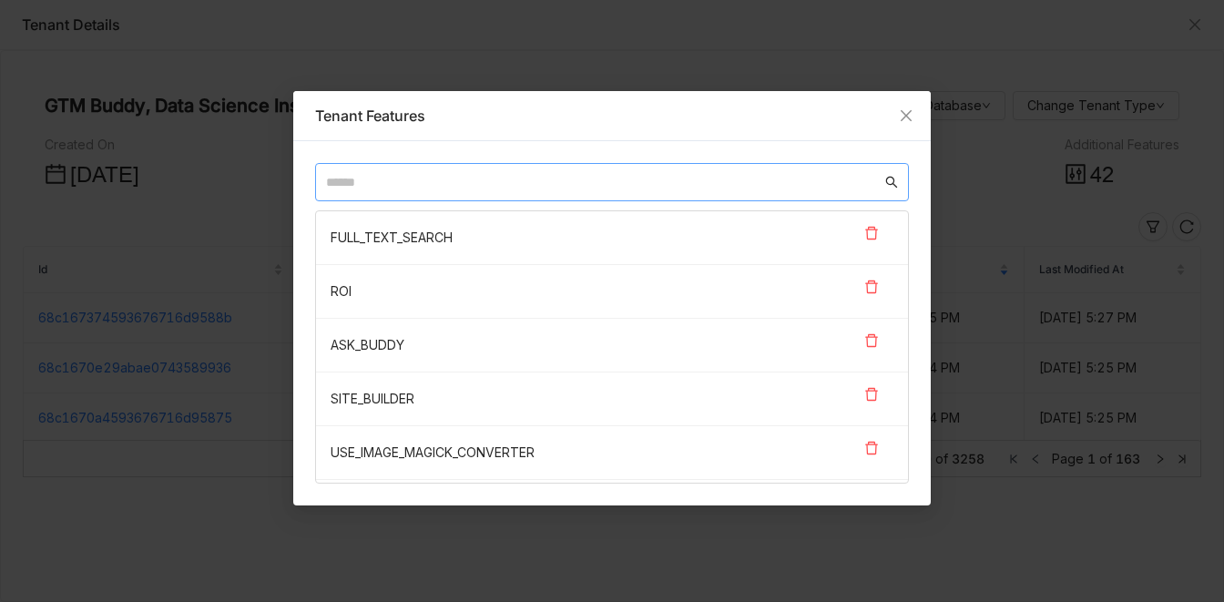
click at [720, 178] on input "text" at bounding box center [604, 182] width 556 height 20
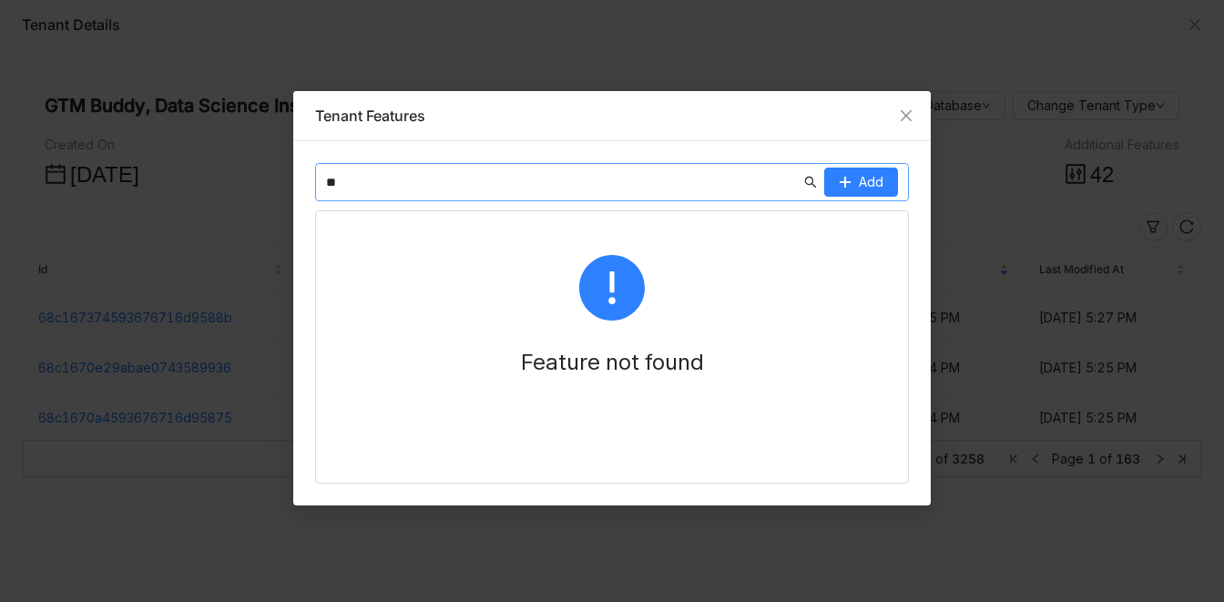
type input "*"
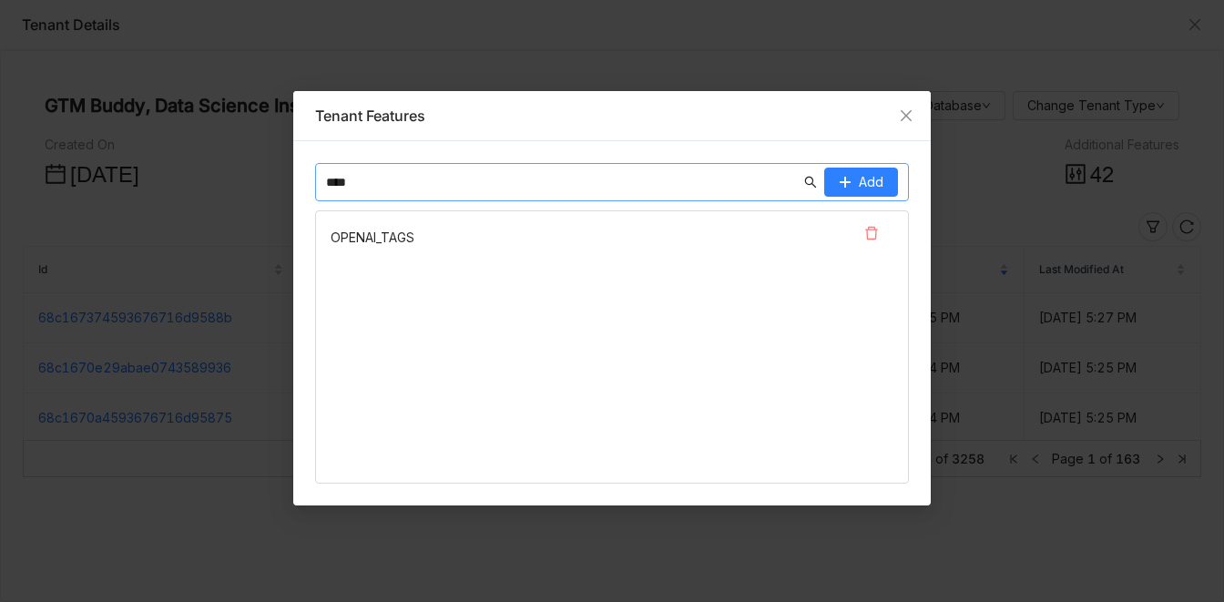
type input "****"
click at [871, 228] on icon at bounding box center [872, 233] width 15 height 15
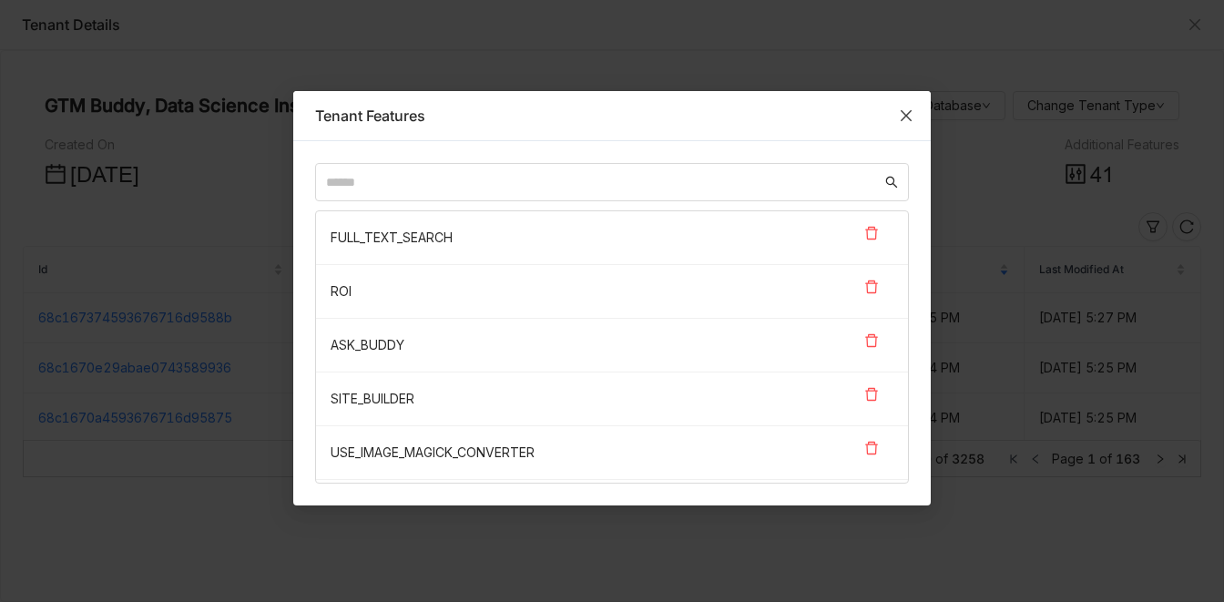
click at [911, 118] on icon "Close" at bounding box center [906, 115] width 15 height 15
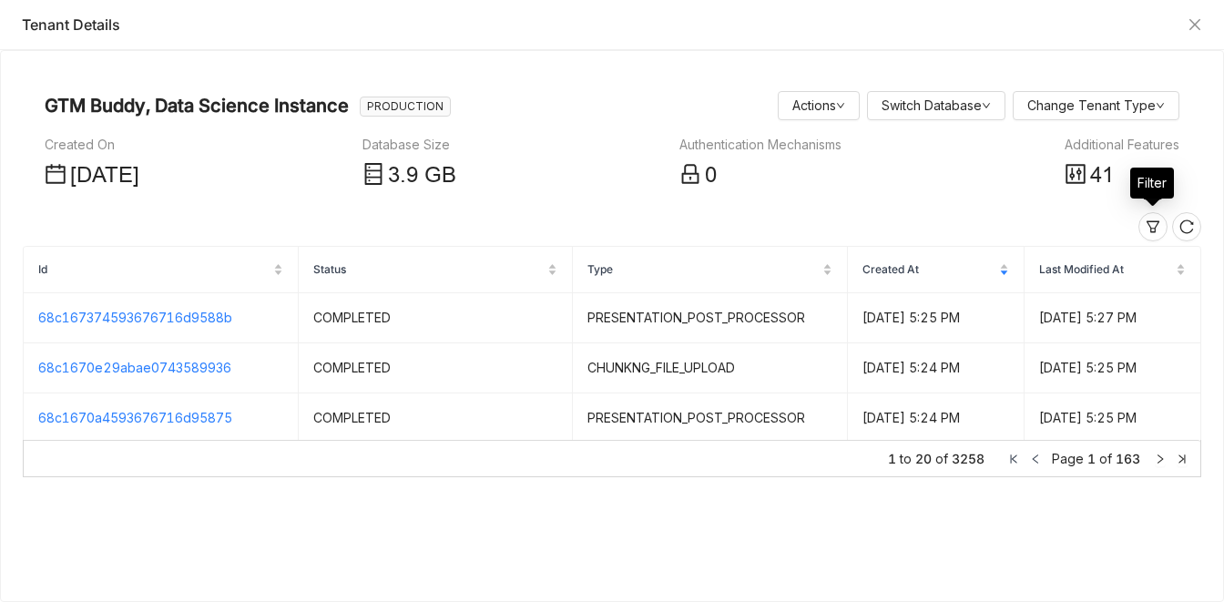
click at [1092, 173] on span "41" at bounding box center [1102, 175] width 24 height 25
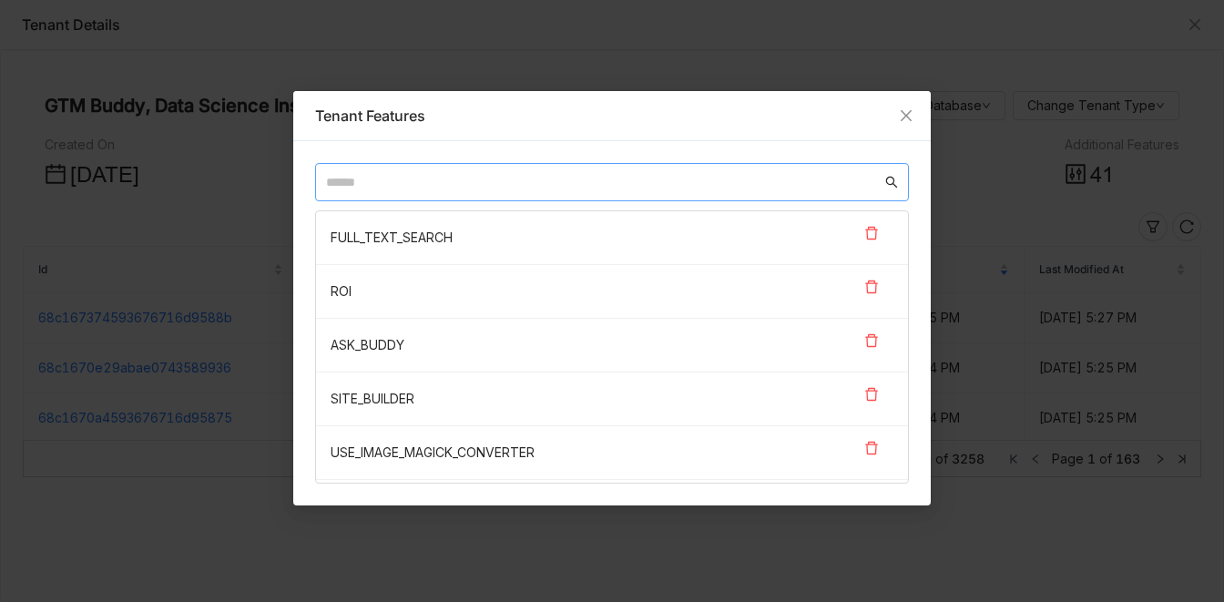
click at [572, 184] on input "text" at bounding box center [604, 182] width 556 height 20
click at [446, 184] on input "text" at bounding box center [604, 182] width 556 height 20
paste input "**********"
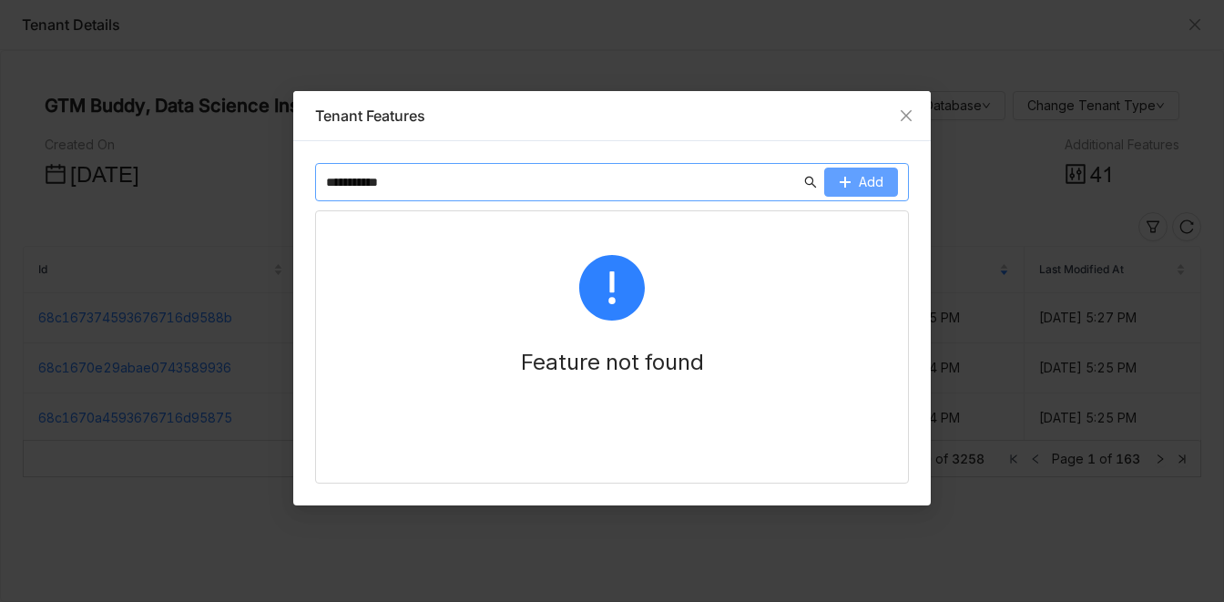
type input "**********"
click at [866, 179] on span "Add" at bounding box center [871, 182] width 25 height 20
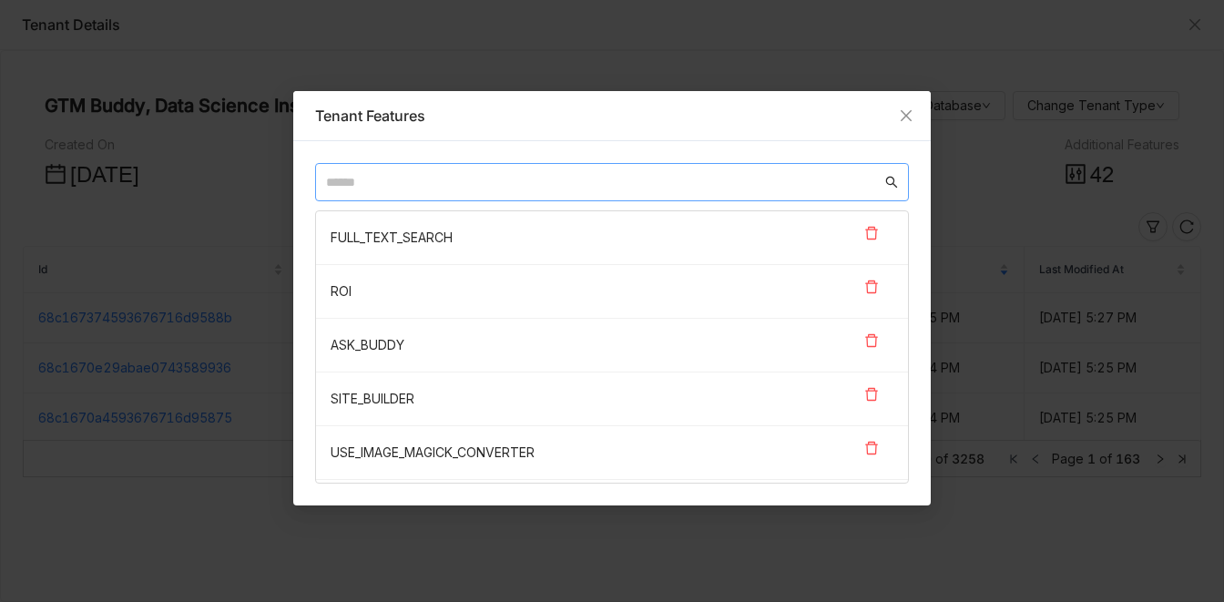
click at [557, 189] on input "text" at bounding box center [604, 182] width 556 height 20
paste input "**********"
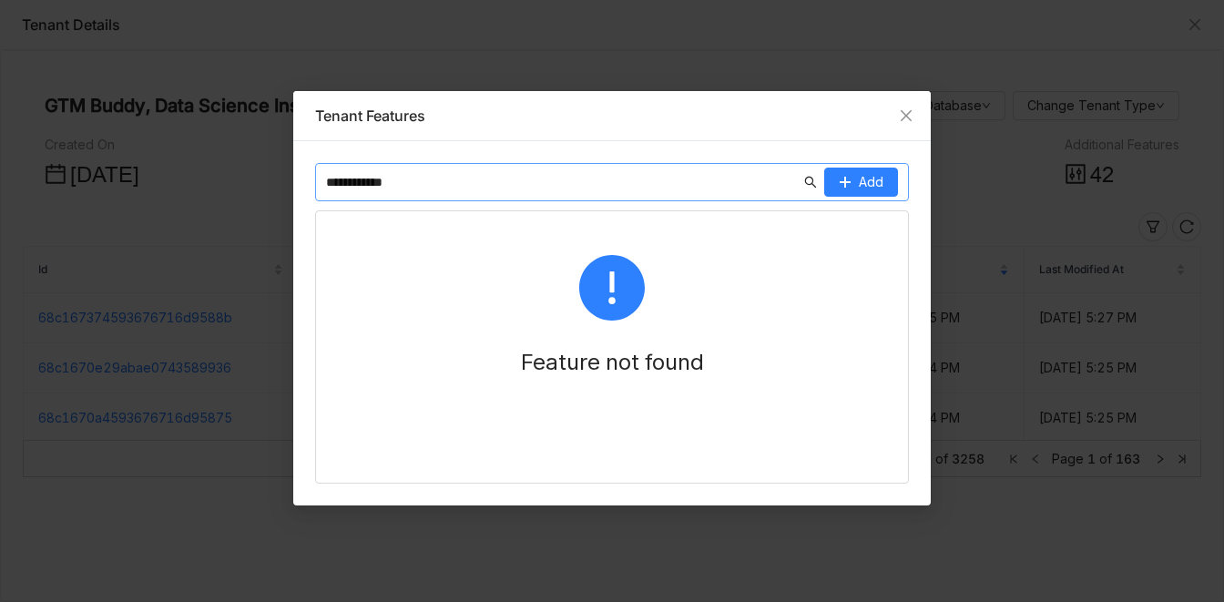
type input "**********"
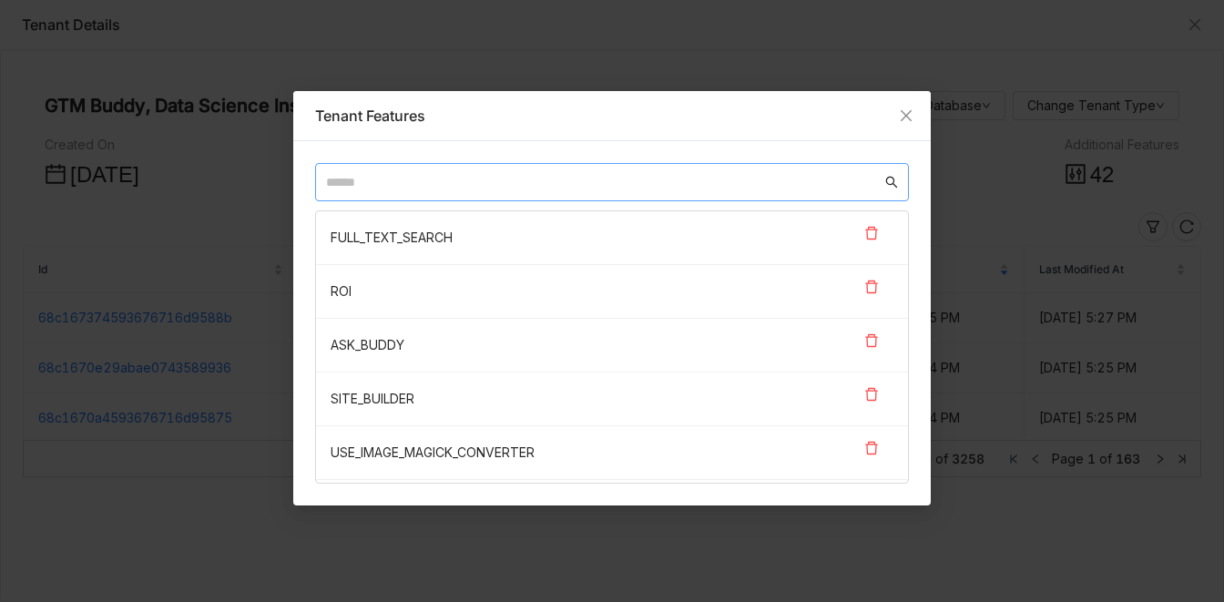
click at [836, 26] on nz-modal-container "Tenant Features FULL_TEXT_SEARCH ROI ASK_BUDDY SITE_BUILDER USE_IMAGE_MAGICK_CO…" at bounding box center [612, 301] width 1224 height 602
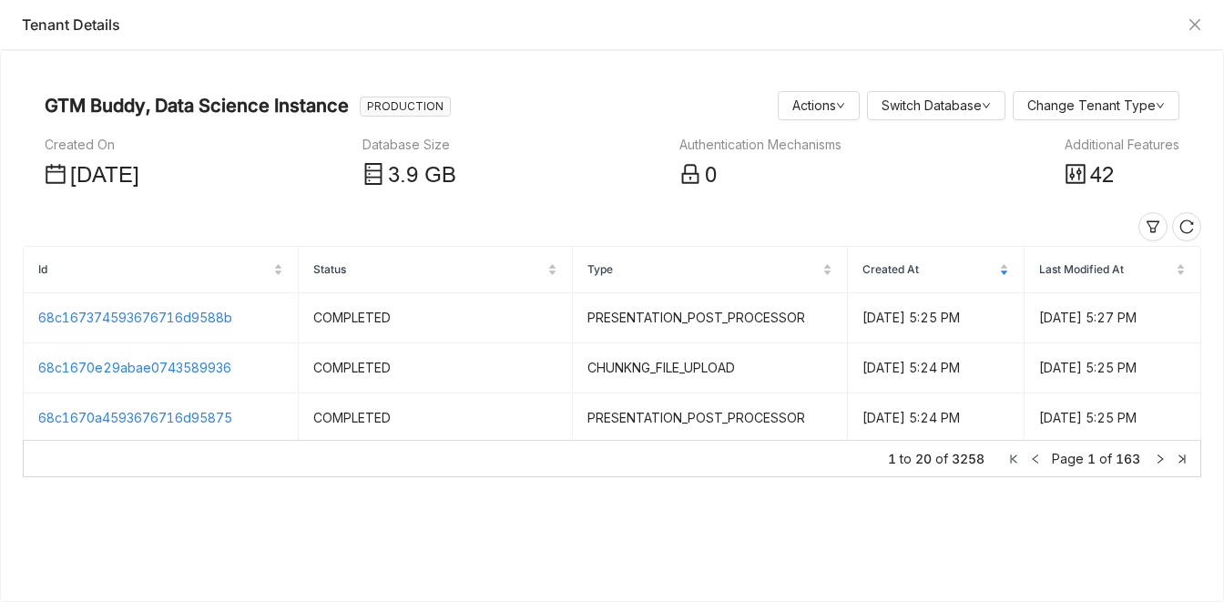
scroll to position [30, 0]
click at [582, 69] on div "GTM Buddy, Data Science Instance PRODUCTION Actions Switch Database Change Tena…" at bounding box center [612, 326] width 1223 height 550
click at [1075, 185] on icon at bounding box center [1076, 174] width 22 height 22
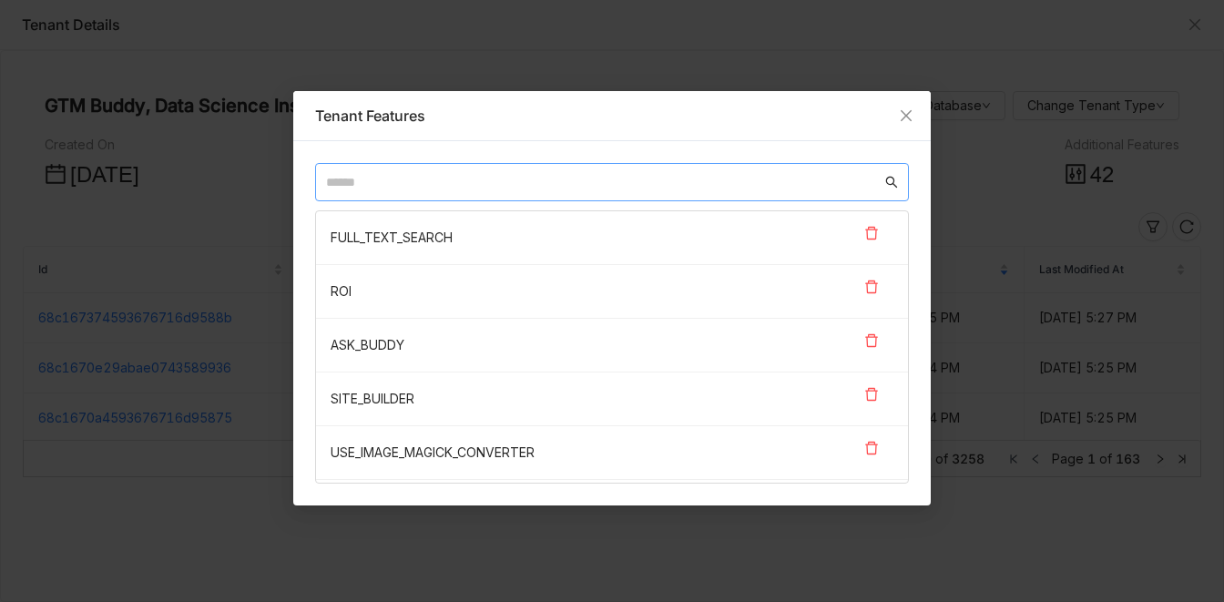
click at [434, 167] on nz-input-group at bounding box center [612, 182] width 594 height 38
click at [434, 190] on input "text" at bounding box center [604, 182] width 556 height 20
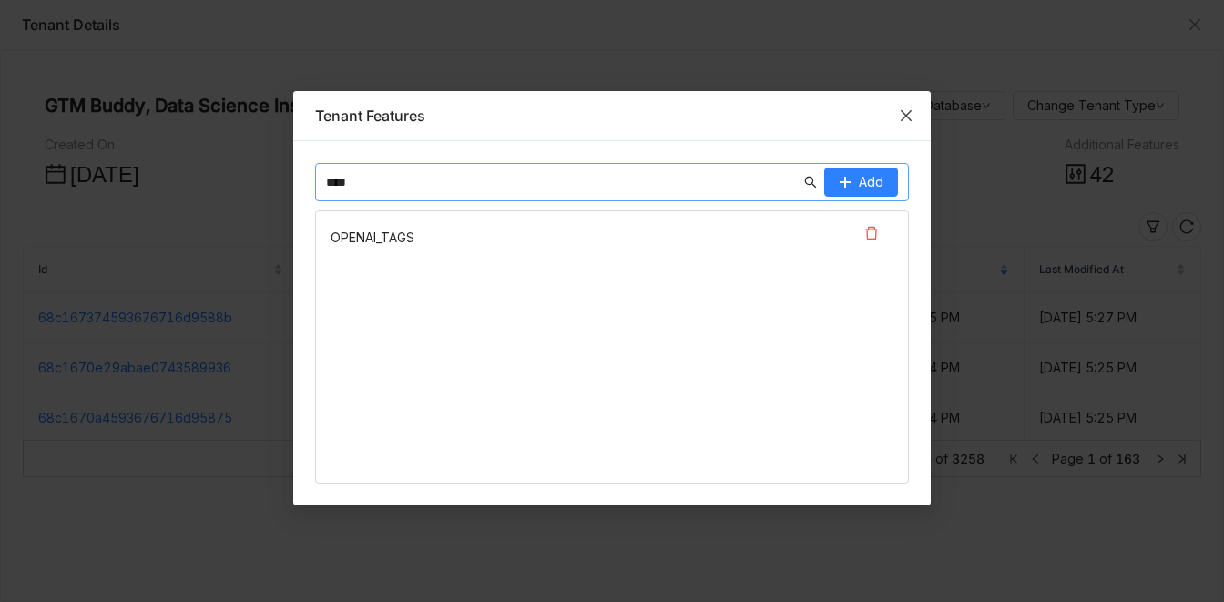
type input "****"
click at [907, 108] on icon "Close" at bounding box center [906, 115] width 15 height 15
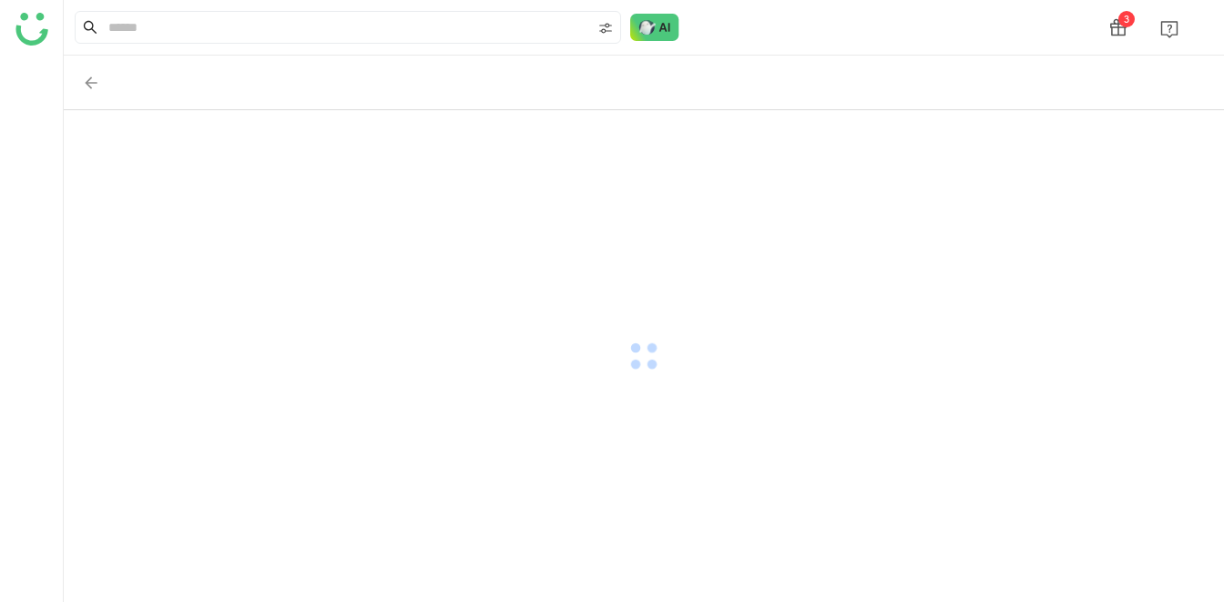
click at [792, 18] on div "3" at bounding box center [644, 27] width 1161 height 55
